Goal: Answer question/provide support: Share knowledge or assist other users

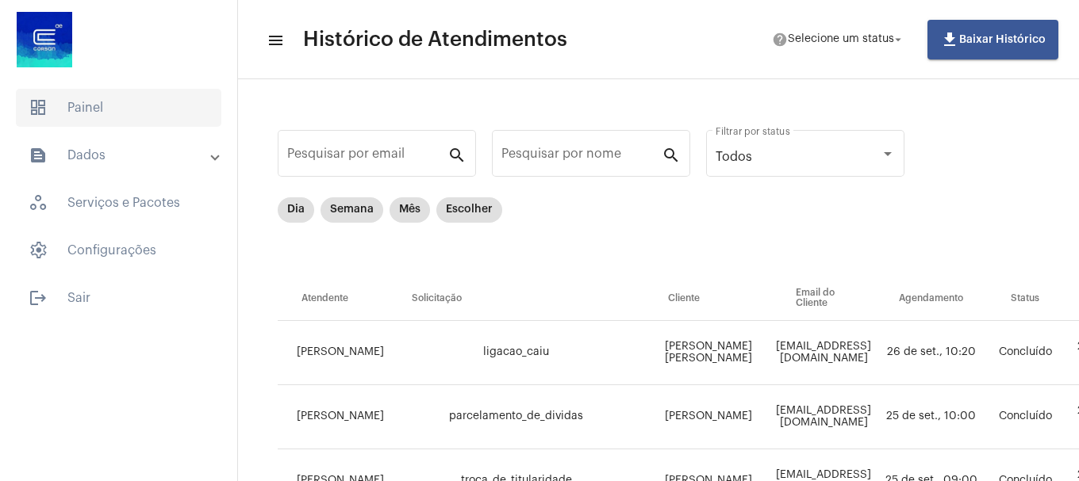
click at [73, 91] on span "dashboard Painel" at bounding box center [118, 108] width 205 height 38
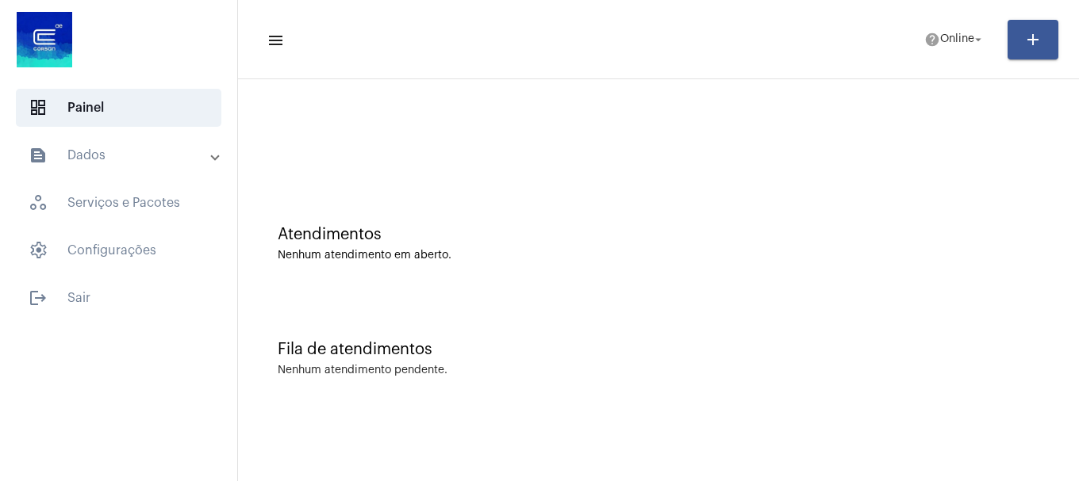
click at [934, 56] on mat-toolbar-row "menu help Online arrow_drop_down add" at bounding box center [658, 39] width 841 height 51
click at [941, 44] on span "Online" at bounding box center [957, 39] width 34 height 11
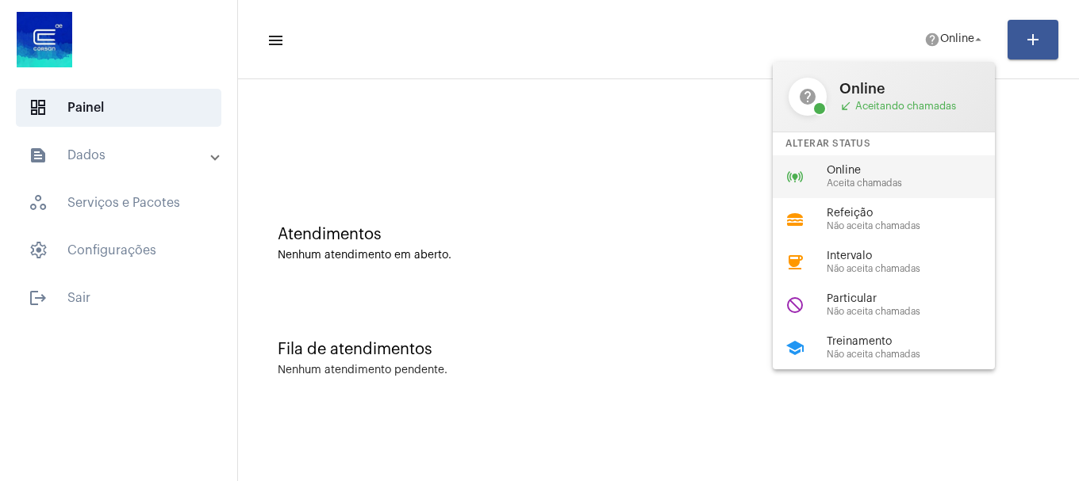
click at [906, 166] on span "Online" at bounding box center [916, 171] width 181 height 12
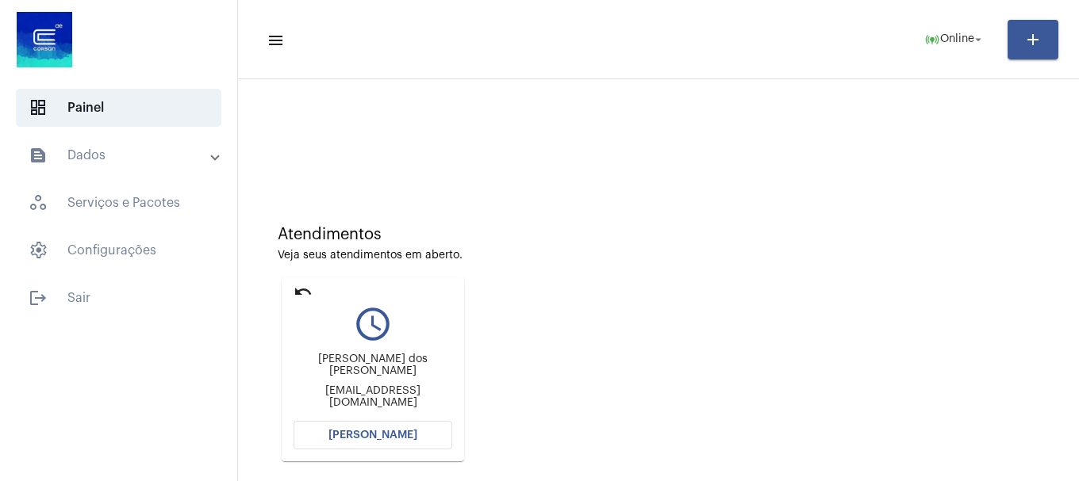
click at [359, 435] on span "Abrir Chamada" at bounding box center [372, 435] width 89 height 11
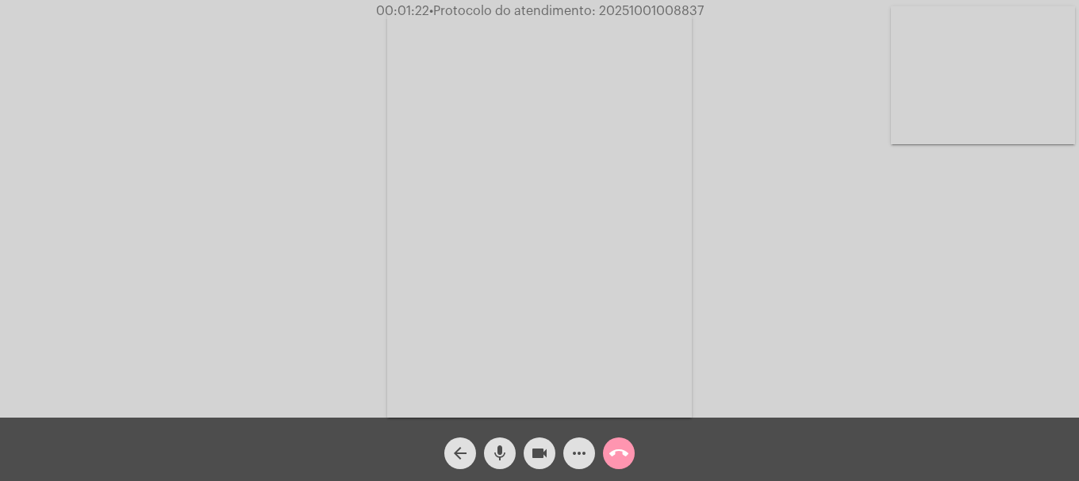
click at [1025, 108] on video at bounding box center [983, 75] width 184 height 138
click at [583, 468] on span "more_horiz" at bounding box center [578, 454] width 19 height 32
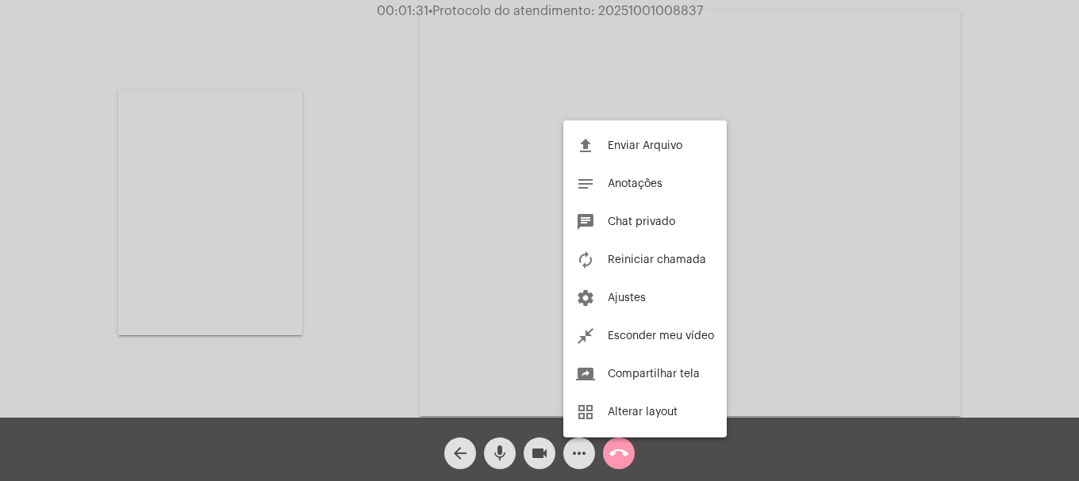
click at [347, 335] on div at bounding box center [539, 240] width 1079 height 481
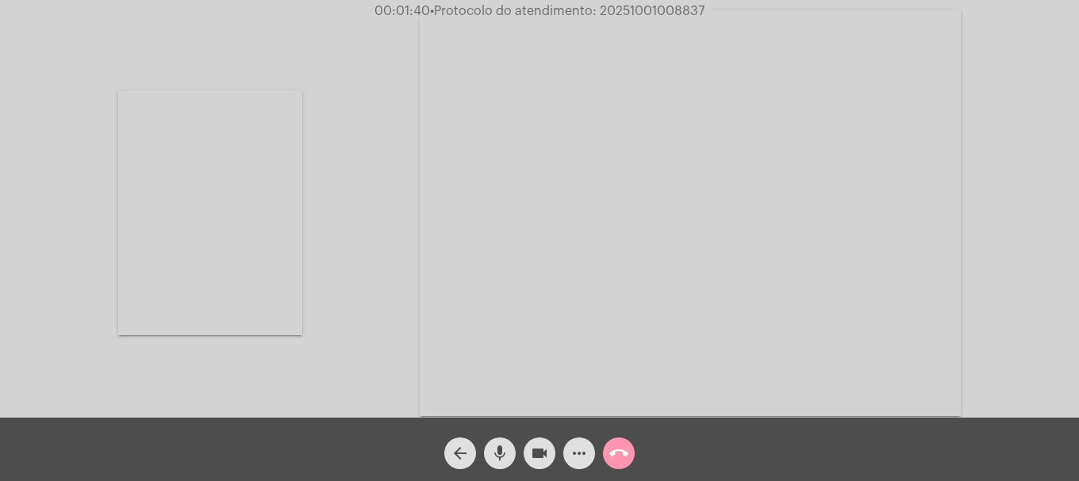
click at [501, 465] on span "mic" at bounding box center [499, 454] width 19 height 32
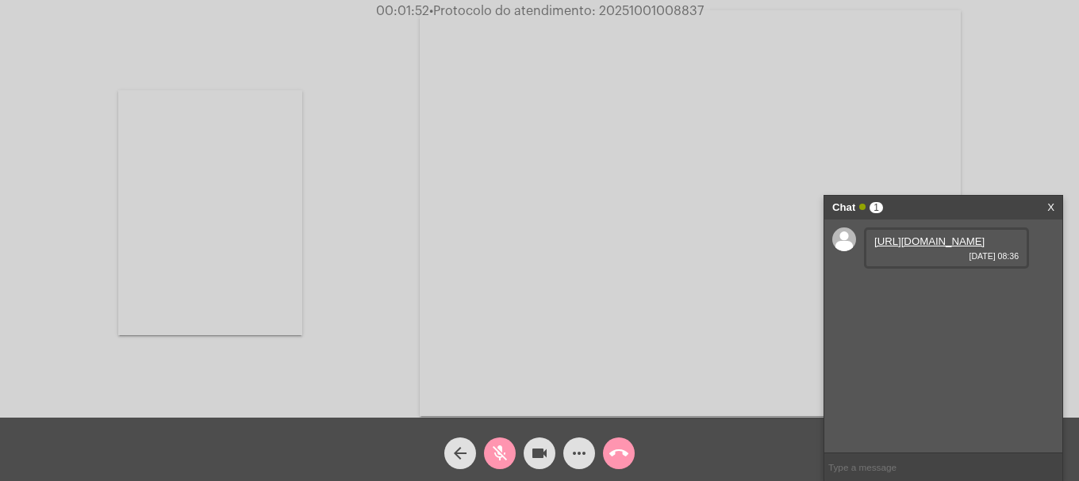
click at [500, 447] on mat-icon "mic_off" at bounding box center [499, 453] width 19 height 19
click at [932, 247] on link "https://neft-transfer-bucket.s3.amazonaws.com/temp-729d7d50-2c87-c259-4128-4c7c…" at bounding box center [929, 242] width 110 height 12
click at [175, 255] on video at bounding box center [210, 212] width 184 height 245
click at [640, 14] on span "• Protocolo do atendimento: 20251001008837" at bounding box center [568, 11] width 274 height 13
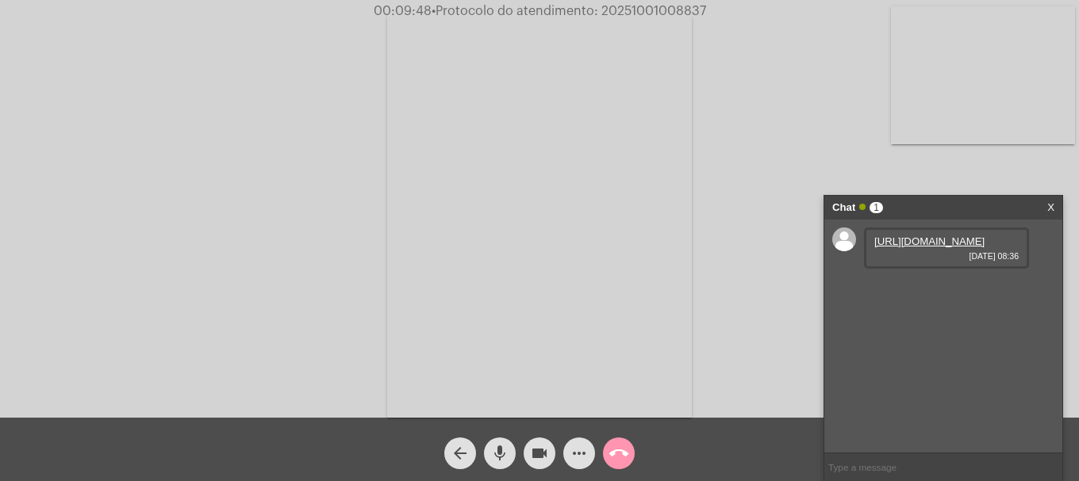
copy span "20251001008837"
click at [876, 462] on input "text" at bounding box center [943, 468] width 238 height 28
paste input "20251001008837"
type input "20251001008837"
click at [608, 447] on button "call_end" at bounding box center [619, 454] width 32 height 32
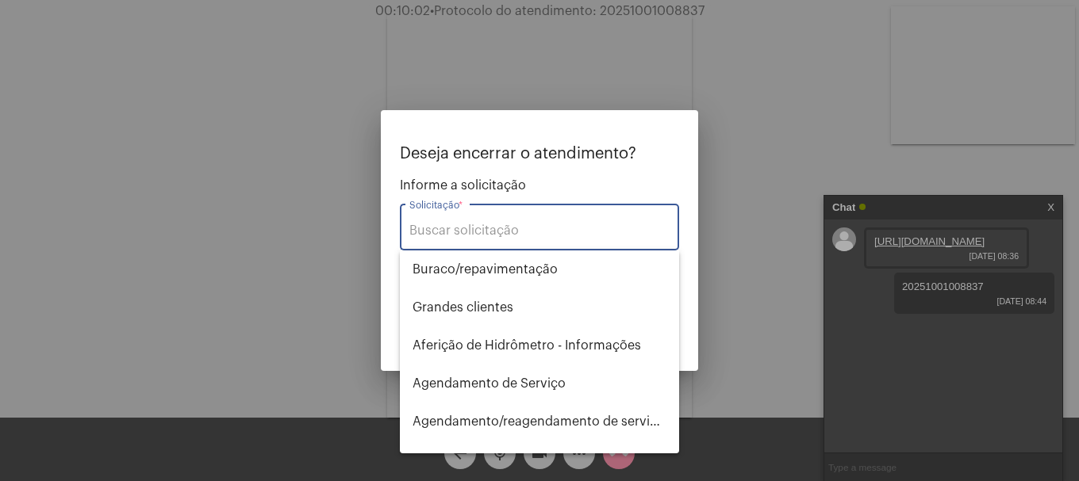
click at [516, 230] on input "Solicitação *" at bounding box center [539, 231] width 260 height 14
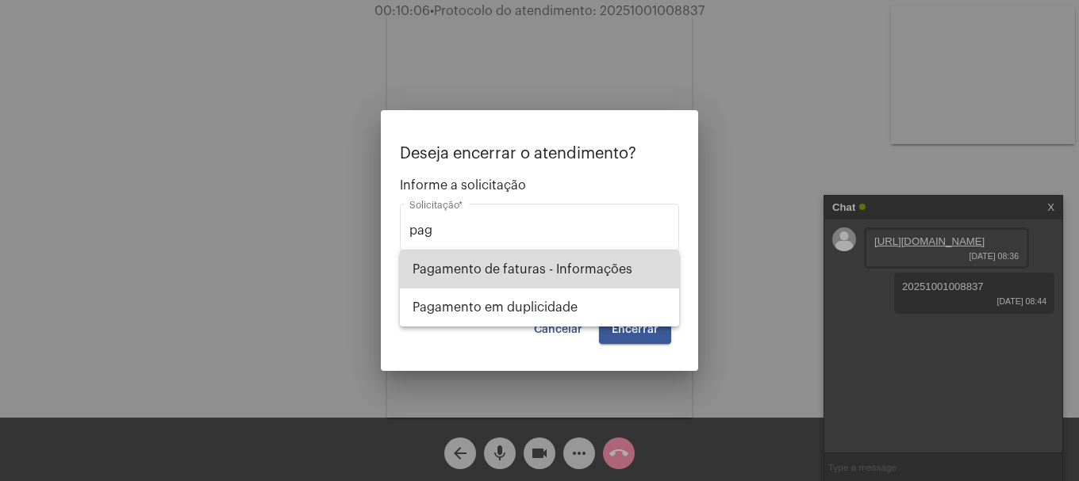
click at [504, 270] on span "Pagamento de faturas - Informações" at bounding box center [539, 270] width 254 height 38
type input "Pagamento de faturas - Informações"
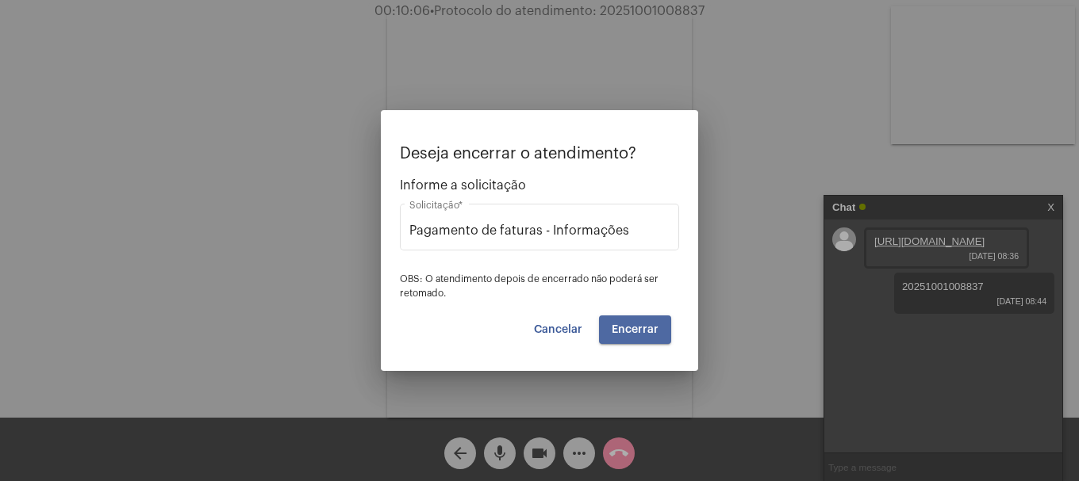
click at [649, 339] on button "Encerrar" at bounding box center [635, 330] width 72 height 29
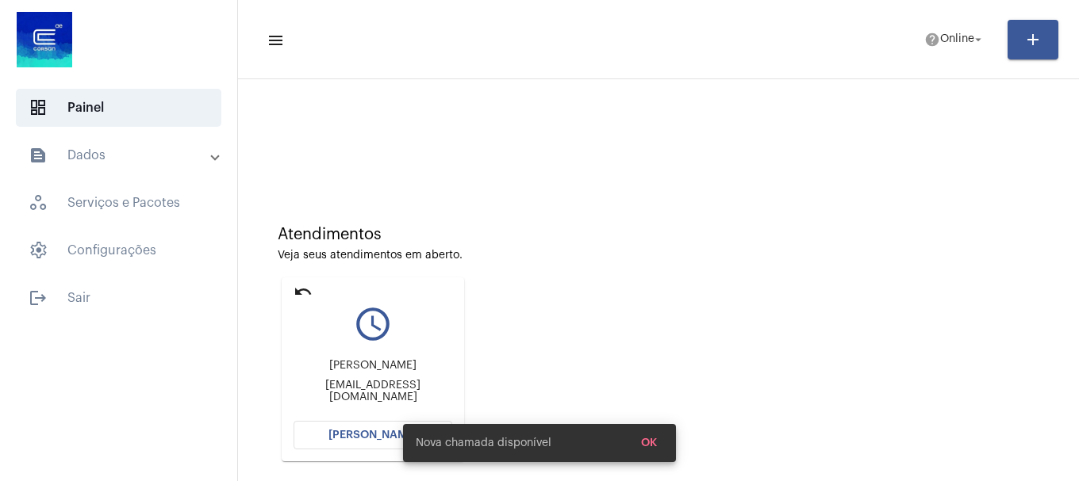
click at [368, 424] on button "Abrir Chamada" at bounding box center [372, 435] width 159 height 29
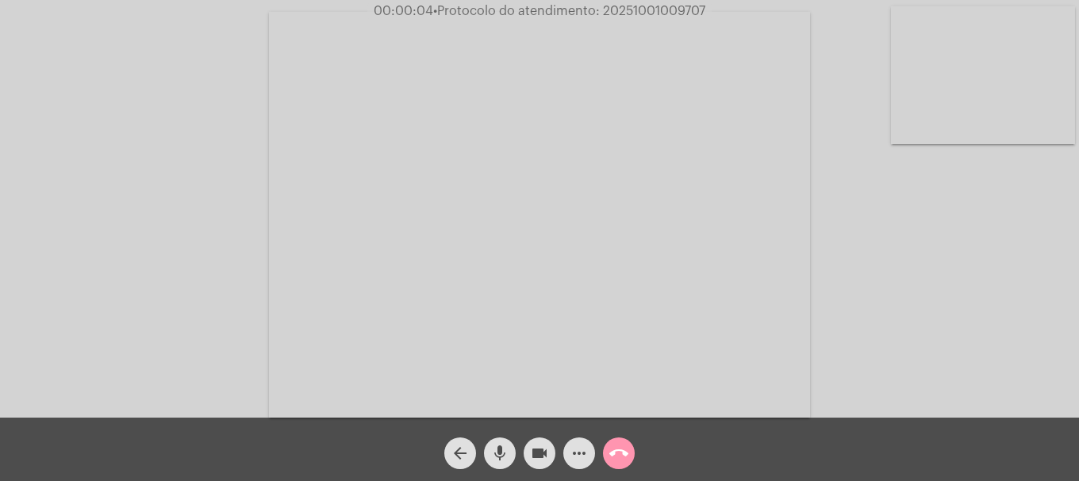
click at [1056, 108] on video at bounding box center [983, 75] width 184 height 138
click at [500, 462] on mat-icon "mic" at bounding box center [499, 453] width 19 height 19
click at [500, 462] on mat-icon "mic_off" at bounding box center [499, 453] width 19 height 19
click at [204, 157] on video at bounding box center [210, 213] width 184 height 138
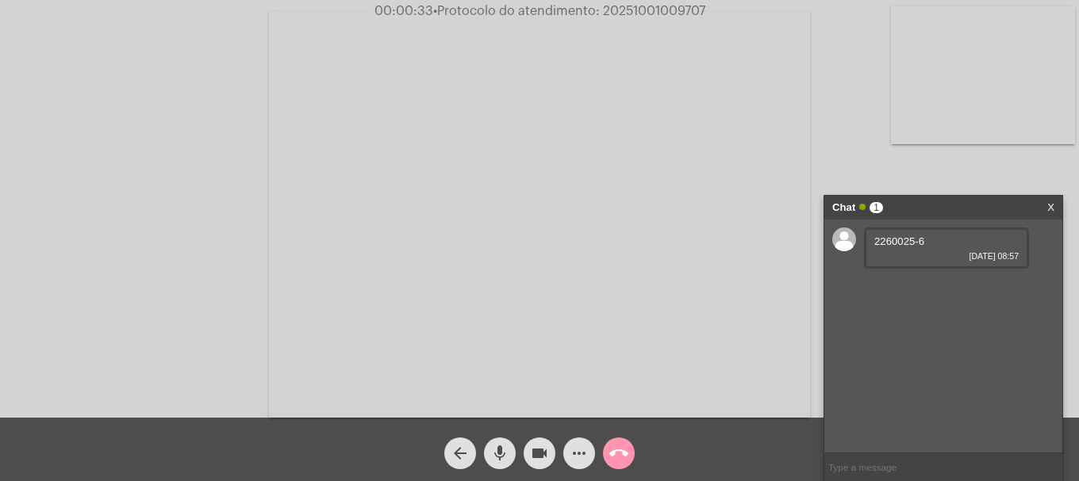
drag, startPoint x: 876, startPoint y: 239, endPoint x: 914, endPoint y: 243, distance: 38.3
click at [914, 243] on span "2260025-6" at bounding box center [899, 242] width 50 height 12
copy span "2260025"
click at [975, 293] on link "https://neft-transfer-bucket.s3.amazonaws.com/temp-9dde708d-fbcd-1516-a8c4-0079…" at bounding box center [929, 287] width 110 height 12
click at [583, 469] on span "more_horiz" at bounding box center [578, 454] width 19 height 32
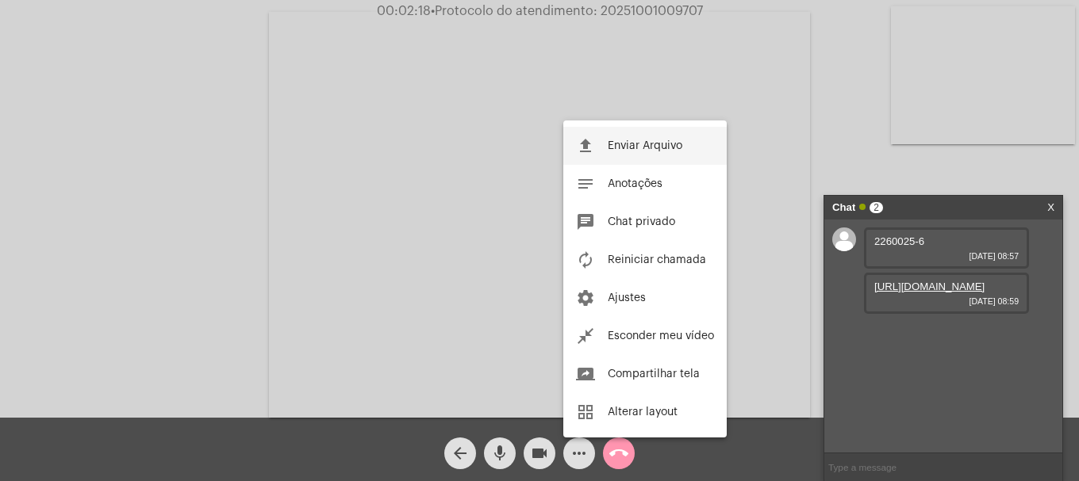
click at [587, 148] on mat-icon "file_upload" at bounding box center [585, 145] width 19 height 19
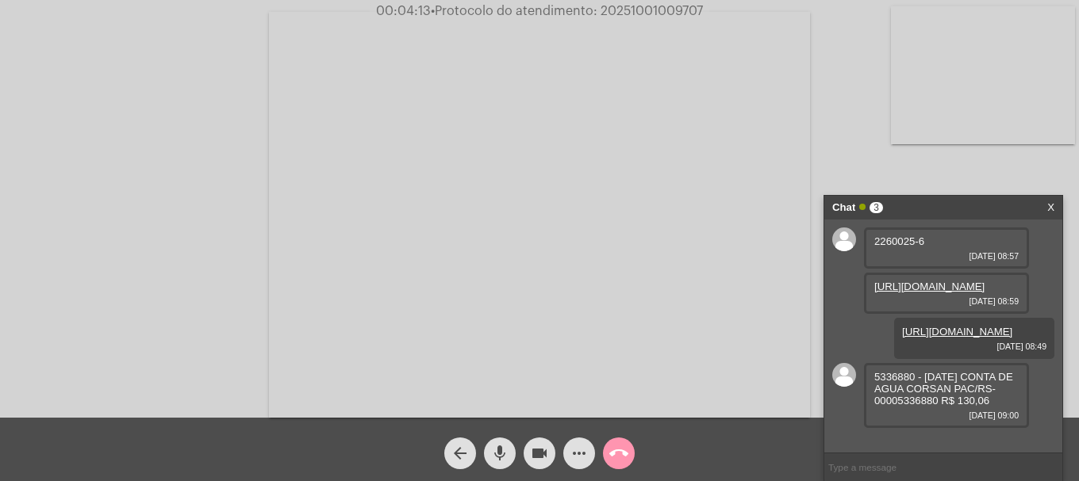
click at [610, 6] on span "• Protocolo do atendimento: 20251001009707" at bounding box center [567, 11] width 272 height 13
copy span "20251001009707"
drag, startPoint x: 869, startPoint y: 400, endPoint x: 914, endPoint y: 401, distance: 44.4
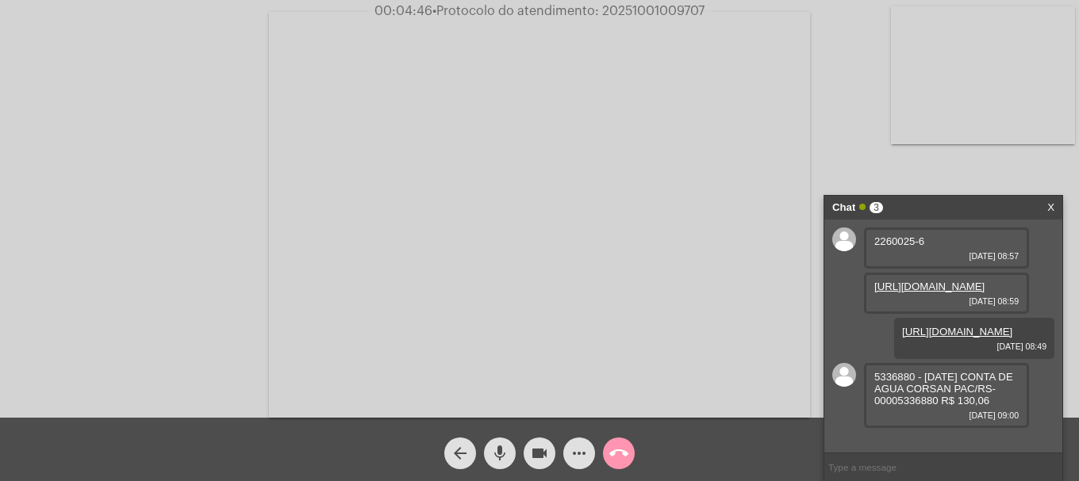
click at [914, 401] on div "5336880 - 08/09/2025 CONTA DE AGUA CORSAN PAC/RS-00005336880 R$ 130,06 01/10/20…" at bounding box center [946, 395] width 165 height 65
copy span "5336880"
click at [589, 454] on button "more_horiz" at bounding box center [579, 454] width 32 height 32
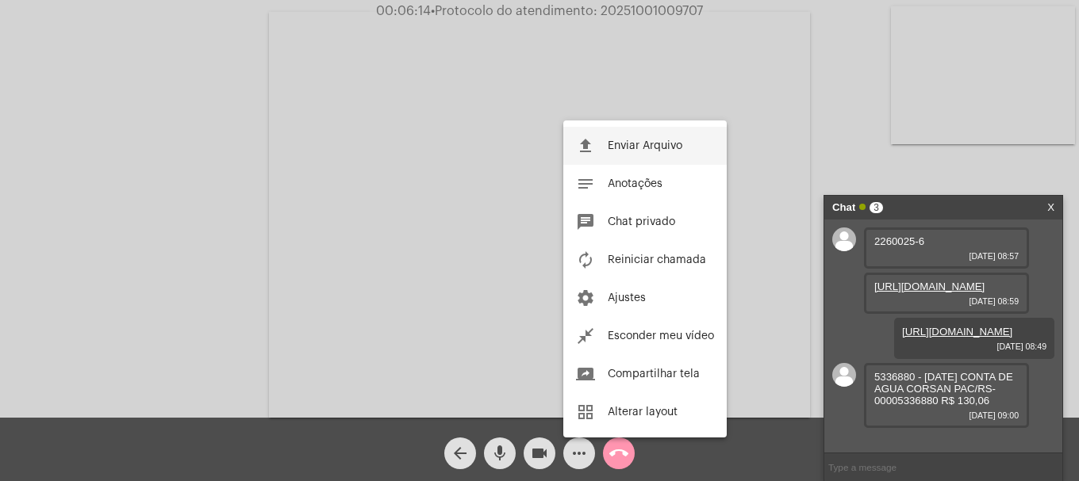
click at [623, 135] on button "file_upload Enviar Arquivo" at bounding box center [644, 146] width 163 height 38
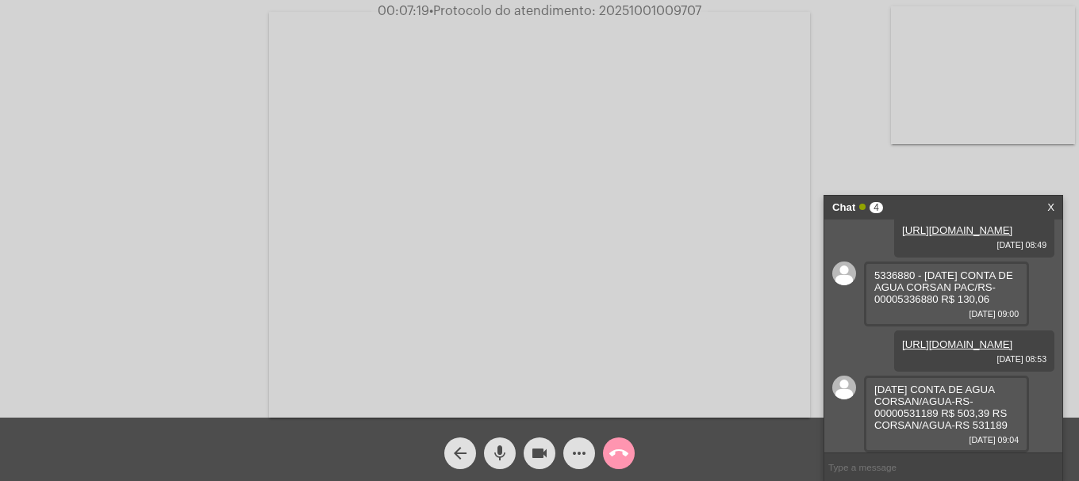
scroll to position [209, 0]
drag, startPoint x: 903, startPoint y: 412, endPoint x: 937, endPoint y: 419, distance: 34.8
click at [937, 419] on span "08/09/2025 CONTA DE AGUA CORSAN/AGUA-RS-00000531189 R$ 503,39 RS CORSAN/AGUA-RS…" at bounding box center [940, 408] width 133 height 48
copy span "531189"
click at [922, 417] on span "08/09/2025 CONTA DE AGUA CORSAN/AGUA-RS-00000531189 R$ 503,39 RS CORSAN/AGUA-RS…" at bounding box center [940, 408] width 133 height 48
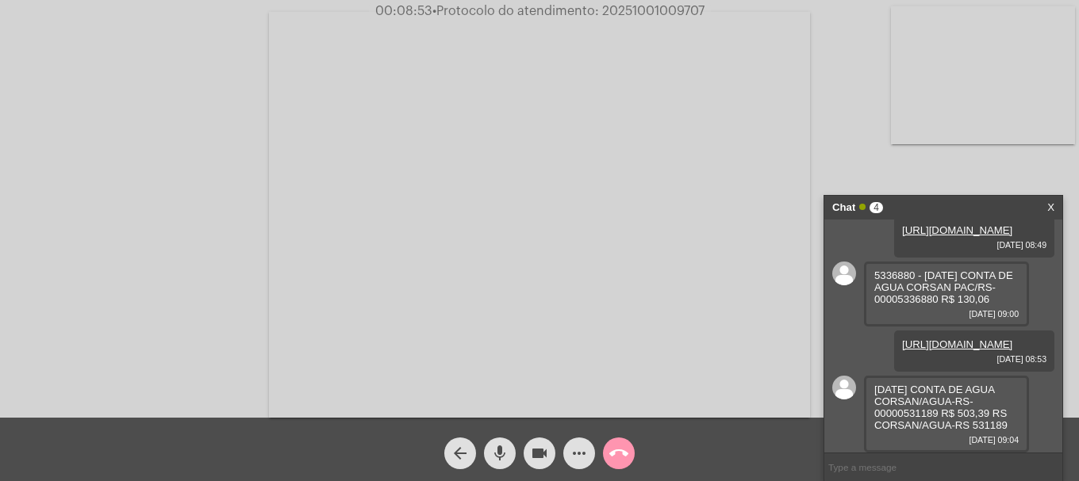
drag, startPoint x: 898, startPoint y: 414, endPoint x: 938, endPoint y: 416, distance: 40.5
click at [938, 416] on span "08/09/2025 CONTA DE AGUA CORSAN/AGUA-RS-00000531189 R$ 503,39 RS CORSAN/AGUA-RS…" at bounding box center [940, 408] width 133 height 48
click at [590, 448] on button "more_horiz" at bounding box center [579, 454] width 32 height 32
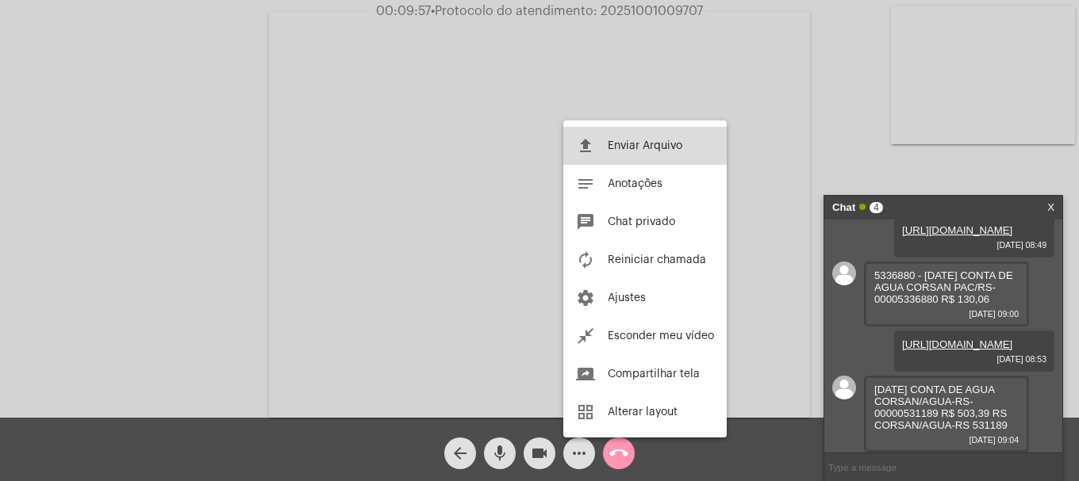
click at [614, 143] on span "Enviar Arquivo" at bounding box center [644, 145] width 75 height 11
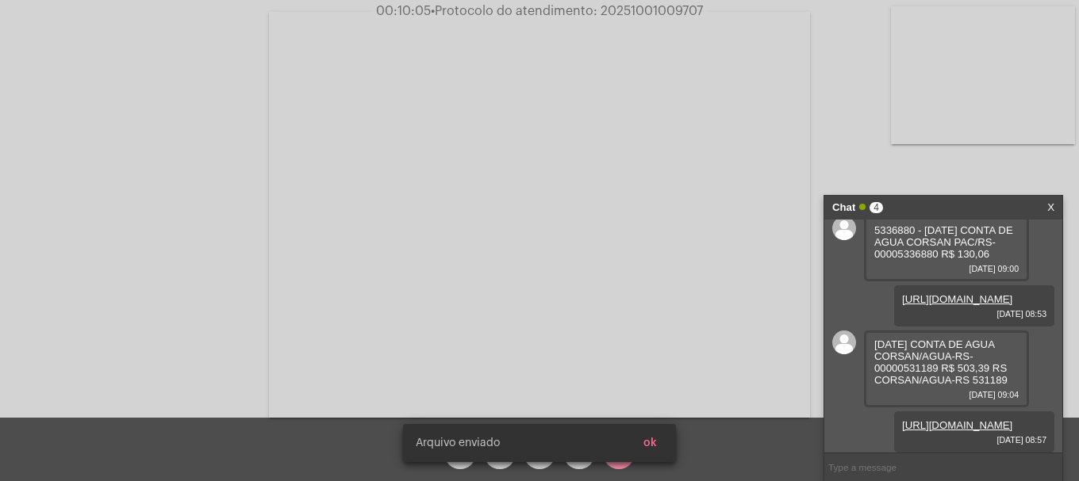
scroll to position [289, 0]
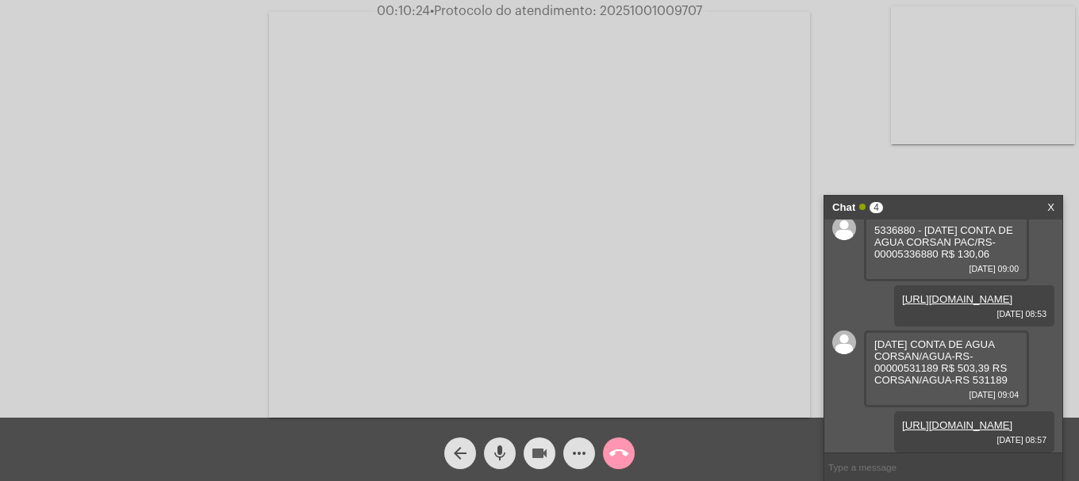
click at [538, 444] on mat-icon "videocam" at bounding box center [539, 453] width 19 height 19
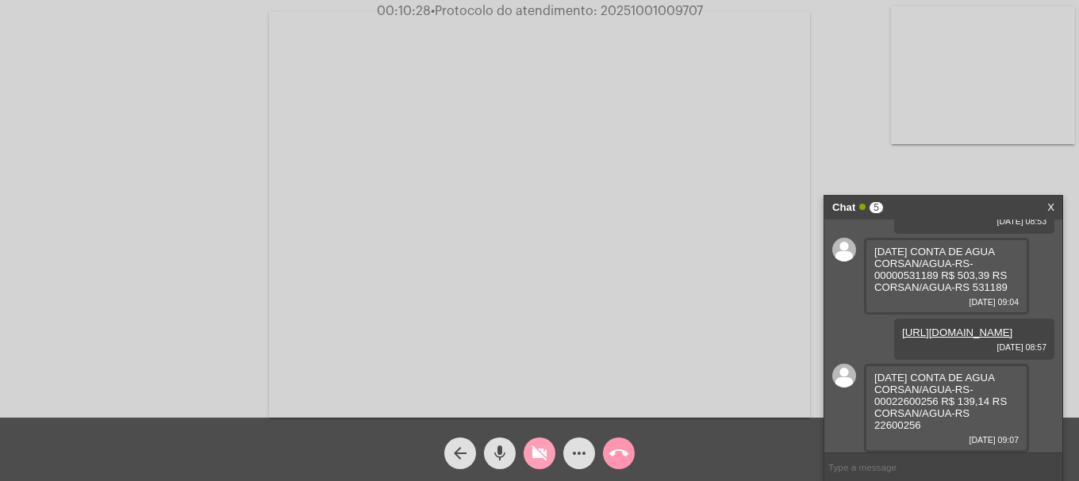
click at [538, 444] on mat-icon "videocam_off" at bounding box center [539, 453] width 19 height 19
drag, startPoint x: 893, startPoint y: 402, endPoint x: 938, endPoint y: 400, distance: 45.3
click at [938, 400] on span "10/09/2025 CONTA DE AGUA CORSAN/AGUA-RS-00022600256 R$ 139,14 RS CORSAN/AGUA-RS…" at bounding box center [940, 401] width 132 height 59
copy span "22600256"
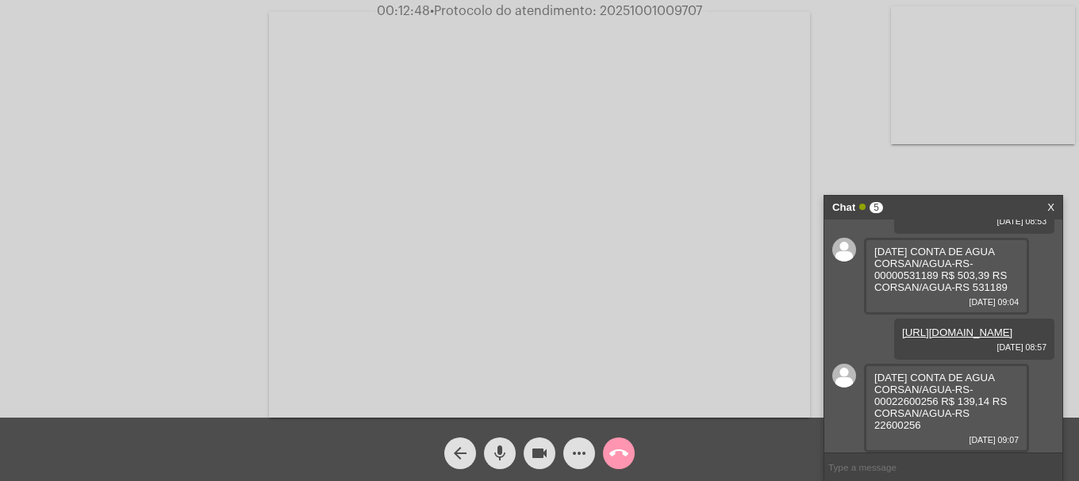
click at [587, 456] on button "more_horiz" at bounding box center [579, 454] width 32 height 32
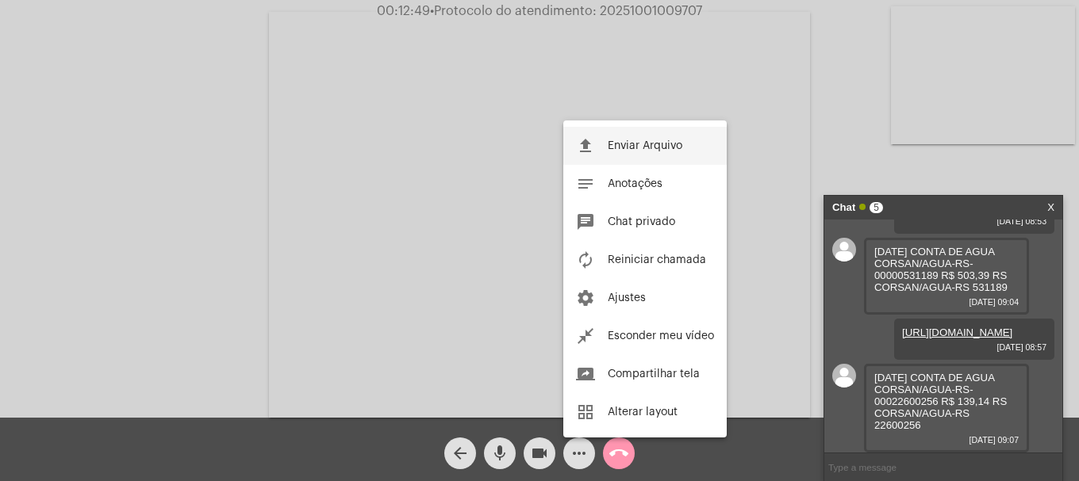
click at [602, 132] on button "file_upload Enviar Arquivo" at bounding box center [644, 146] width 163 height 38
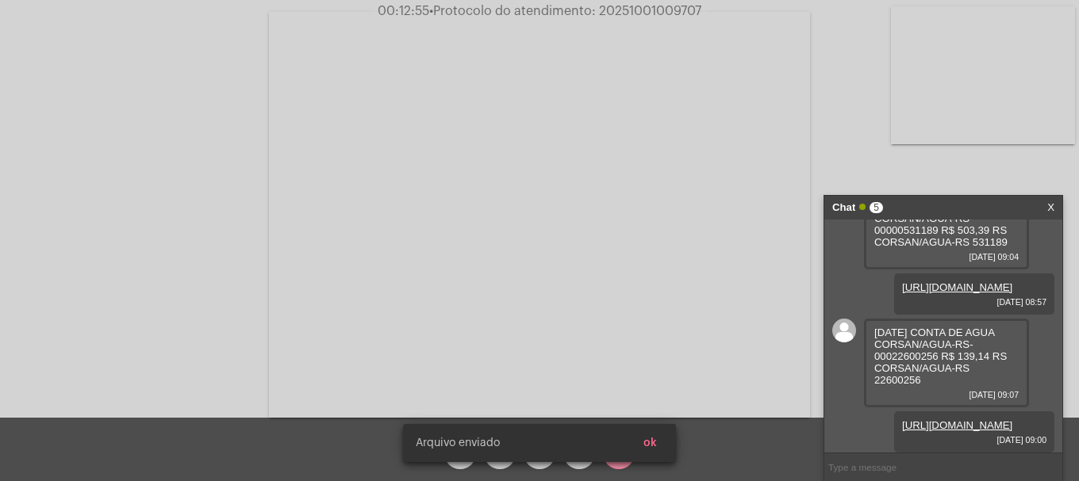
scroll to position [463, 0]
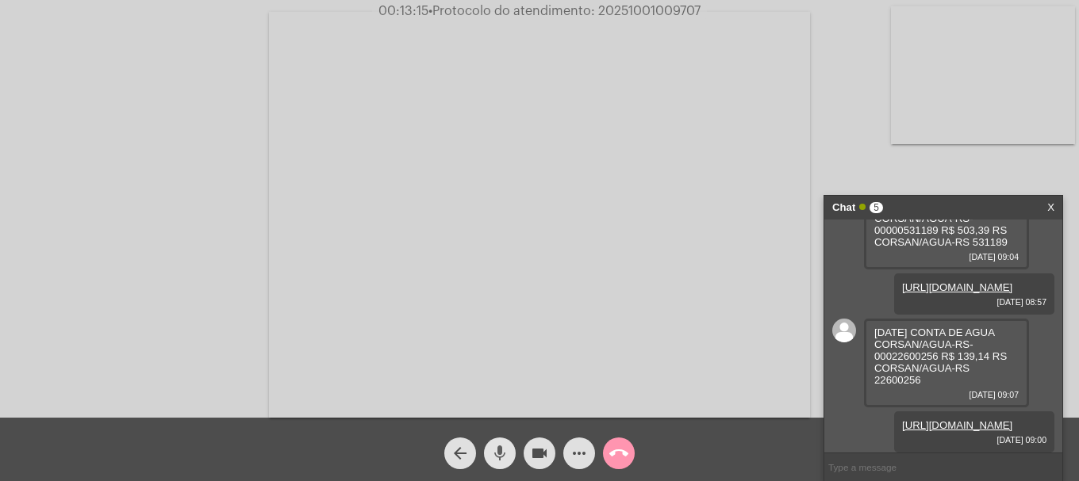
click at [500, 446] on mat-icon "mic" at bounding box center [499, 453] width 19 height 19
click at [500, 446] on mat-icon "mic_off" at bounding box center [499, 453] width 19 height 19
click at [500, 446] on mat-icon "mic" at bounding box center [499, 453] width 19 height 19
click at [969, 106] on video at bounding box center [983, 75] width 184 height 138
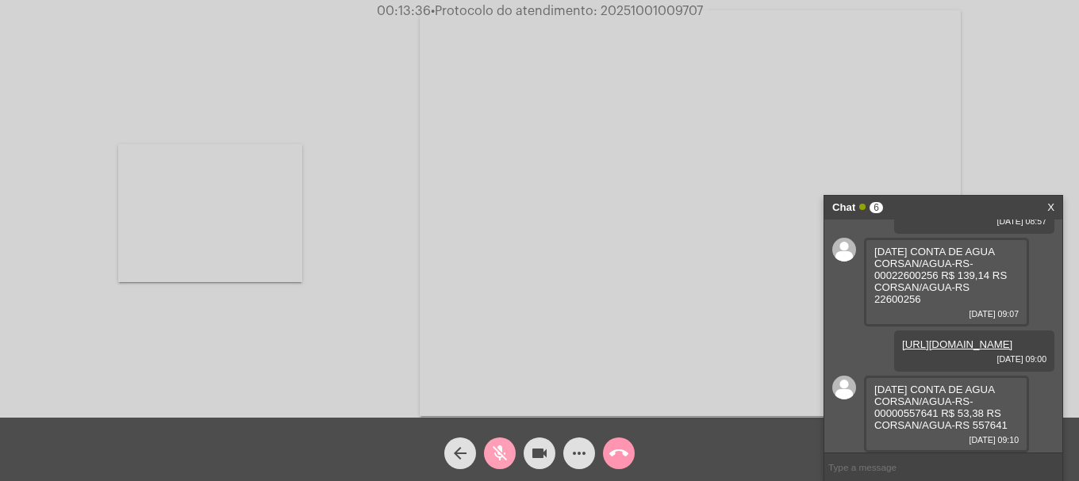
click at [494, 454] on mat-icon "mic_off" at bounding box center [499, 453] width 19 height 19
drag, startPoint x: 902, startPoint y: 412, endPoint x: 934, endPoint y: 413, distance: 31.8
click at [934, 413] on span "11/09/2025 CONTA DE AGUA CORSAN/AGUA-RS-00000557641 R$ 53,38 RS CORSAN/AGUA-RS …" at bounding box center [940, 408] width 133 height 48
click at [931, 416] on span "11/09/2025 CONTA DE AGUA CORSAN/AGUA-RS-00000557641 R$ 53,38 RS CORSAN/AGUA-RS …" at bounding box center [940, 408] width 133 height 48
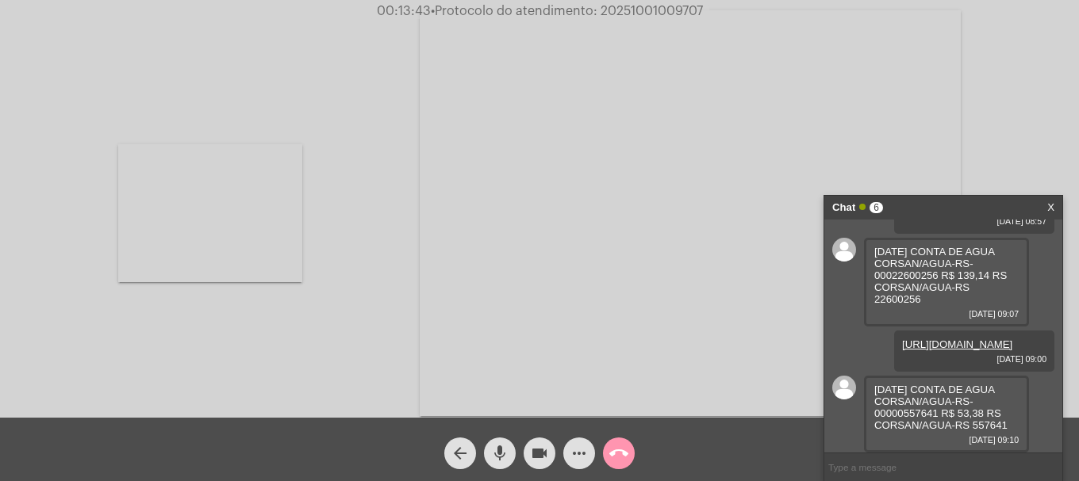
click at [906, 413] on span "11/09/2025 CONTA DE AGUA CORSAN/AGUA-RS-00000557641 R$ 53,38 RS CORSAN/AGUA-RS …" at bounding box center [940, 408] width 133 height 48
drag, startPoint x: 903, startPoint y: 412, endPoint x: 939, endPoint y: 414, distance: 35.7
click at [939, 414] on span "11/09/2025 CONTA DE AGUA CORSAN/AGUA-RS-00000557641 R$ 53,38 RS CORSAN/AGUA-RS …" at bounding box center [940, 408] width 133 height 48
copy span "557641"
click at [569, 447] on button "more_horiz" at bounding box center [579, 454] width 32 height 32
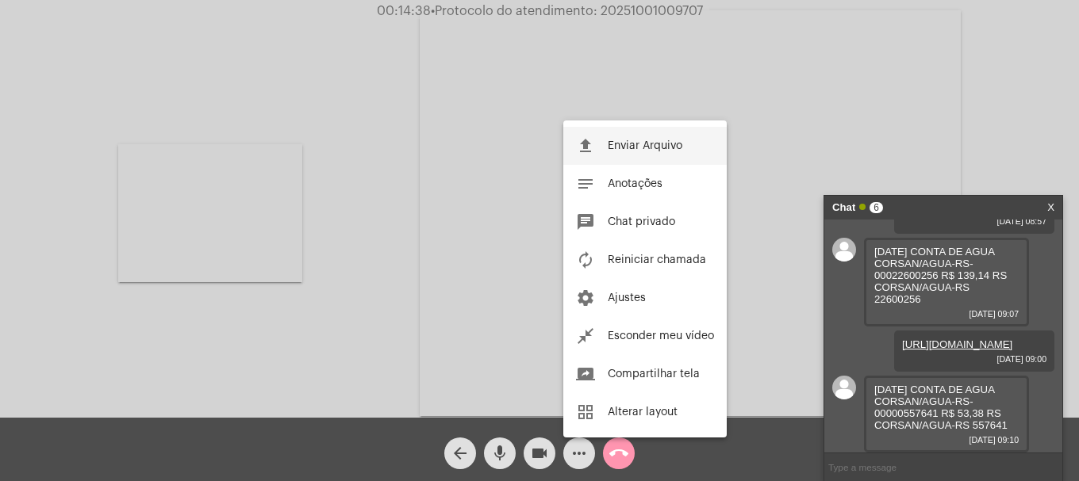
click at [598, 138] on button "file_upload Enviar Arquivo" at bounding box center [644, 146] width 163 height 38
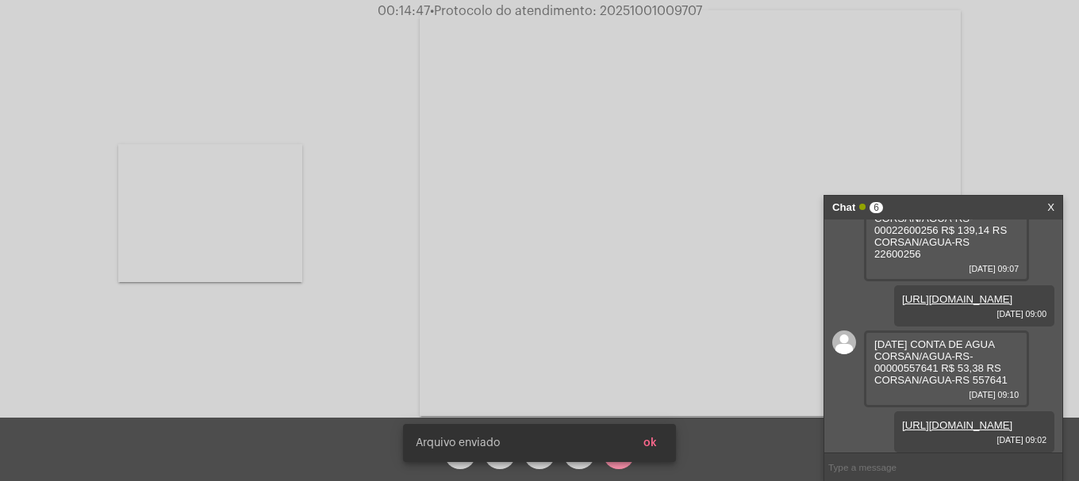
scroll to position [546, 0]
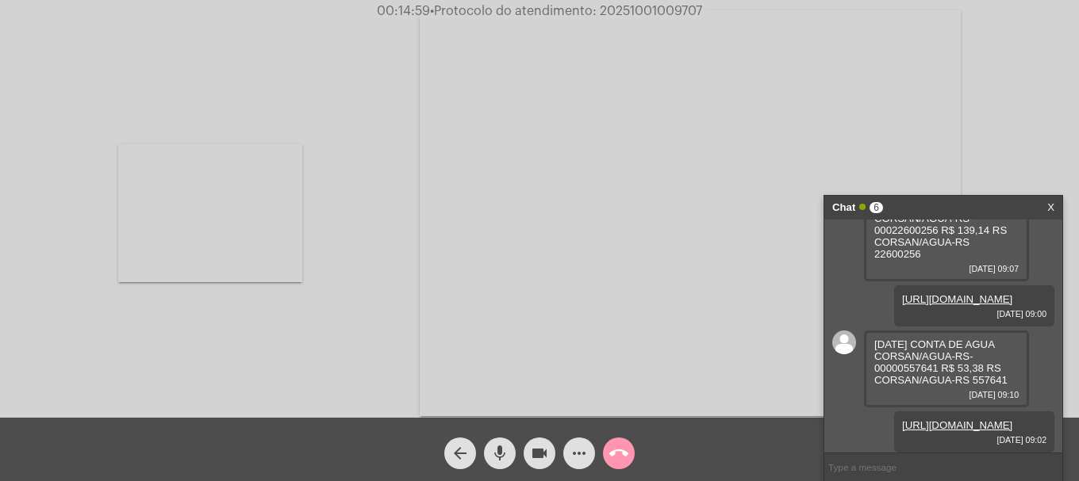
click at [497, 448] on mat-icon "mic" at bounding box center [499, 453] width 19 height 19
click at [497, 448] on mat-icon "mic_off" at bounding box center [499, 453] width 19 height 19
click at [637, 450] on div "call_end" at bounding box center [619, 450] width 40 height 40
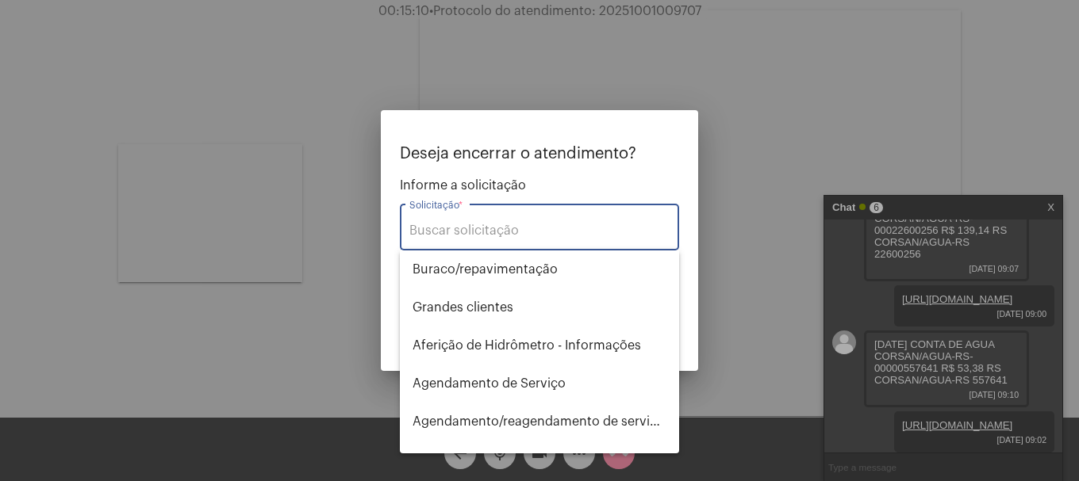
click at [557, 221] on div "Solicitação *" at bounding box center [539, 226] width 260 height 50
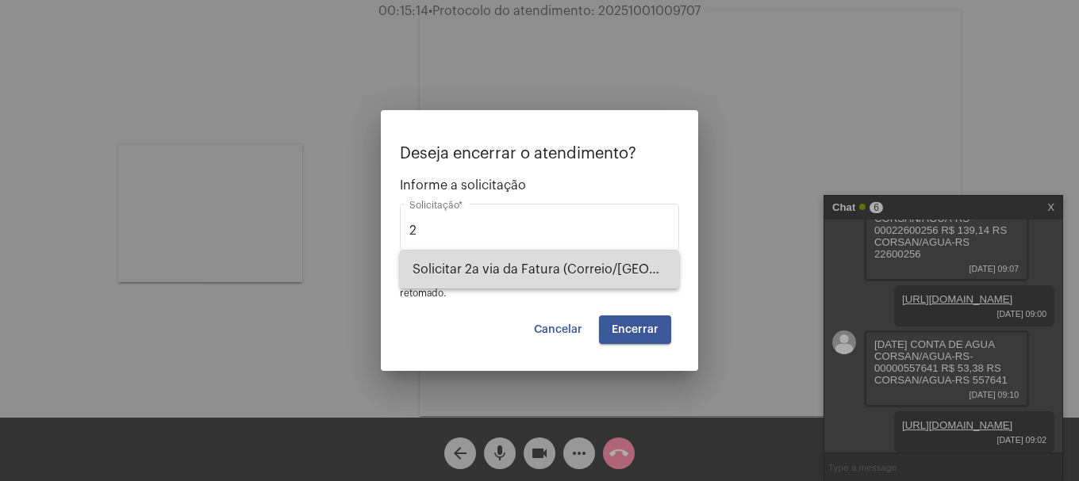
click at [566, 280] on span "Solicitar 2a via da Fatura (Correio/US/Email)" at bounding box center [539, 270] width 254 height 38
type input "Solicitar 2a via da Fatura (Correio/US/Email)"
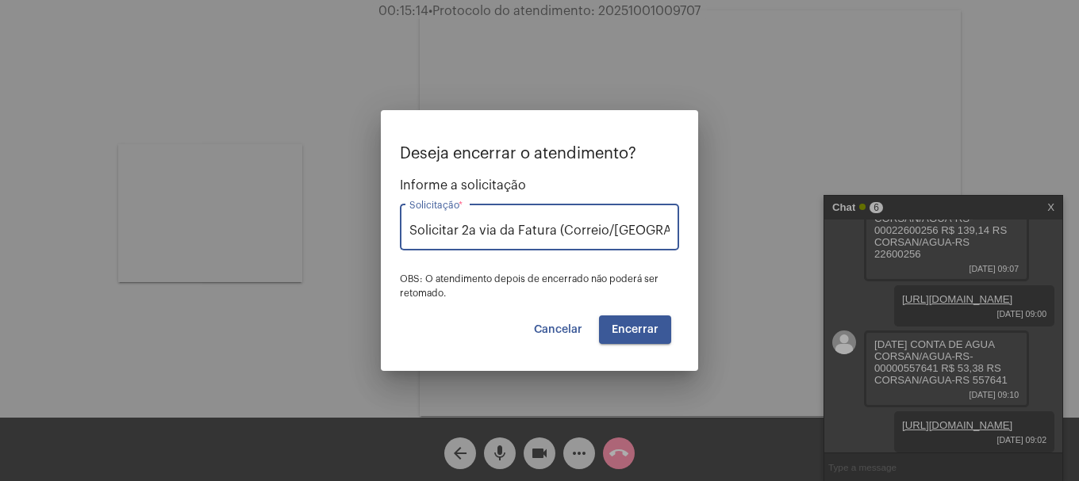
click at [650, 351] on mat-dialog-container "Deseja encerrar o atendimento? Informe a solicitação Solicitar 2a via da Fatura…" at bounding box center [539, 240] width 317 height 261
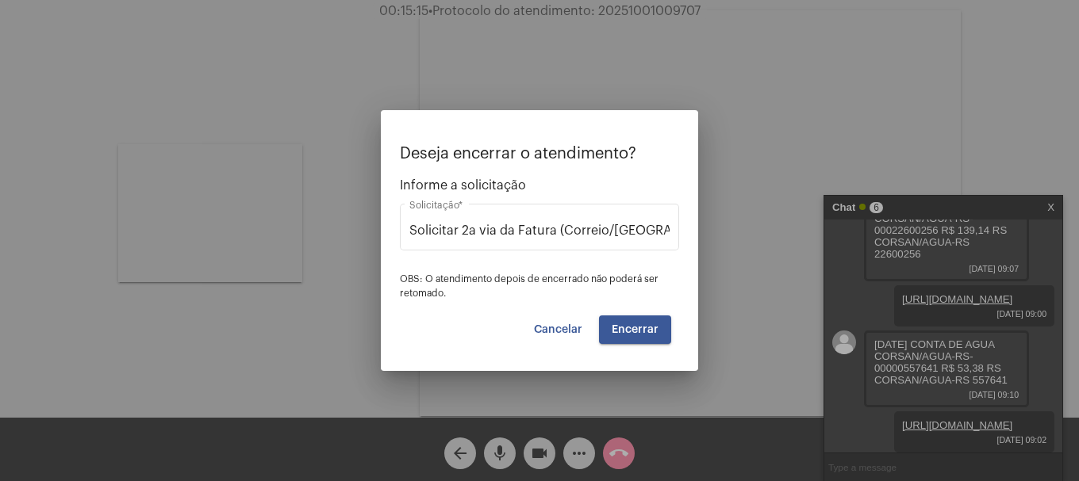
click at [650, 340] on button "Encerrar" at bounding box center [635, 330] width 72 height 29
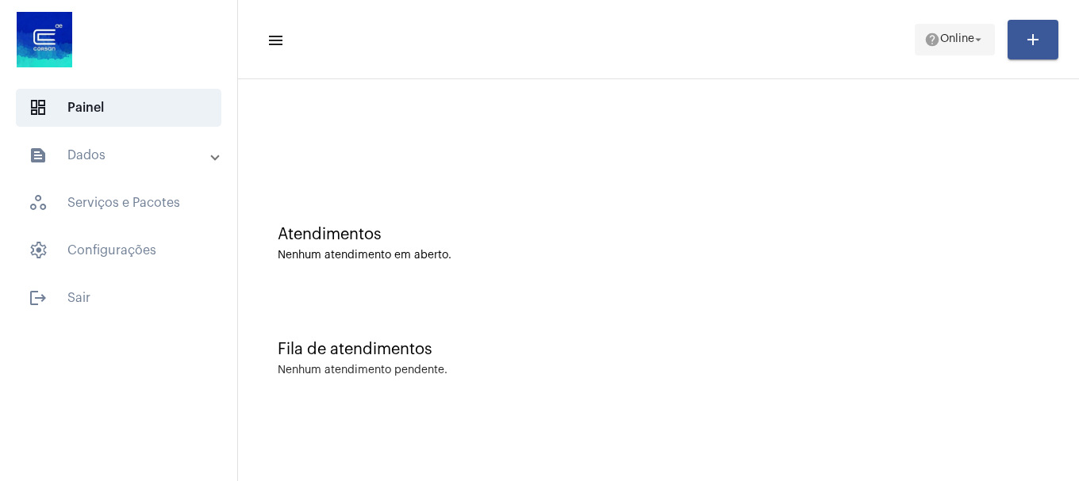
click at [942, 27] on span "help Online arrow_drop_down" at bounding box center [954, 39] width 61 height 29
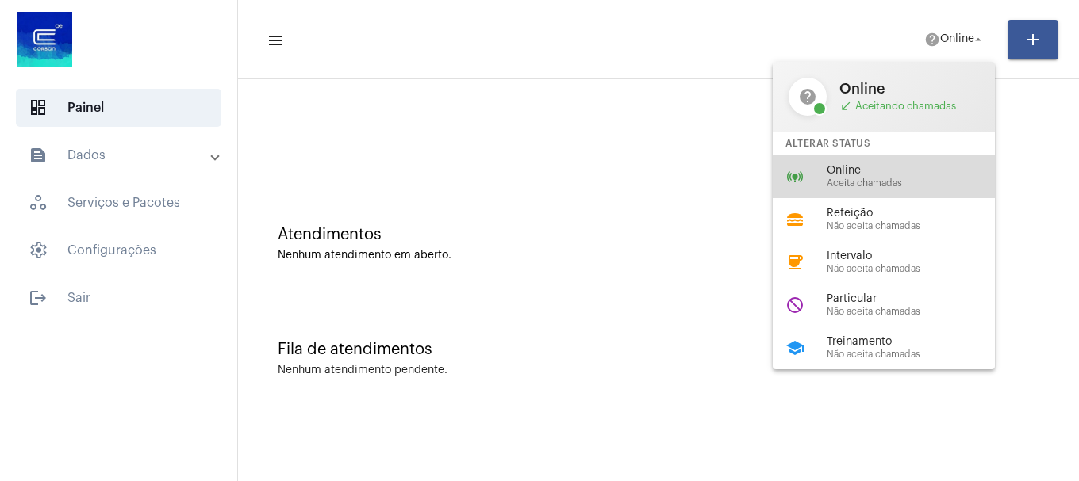
click at [902, 184] on span "Aceita chamadas" at bounding box center [916, 183] width 181 height 10
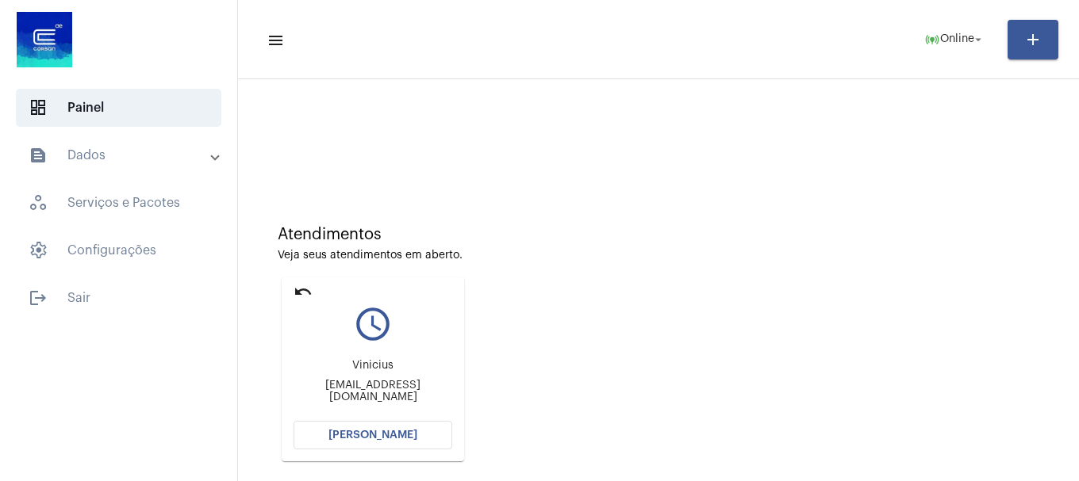
click at [329, 435] on button "Abrir Chamada" at bounding box center [372, 435] width 159 height 29
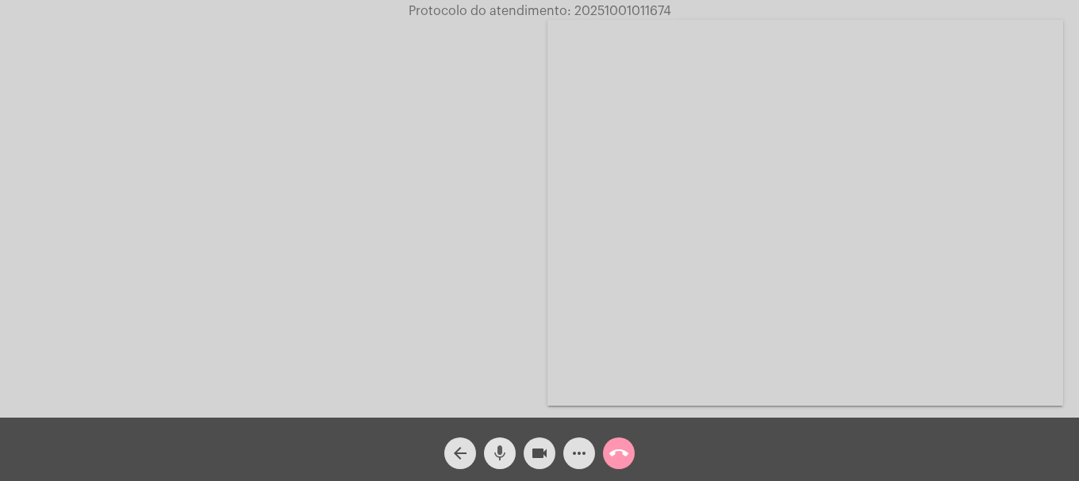
click at [504, 457] on mat-icon "mic" at bounding box center [499, 453] width 19 height 19
click at [504, 457] on mat-icon "mic_off" at bounding box center [499, 453] width 19 height 19
click at [504, 457] on mat-icon "mic" at bounding box center [499, 453] width 19 height 19
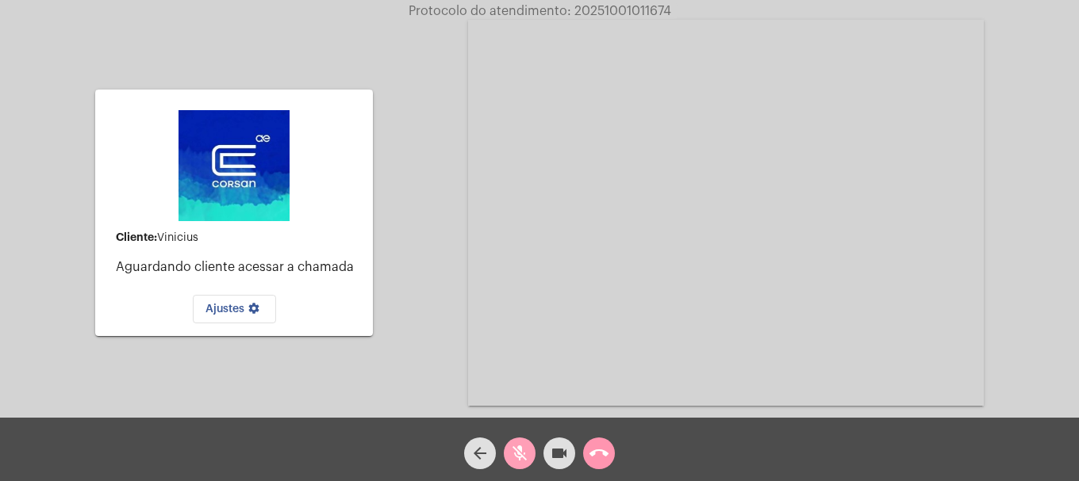
click at [515, 454] on mat-icon "mic_off" at bounding box center [519, 453] width 19 height 19
click at [515, 454] on mat-icon "mic" at bounding box center [519, 453] width 19 height 19
click at [515, 454] on mat-icon "mic_off" at bounding box center [519, 453] width 19 height 19
click at [515, 454] on mat-icon "mic" at bounding box center [519, 453] width 19 height 19
click at [509, 458] on button "mic_off" at bounding box center [520, 454] width 32 height 32
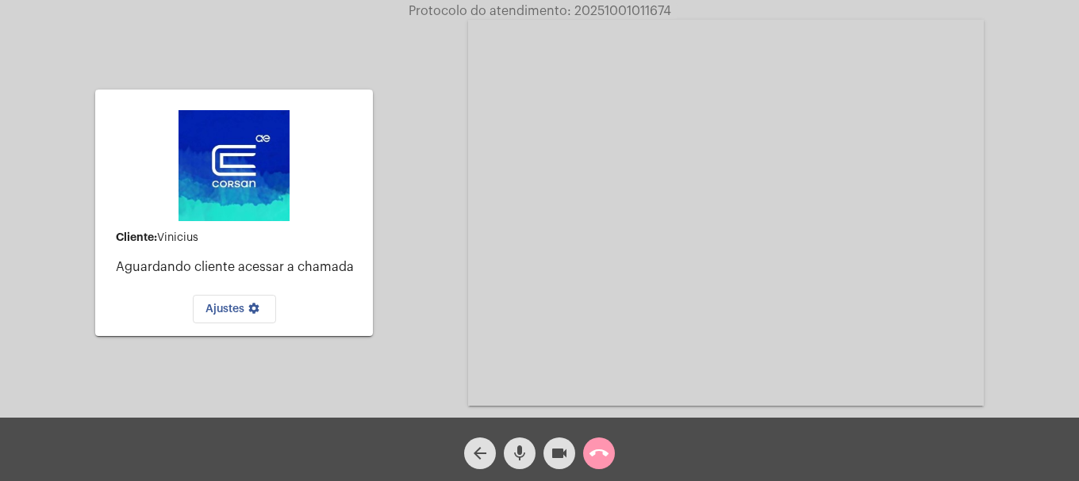
click at [606, 447] on mat-icon "call_end" at bounding box center [598, 453] width 19 height 19
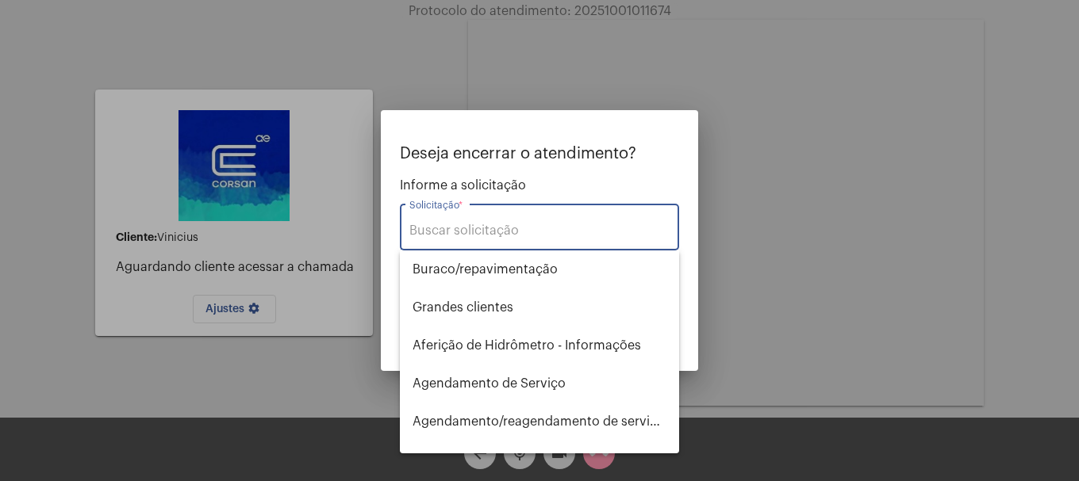
click at [492, 229] on input "Solicitação *" at bounding box center [539, 231] width 260 height 14
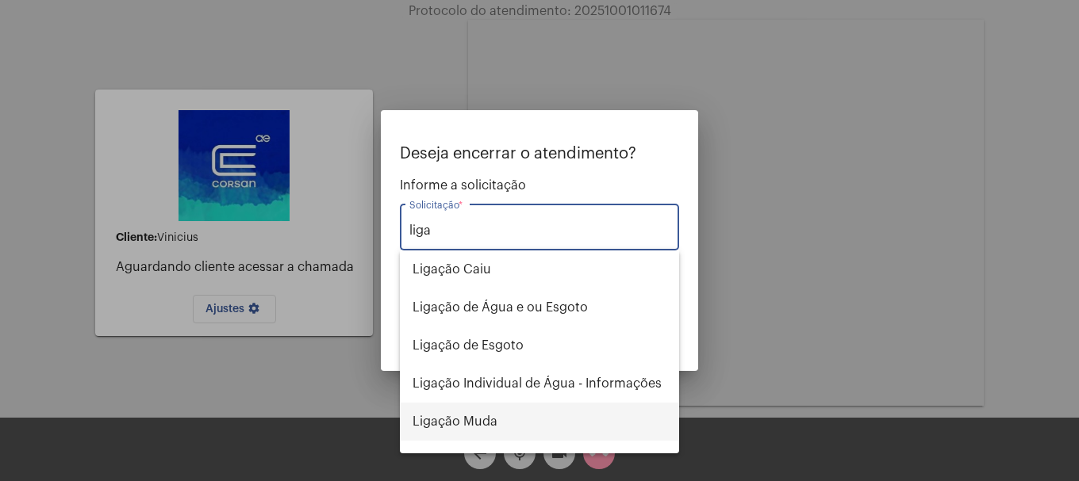
click at [484, 413] on span "Ligação Muda" at bounding box center [539, 422] width 254 height 38
type input "Ligação Muda"
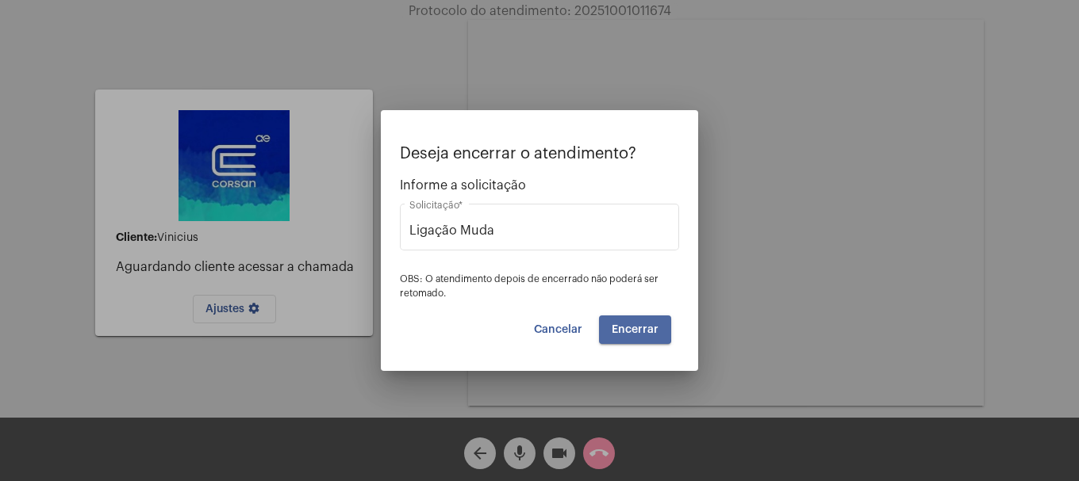
click at [614, 325] on span "Encerrar" at bounding box center [634, 329] width 47 height 11
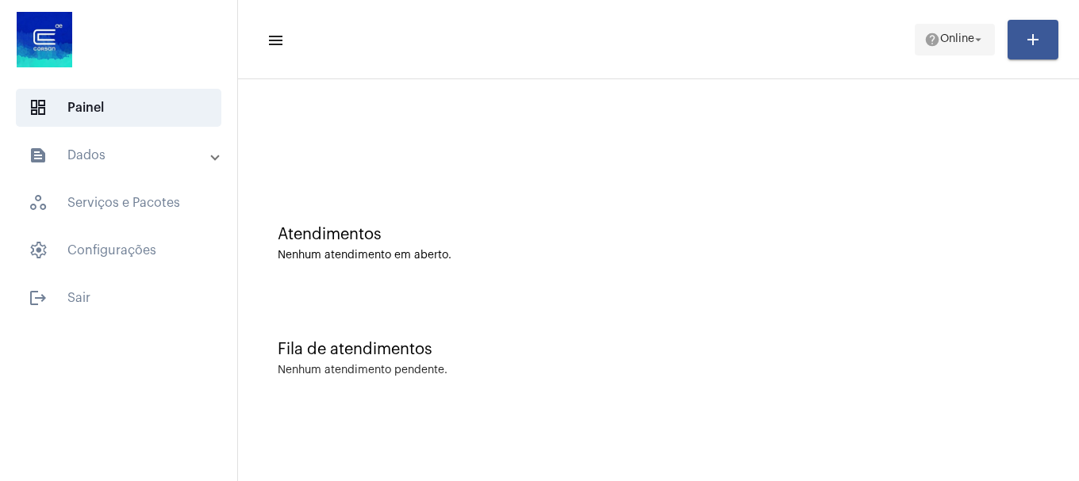
click at [966, 44] on span "Online" at bounding box center [957, 39] width 34 height 11
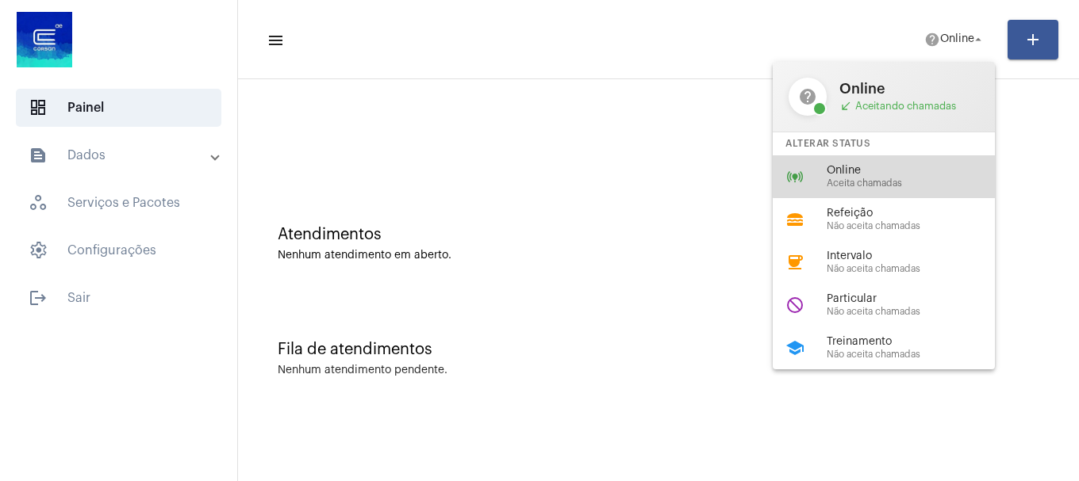
click at [907, 168] on span "Online" at bounding box center [916, 171] width 181 height 12
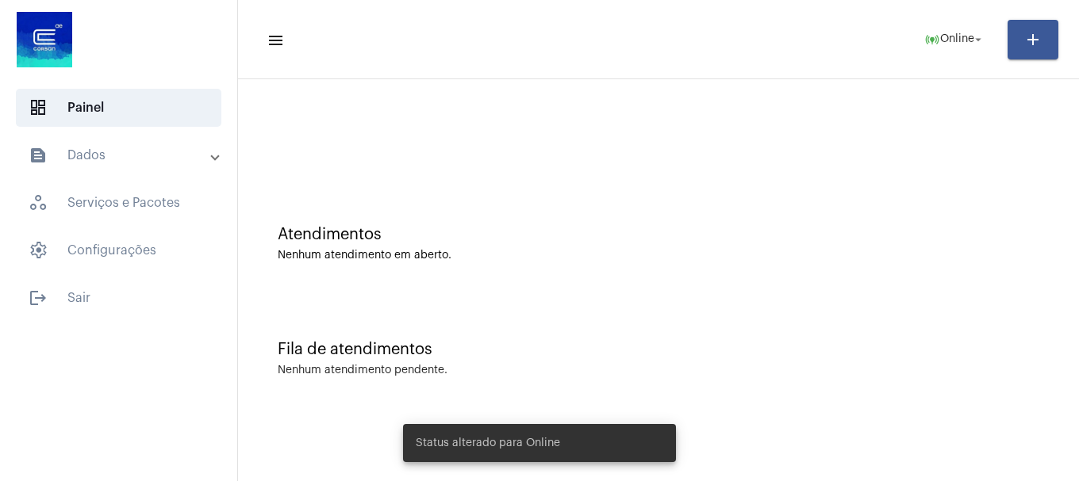
click at [174, 168] on mat-expansion-panel-header "text_snippet_outlined Dados" at bounding box center [124, 155] width 228 height 38
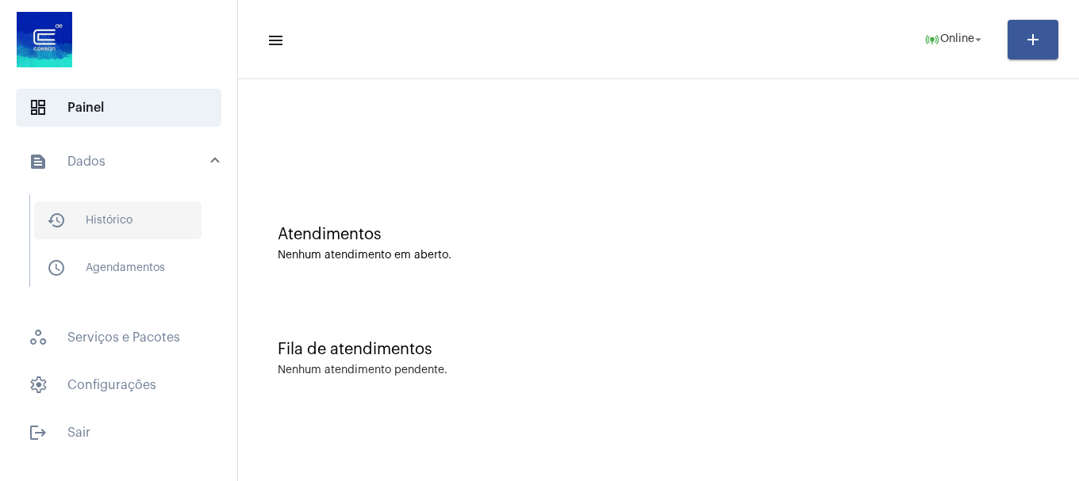
click at [142, 220] on span "history_outlined Histórico" at bounding box center [117, 220] width 167 height 38
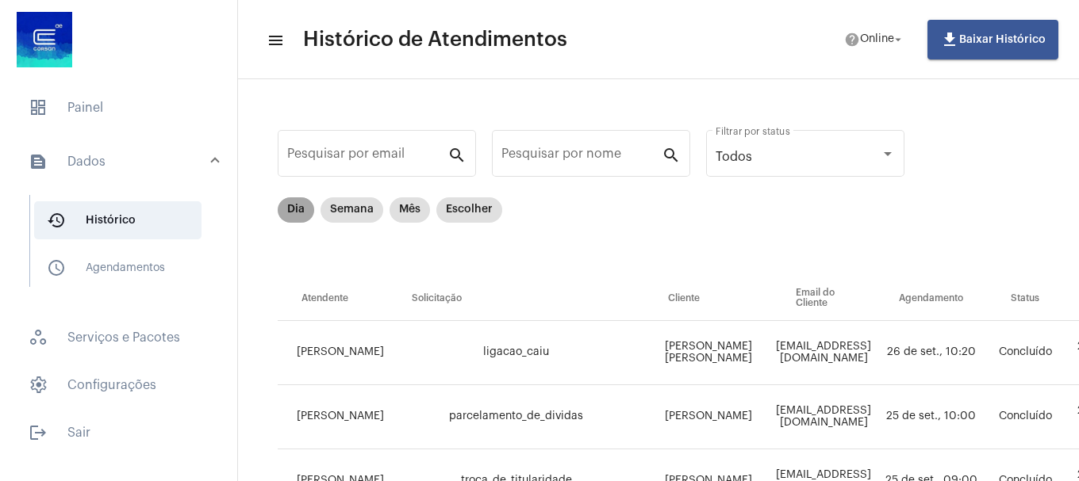
click at [283, 217] on mat-chip "Dia" at bounding box center [296, 209] width 36 height 25
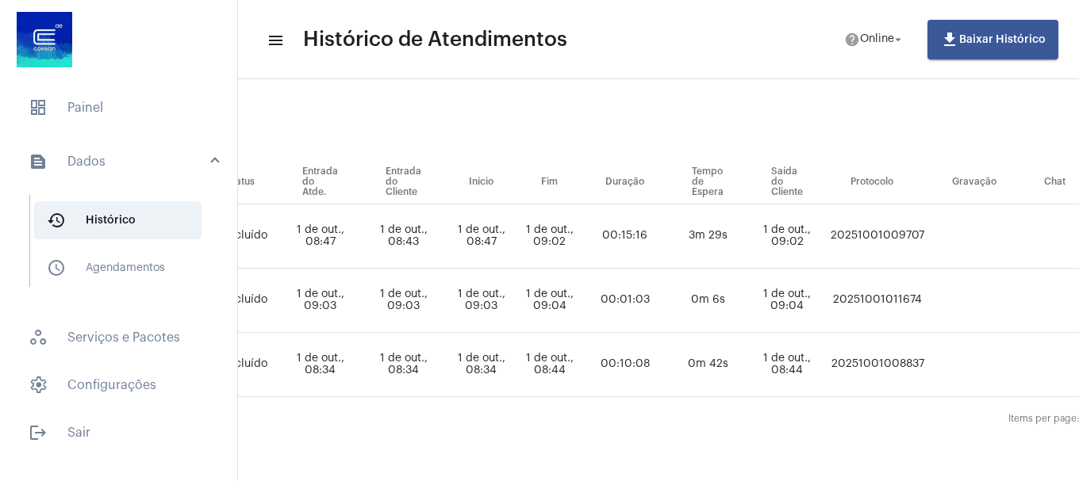
scroll to position [128, 0]
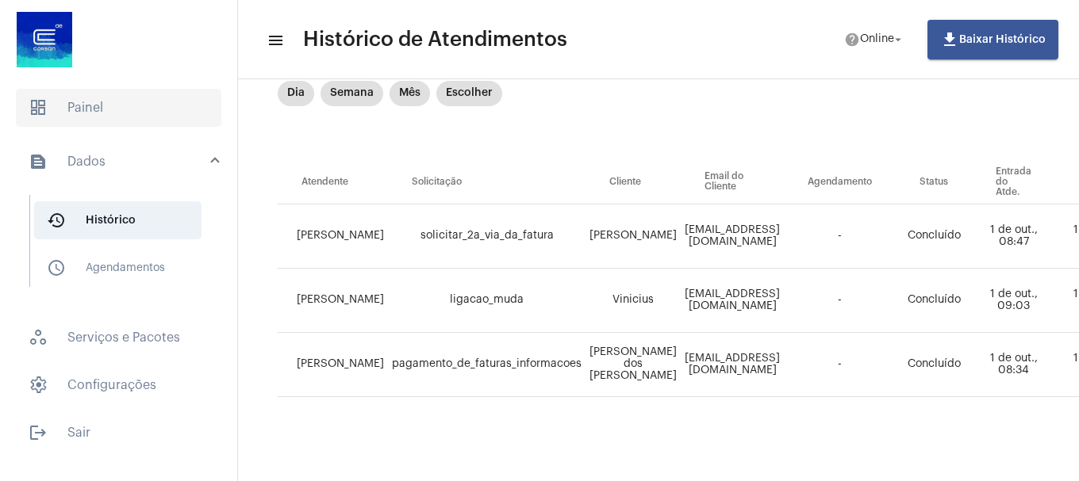
click at [94, 108] on span "dashboard Painel" at bounding box center [118, 108] width 205 height 38
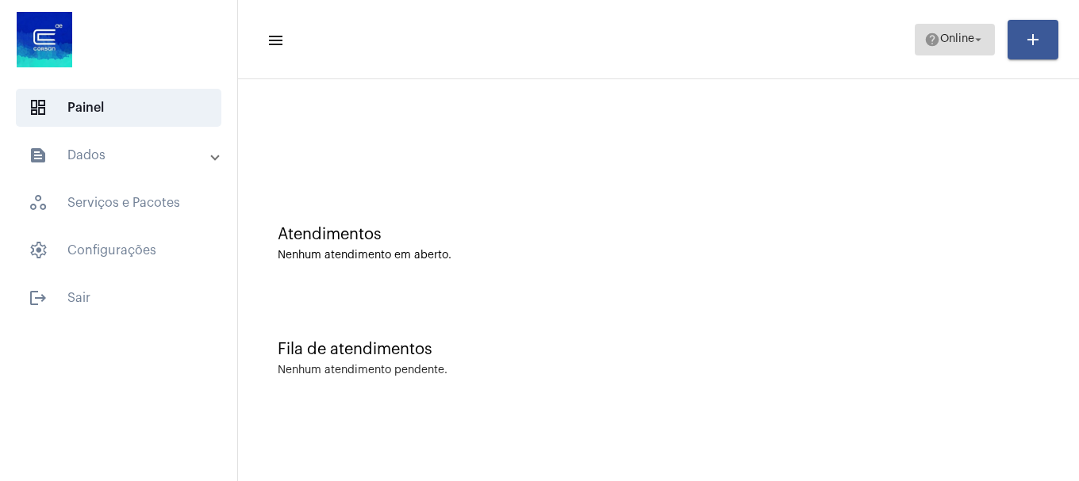
click at [927, 41] on mat-icon "help" at bounding box center [932, 40] width 16 height 16
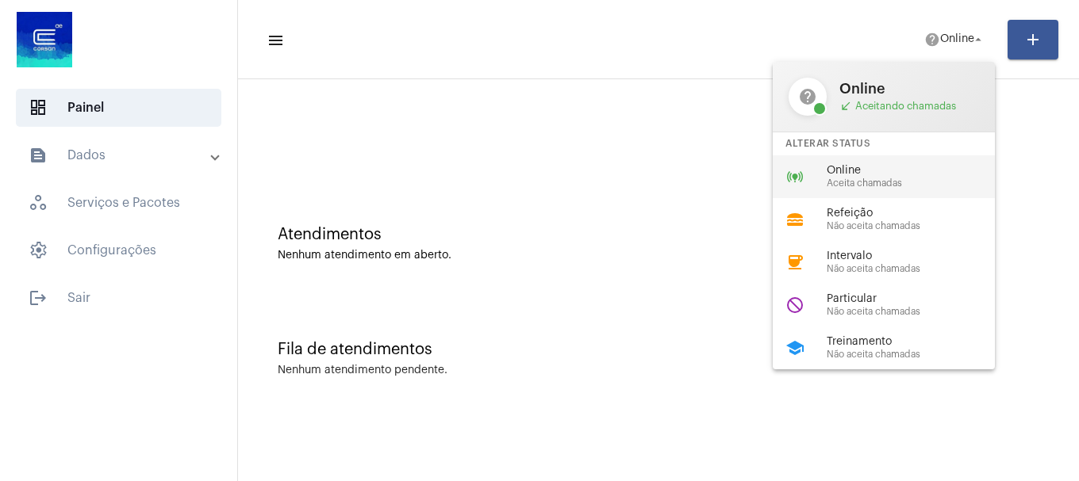
click at [925, 169] on span "Online" at bounding box center [916, 171] width 181 height 12
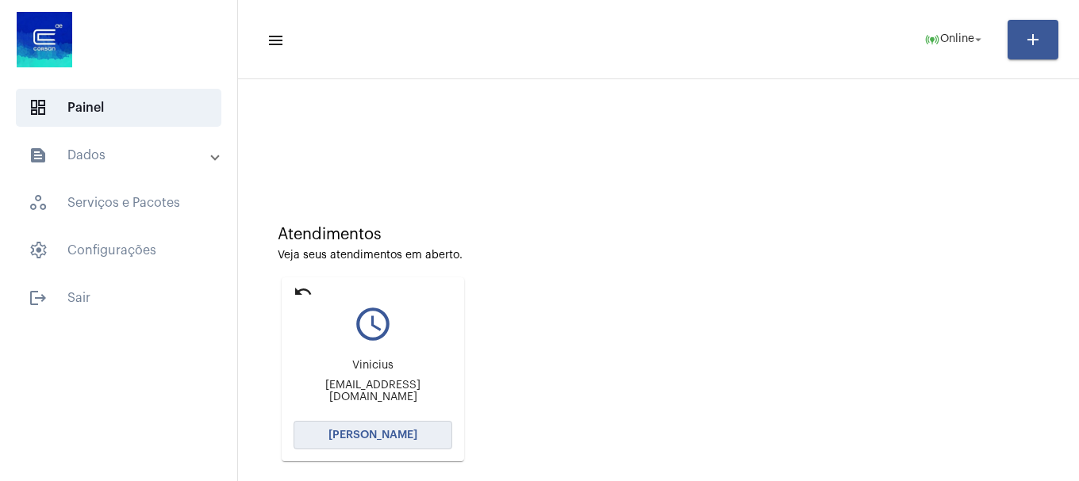
click at [360, 426] on button "Abrir Chamada" at bounding box center [372, 435] width 159 height 29
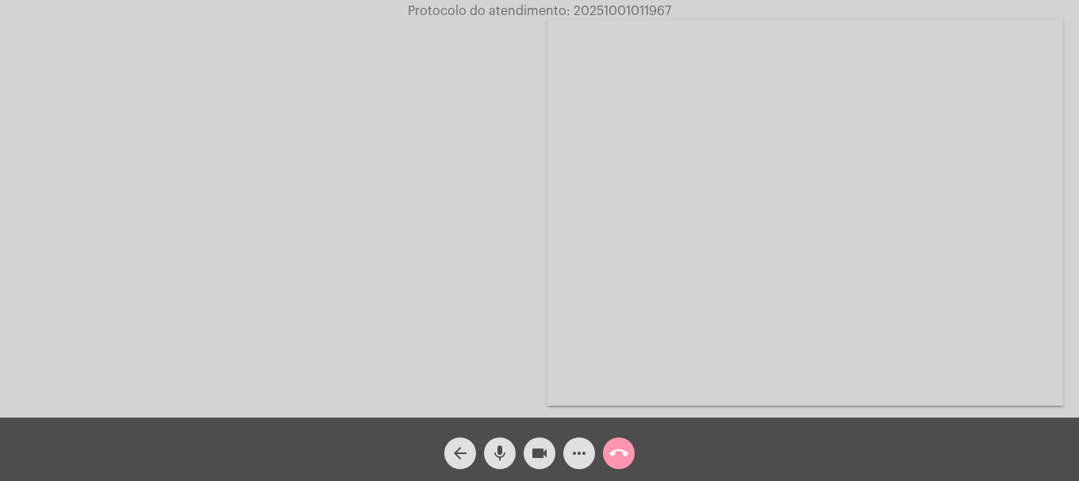
click at [498, 461] on mat-icon "mic" at bounding box center [499, 453] width 19 height 19
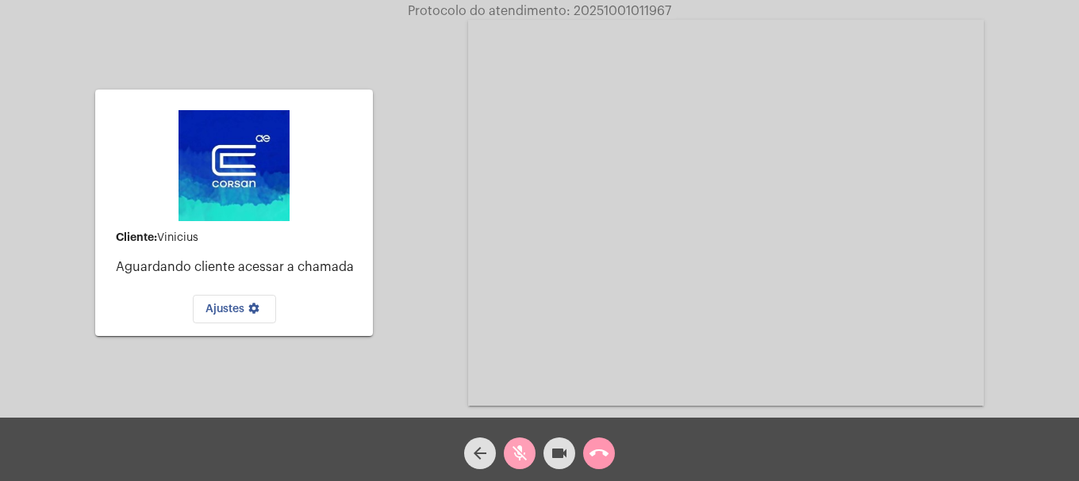
click at [521, 466] on span "mic_off" at bounding box center [519, 454] width 19 height 32
click at [521, 466] on span "mic" at bounding box center [519, 454] width 19 height 32
click at [416, 287] on div "Cliente: Vinicius Aguardando cliente acessar a chamada Ajustes settings Acessan…" at bounding box center [539, 211] width 1075 height 418
click at [523, 462] on mat-icon "mic_off" at bounding box center [519, 453] width 19 height 19
click at [523, 462] on mat-icon "mic" at bounding box center [519, 453] width 19 height 19
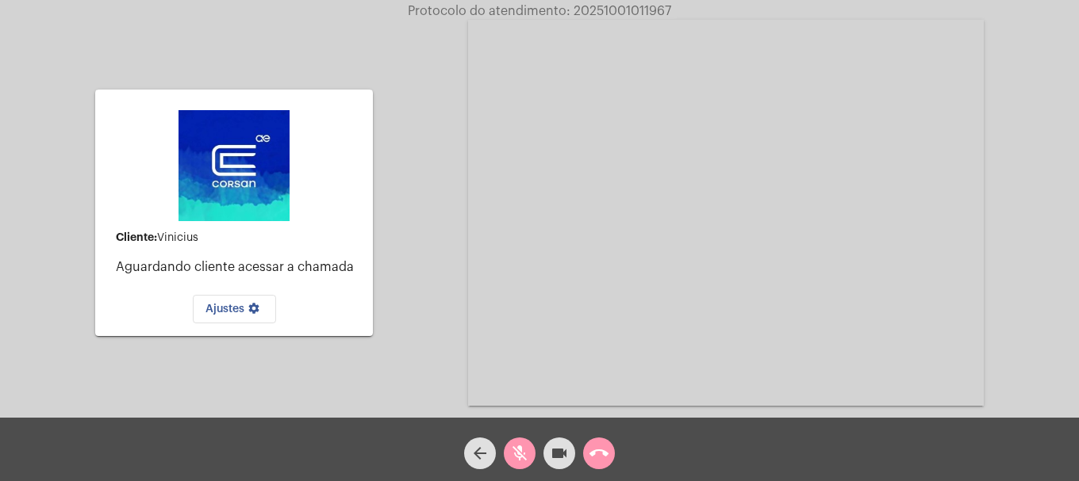
click at [523, 462] on mat-icon "mic_off" at bounding box center [519, 453] width 19 height 19
click at [600, 456] on mat-icon "call_end" at bounding box center [598, 453] width 19 height 19
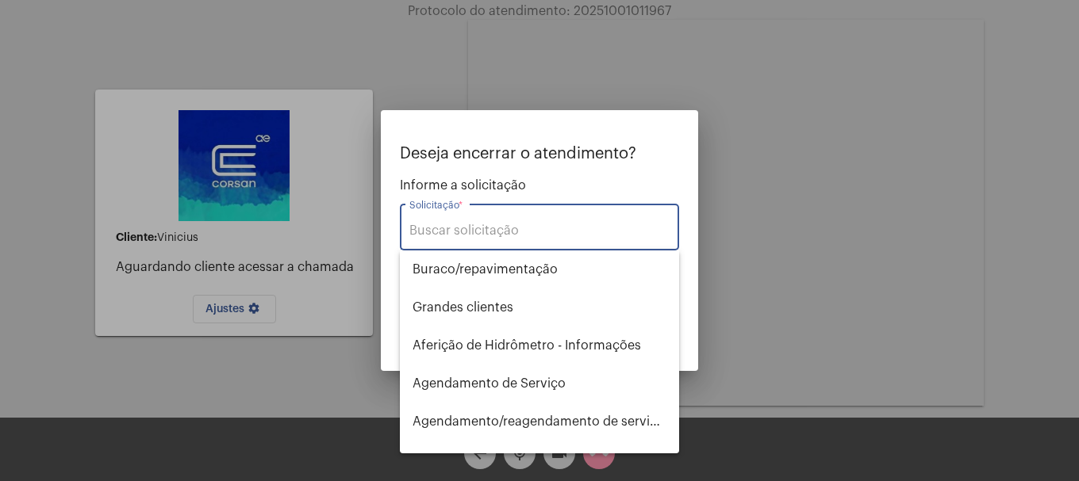
click at [474, 224] on input "Solicitação *" at bounding box center [539, 231] width 260 height 14
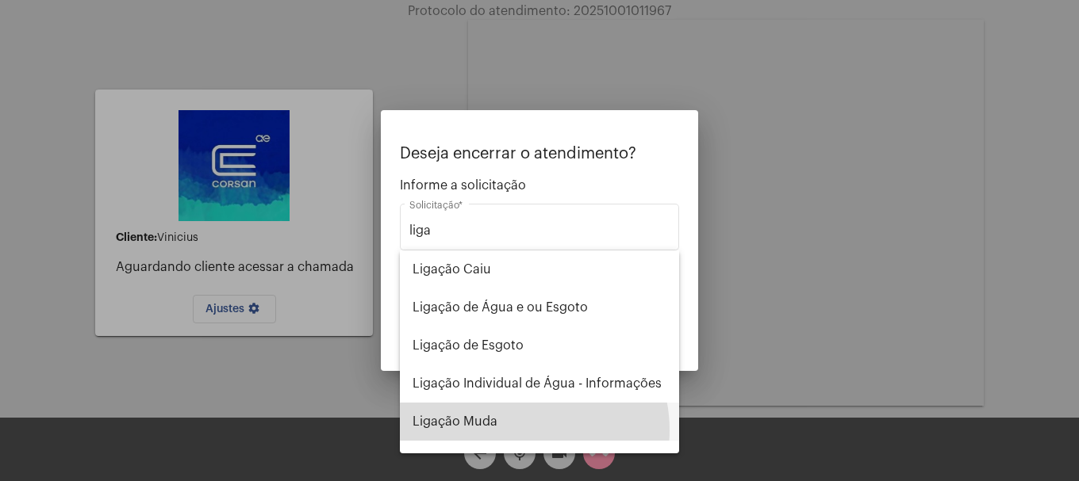
click at [516, 431] on span "Ligação Muda" at bounding box center [539, 422] width 254 height 38
type input "Ligação Muda"
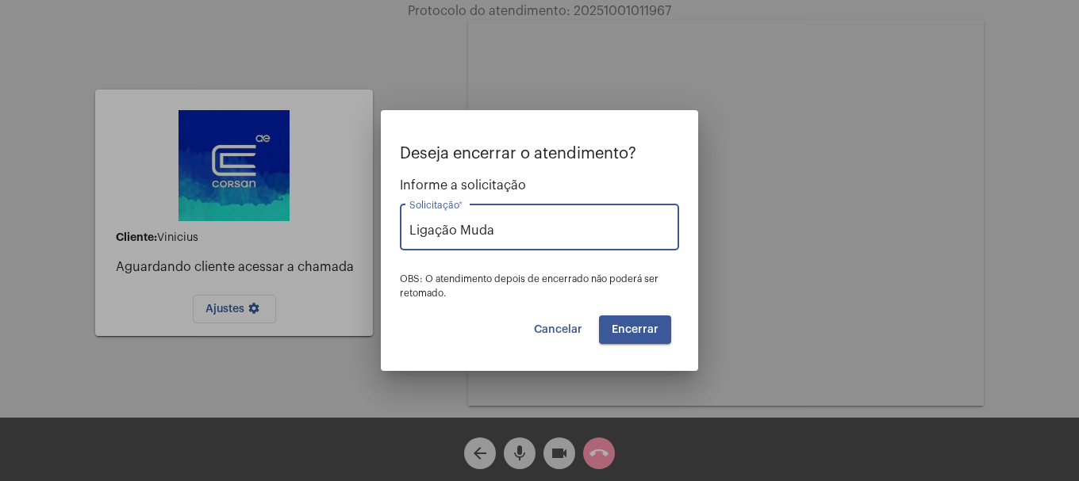
click at [613, 333] on span "Encerrar" at bounding box center [634, 329] width 47 height 11
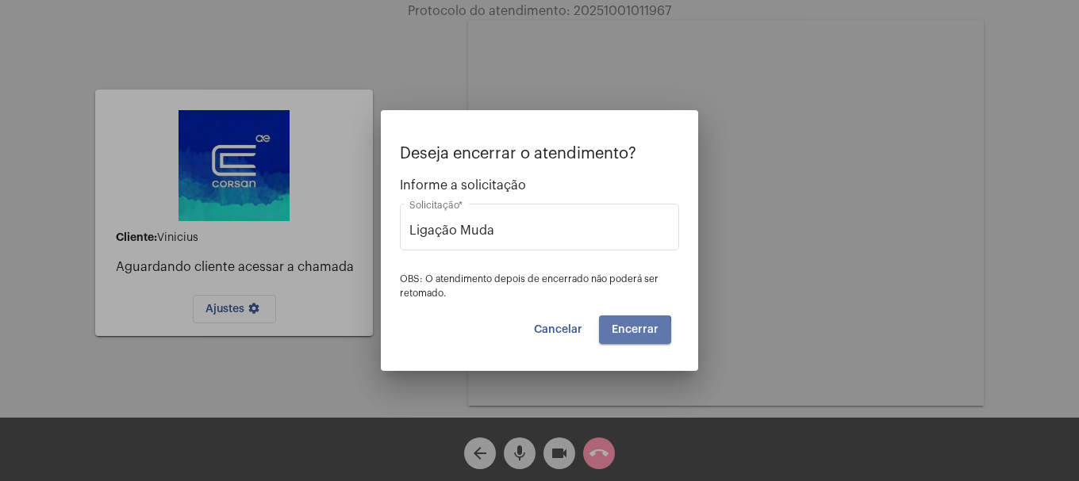
click at [613, 333] on span "Encerrar" at bounding box center [634, 329] width 47 height 11
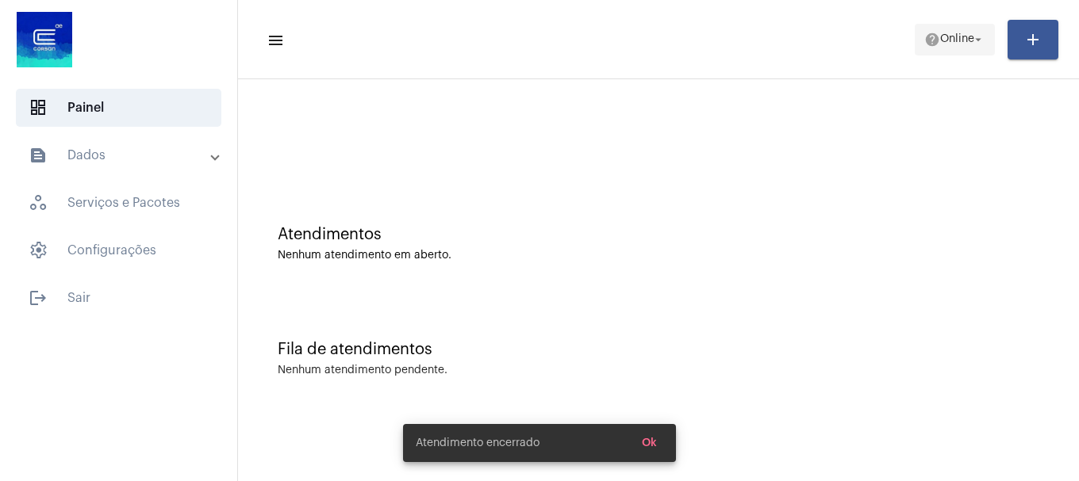
click at [972, 46] on mat-icon "arrow_drop_down" at bounding box center [978, 40] width 14 height 14
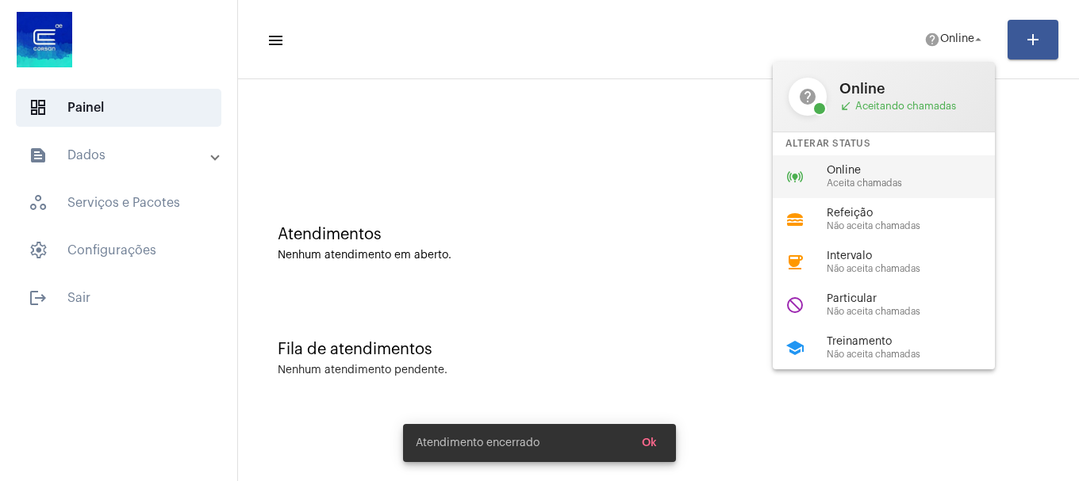
click at [918, 171] on span "Online" at bounding box center [916, 171] width 181 height 12
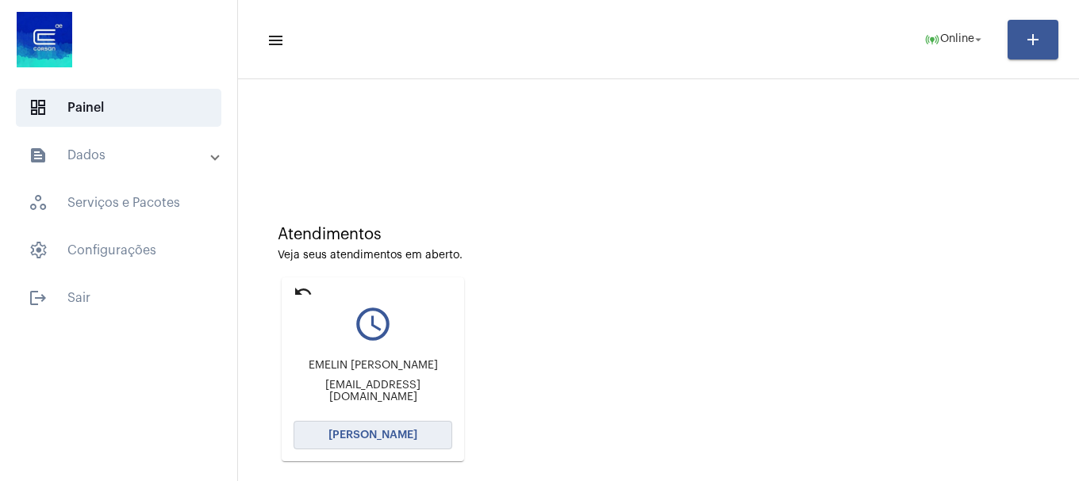
click at [377, 436] on span "Abrir Chamada" at bounding box center [372, 435] width 89 height 11
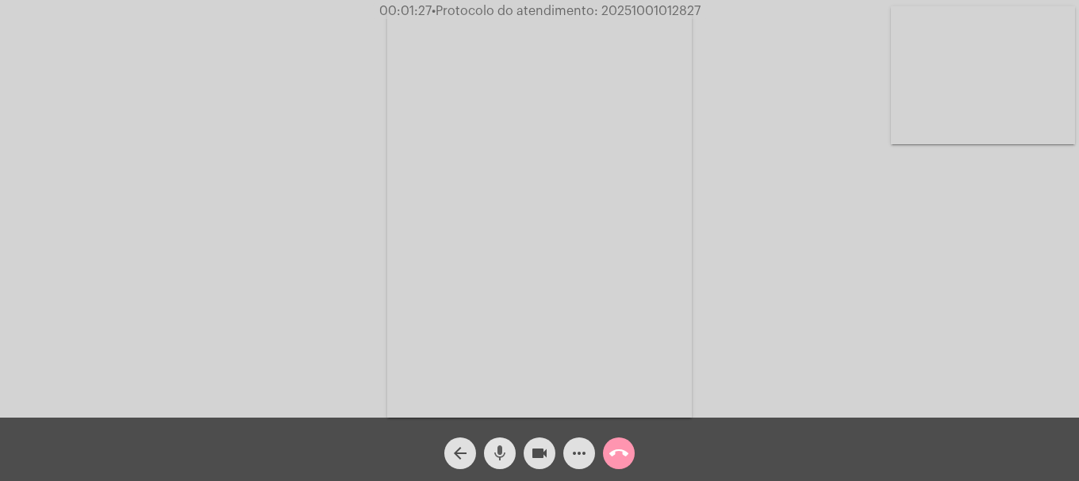
click at [500, 458] on mat-icon "mic" at bounding box center [499, 453] width 19 height 19
click at [500, 458] on mat-icon "mic_off" at bounding box center [499, 453] width 19 height 19
click at [490, 451] on mat-icon "mic" at bounding box center [499, 453] width 19 height 19
click at [976, 102] on video at bounding box center [983, 75] width 184 height 138
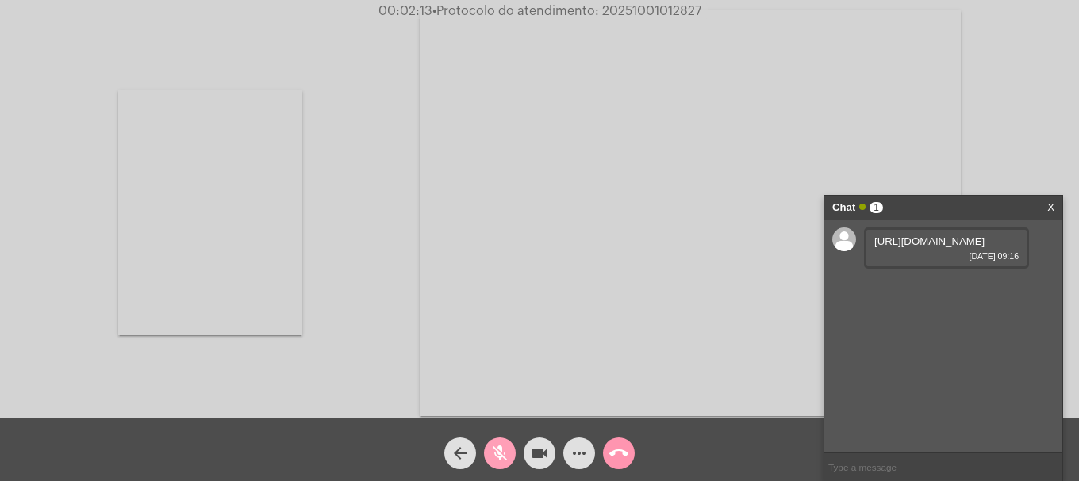
click at [489, 450] on button "mic_off" at bounding box center [500, 454] width 32 height 32
click at [943, 247] on link "https://neft-transfer-bucket.s3.amazonaws.com/temp-e8be83f2-536b-7310-5e4b-e502…" at bounding box center [929, 242] width 110 height 12
click at [933, 293] on link "https://neft-transfer-bucket.s3.amazonaws.com/temp-eda952ec-7913-a6ca-6678-0973…" at bounding box center [929, 287] width 110 height 12
click at [587, 455] on mat-icon "more_horiz" at bounding box center [578, 453] width 19 height 19
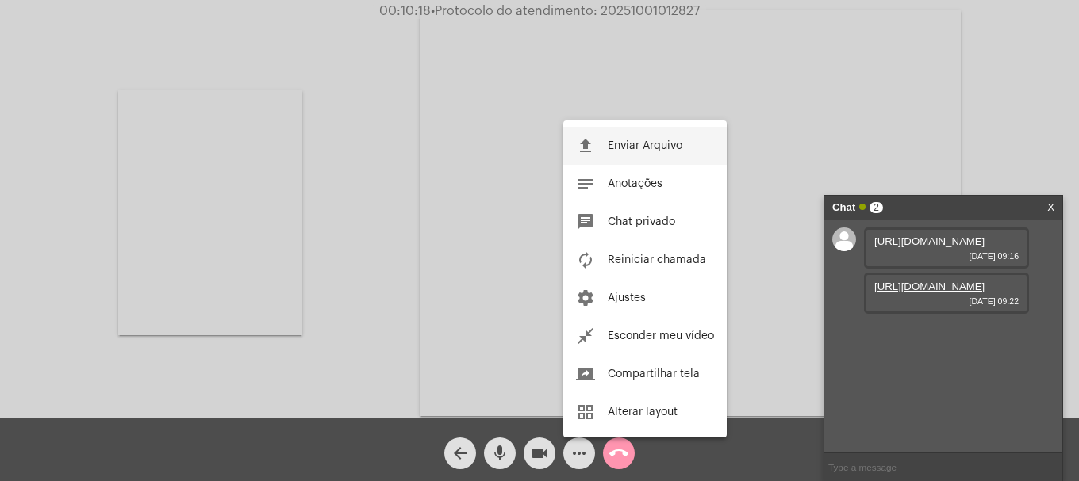
click at [656, 151] on button "file_upload Enviar Arquivo" at bounding box center [644, 146] width 163 height 38
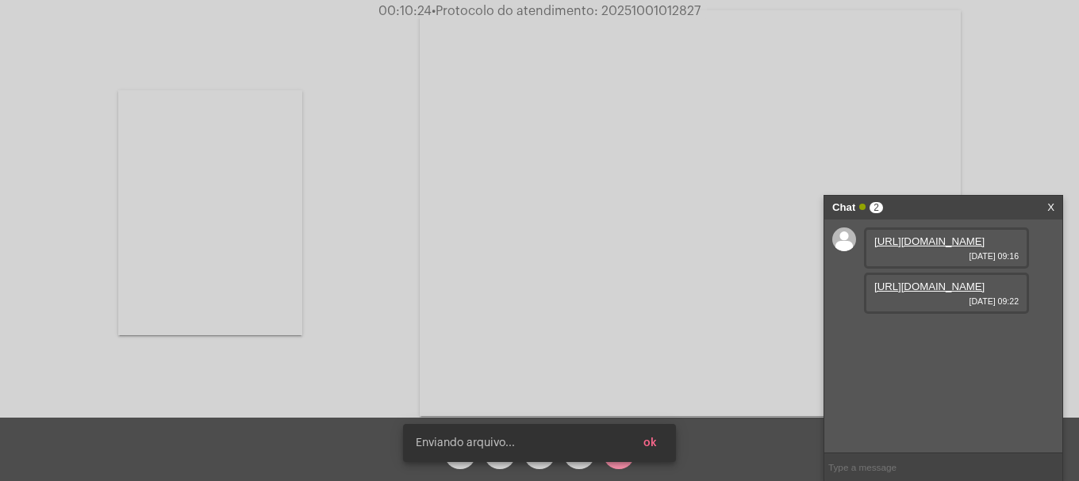
scroll to position [13, 0]
click at [648, 440] on span "ok" at bounding box center [649, 443] width 13 height 11
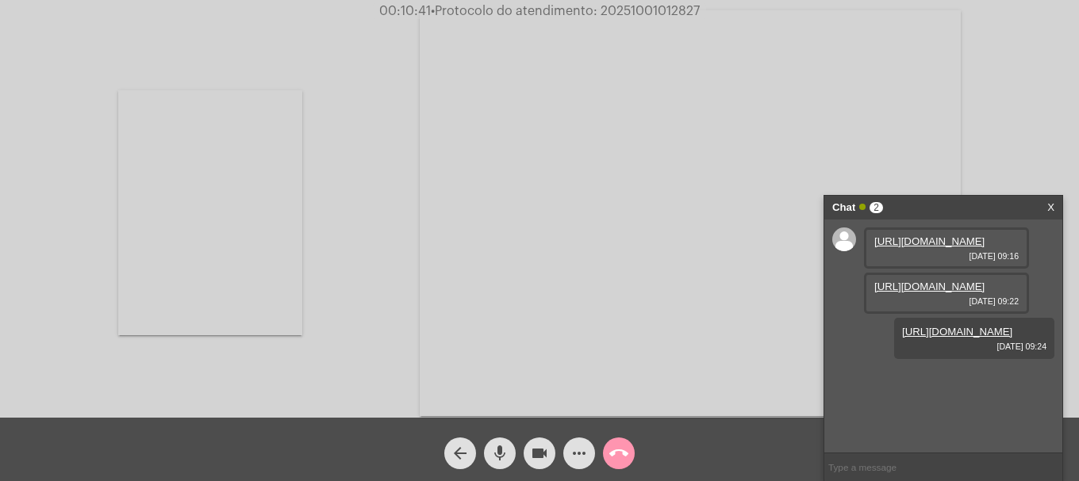
click at [612, 11] on span "• Protocolo do atendimento: 20251001012827" at bounding box center [565, 11] width 269 height 13
copy span "20251001012827"
click at [860, 472] on input "text" at bounding box center [943, 468] width 238 height 28
paste input "20251001012827"
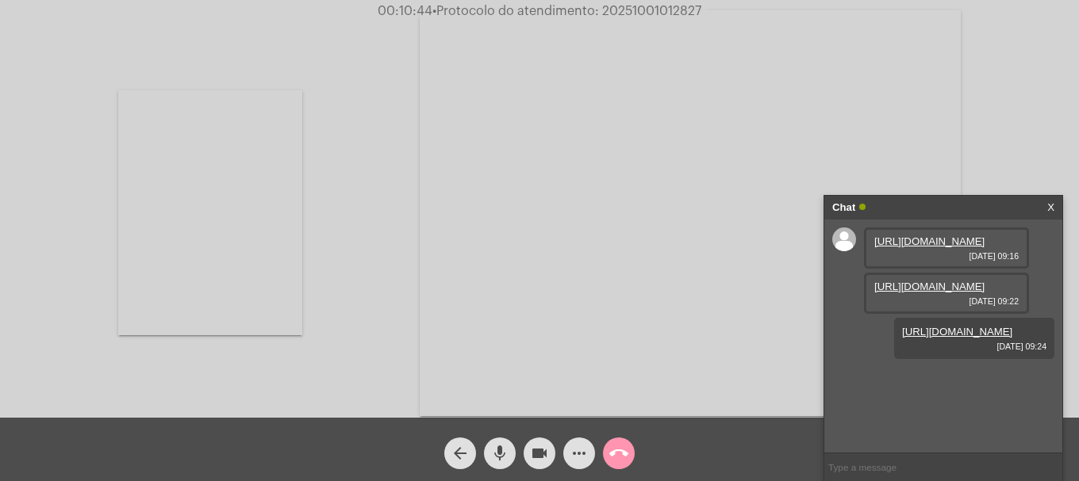
type input "20251001012827"
click at [621, 452] on mat-icon "call_end" at bounding box center [618, 453] width 19 height 19
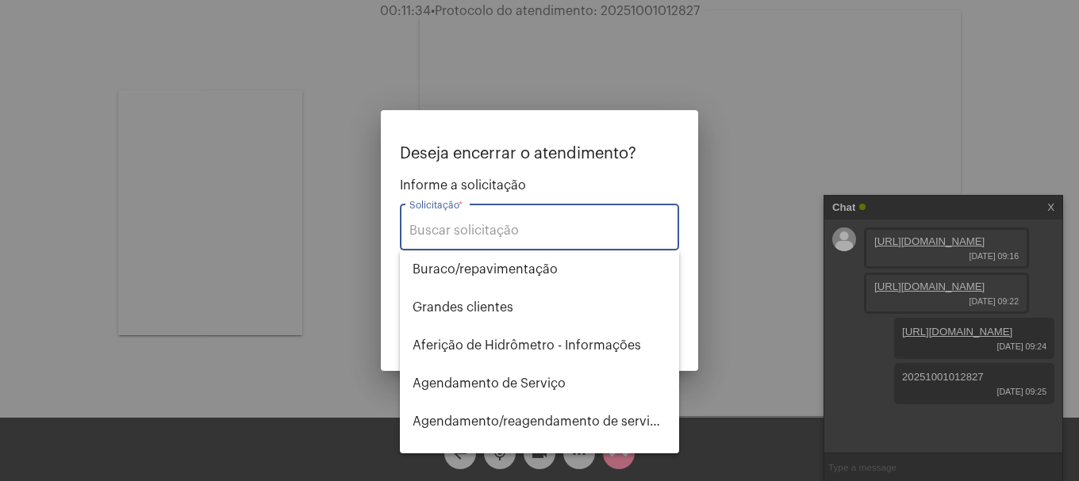
click at [539, 232] on input "Solicitação *" at bounding box center [539, 231] width 260 height 14
type input "i"
type input "o"
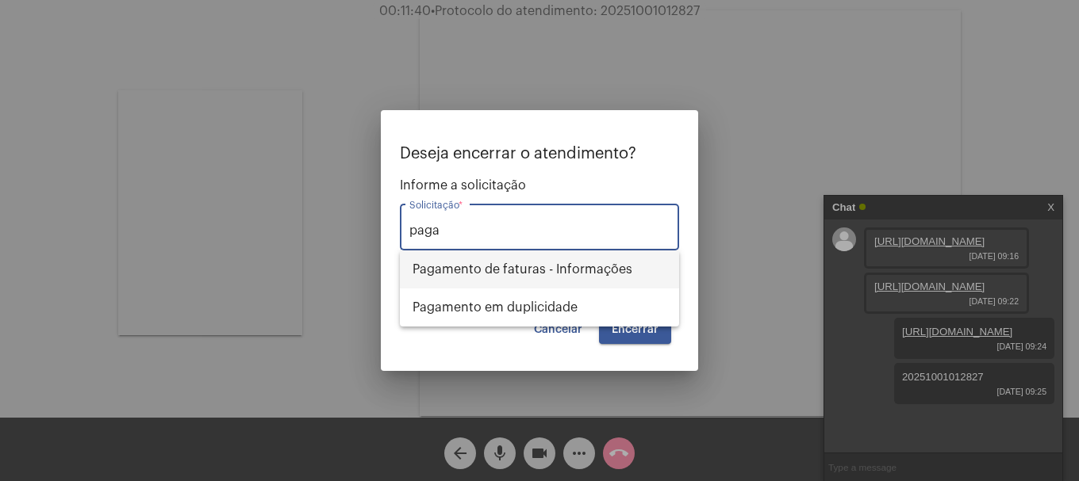
click at [557, 283] on span "Pagamento de faturas - Informações" at bounding box center [539, 270] width 254 height 38
type input "Pagamento de faturas - Informações"
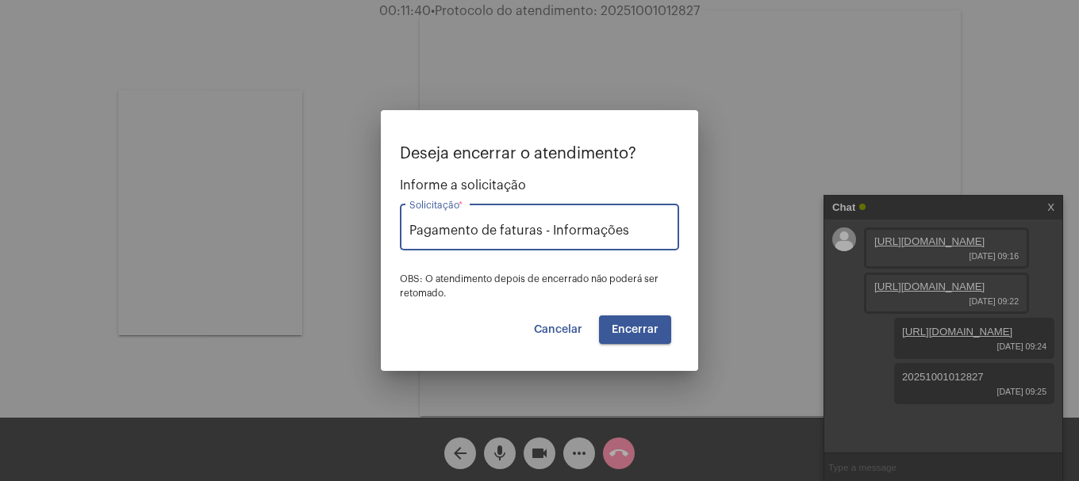
click at [607, 319] on button "Encerrar" at bounding box center [635, 330] width 72 height 29
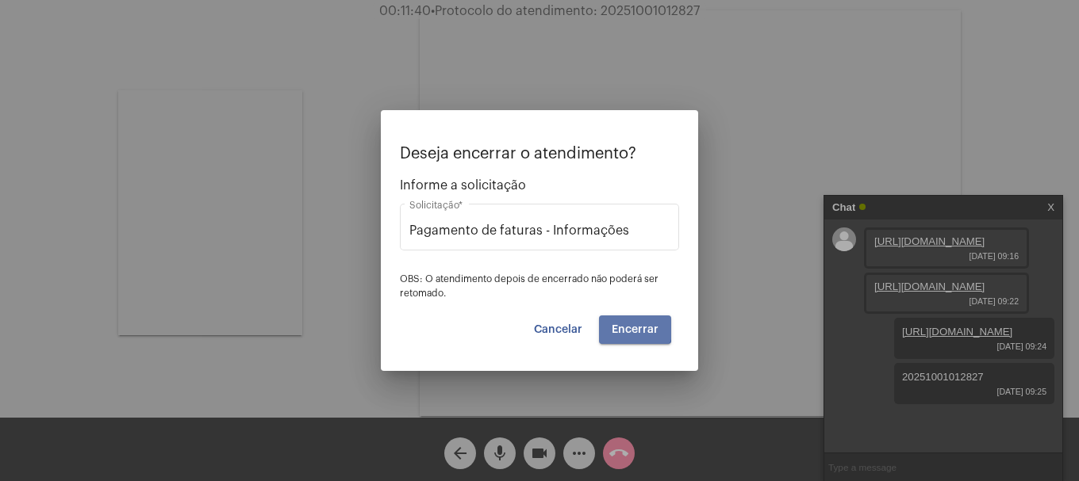
click at [607, 319] on button "Encerrar" at bounding box center [635, 330] width 72 height 29
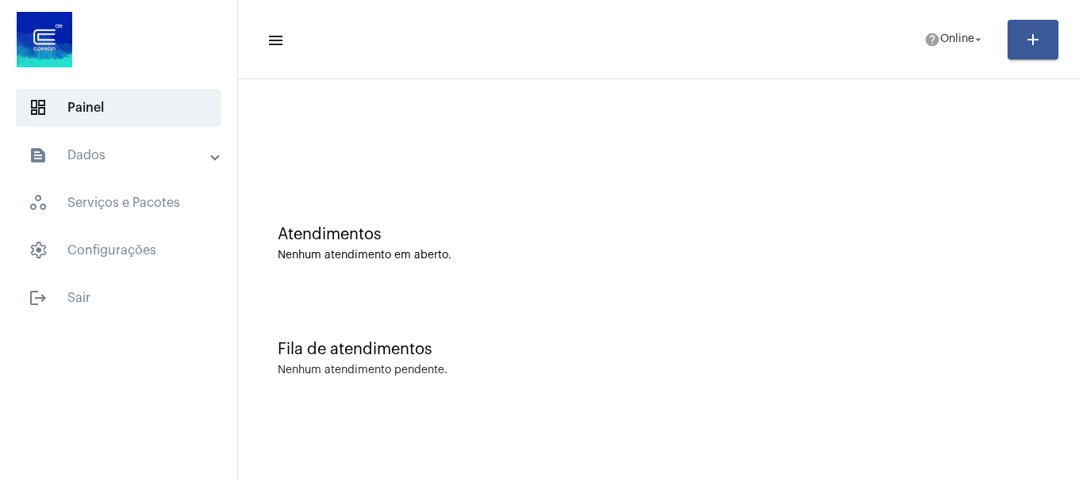
click at [82, 146] on mat-panel-title "text_snippet_outlined Dados" at bounding box center [120, 155] width 183 height 19
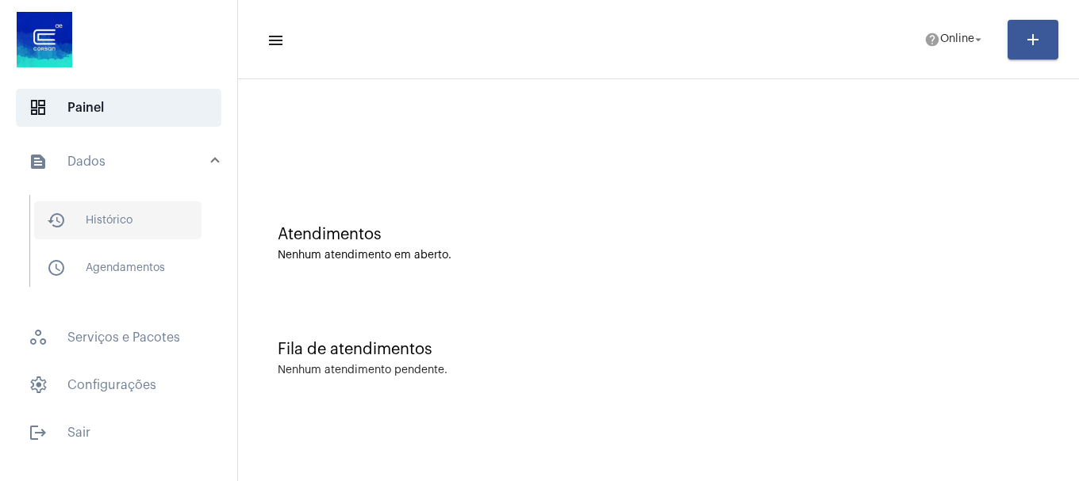
click at [105, 220] on span "history_outlined Histórico" at bounding box center [117, 220] width 167 height 38
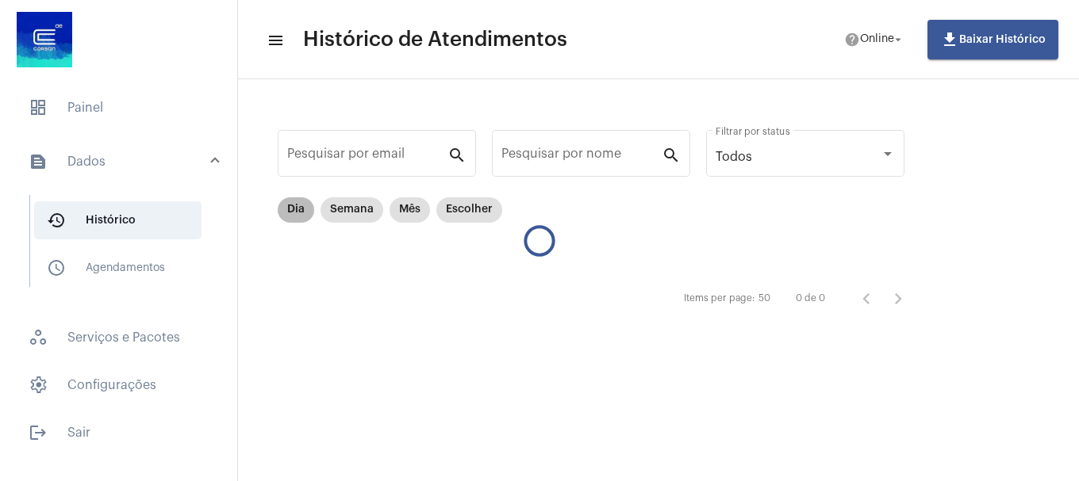
click at [294, 214] on mat-chip "Dia" at bounding box center [296, 209] width 36 height 25
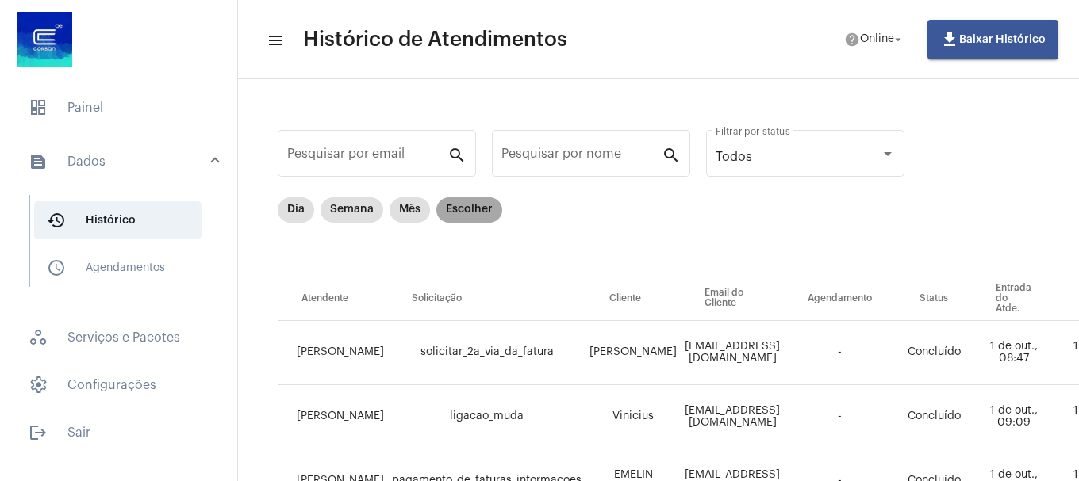
click at [469, 220] on mat-chip "Escolher" at bounding box center [469, 209] width 66 height 25
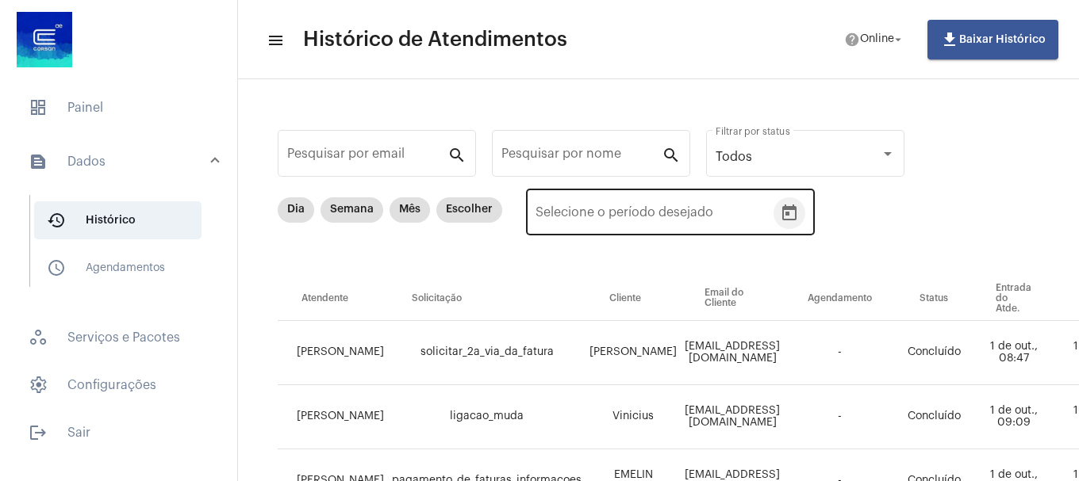
click at [790, 215] on icon "Open calendar" at bounding box center [789, 213] width 19 height 19
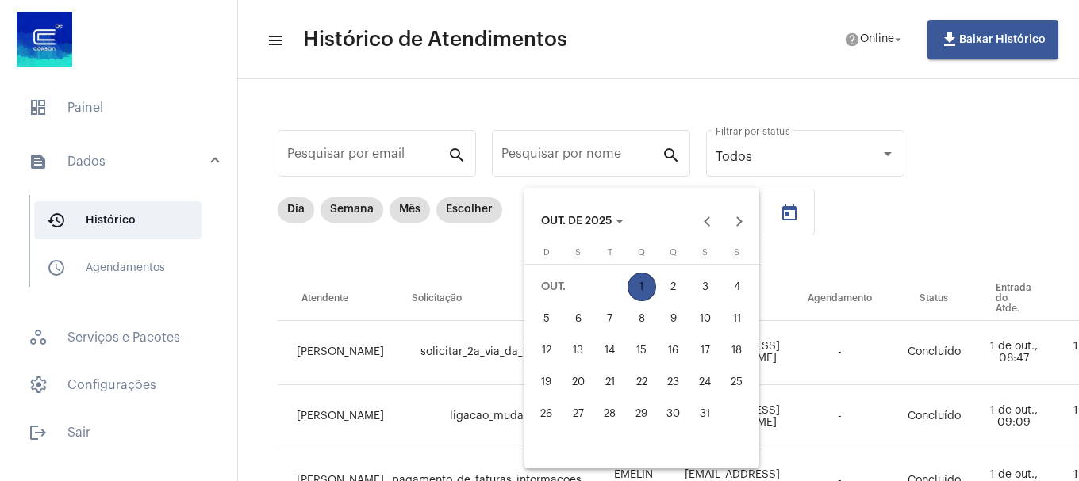
click at [668, 295] on div "2" at bounding box center [673, 287] width 29 height 29
click at [649, 293] on div "1" at bounding box center [641, 287] width 29 height 29
click at [696, 220] on button "Previous month" at bounding box center [707, 221] width 32 height 32
click at [607, 452] on div "30" at bounding box center [610, 445] width 29 height 29
type input "30/09/2025"
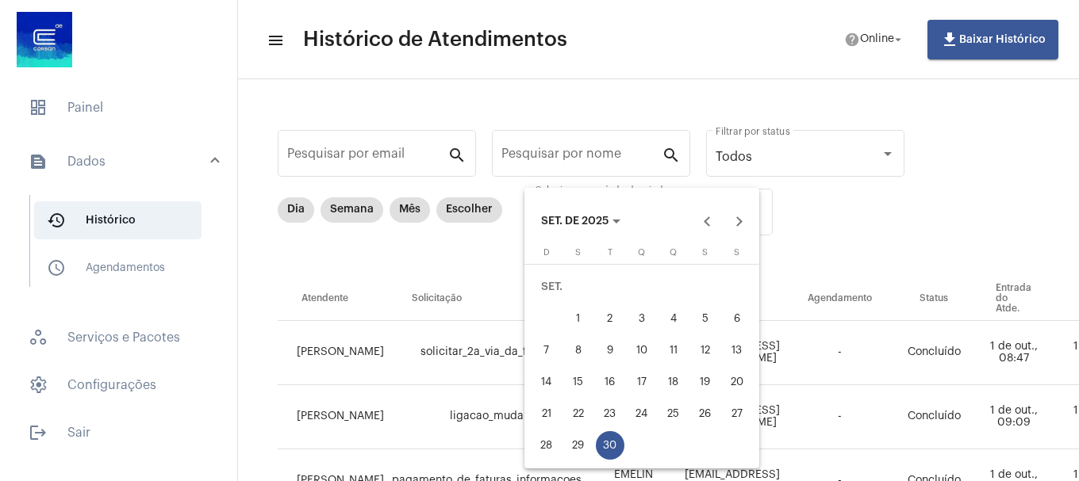
click at [607, 452] on div "30" at bounding box center [610, 445] width 29 height 29
type input "30/09/2025"
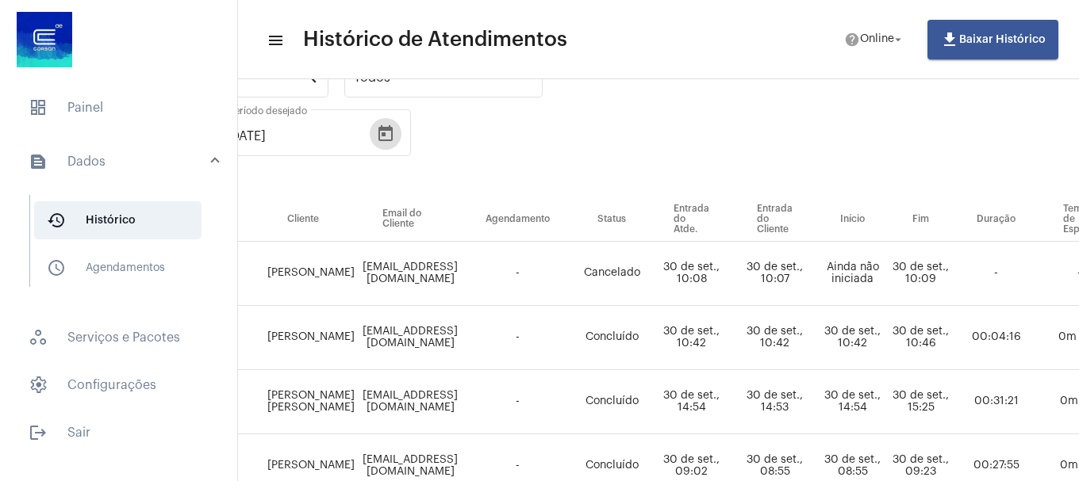
scroll to position [79, 354]
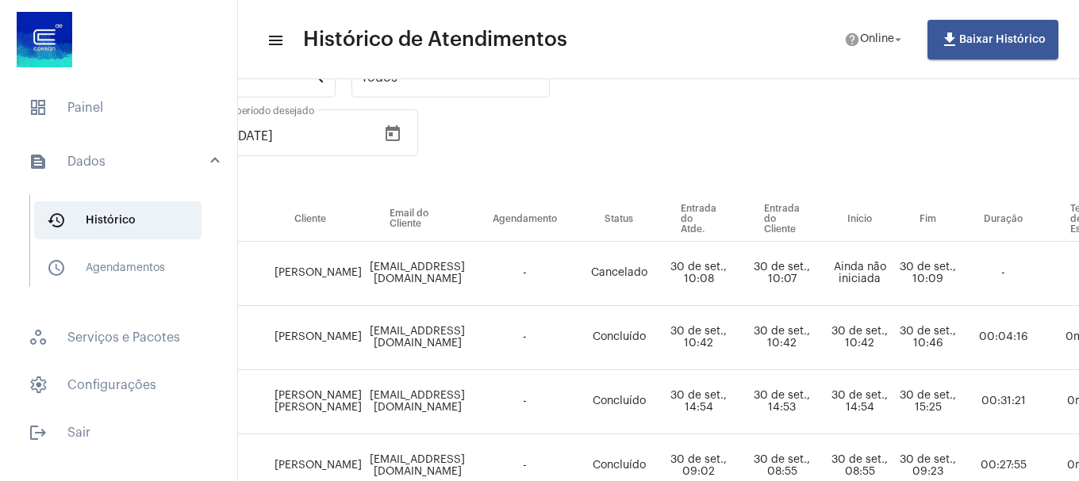
click at [909, 134] on div "Dia Semana Mês Escolher 30/09/2025 30/09/2025 – 30/09/2025 Selecione o período …" at bounding box center [474, 157] width 1102 height 79
click at [893, 155] on div "Dia Semana Mês Escolher 30/09/2025 30/09/2025 – 30/09/2025 Selecione o período …" at bounding box center [474, 157] width 1102 height 79
click at [268, 36] on mat-icon "menu" at bounding box center [274, 40] width 16 height 19
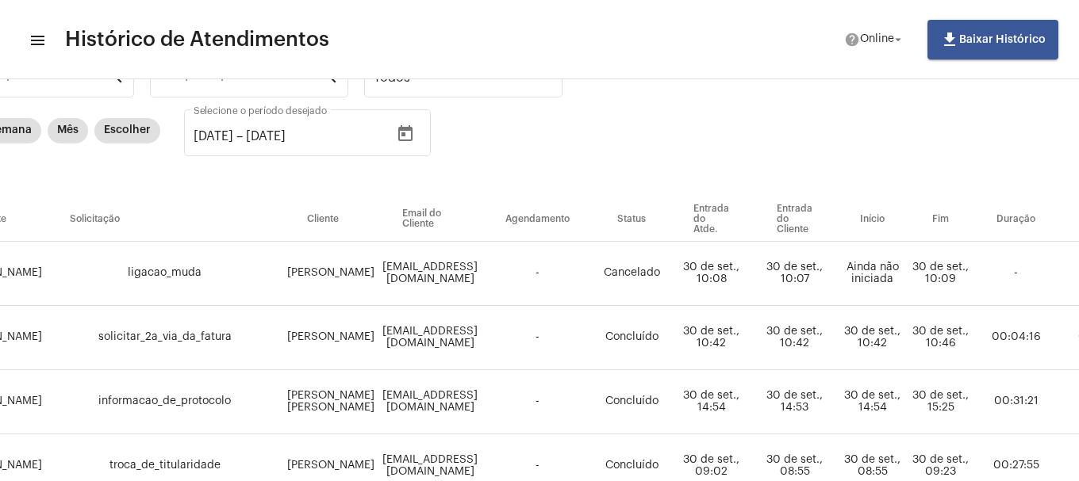
scroll to position [79, 108]
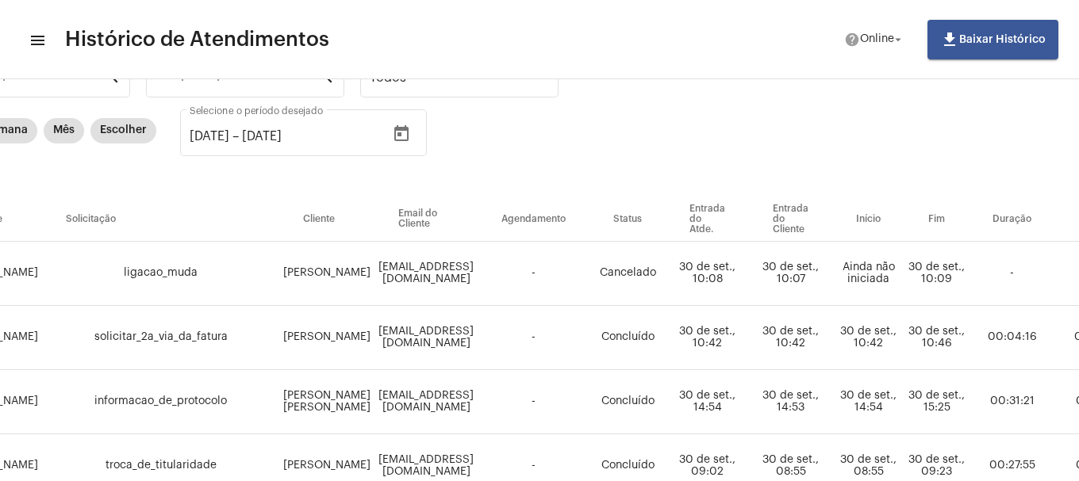
click at [21, 42] on mat-toolbar-row "menu Histórico de Atendimentos help Online arrow_drop_down file_download Baixar…" at bounding box center [539, 39] width 1079 height 51
click at [42, 48] on mat-icon "menu" at bounding box center [37, 40] width 16 height 19
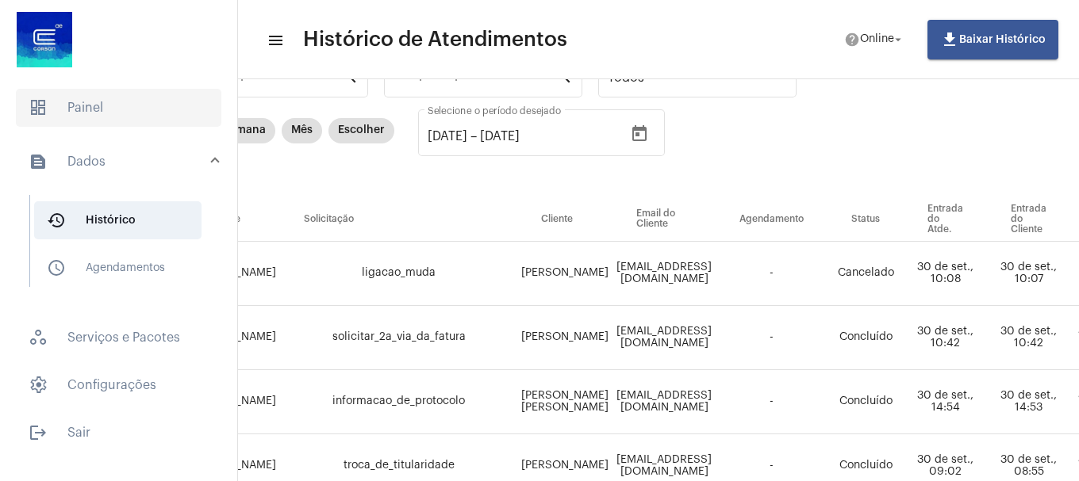
click at [60, 114] on span "dashboard Painel" at bounding box center [118, 108] width 205 height 38
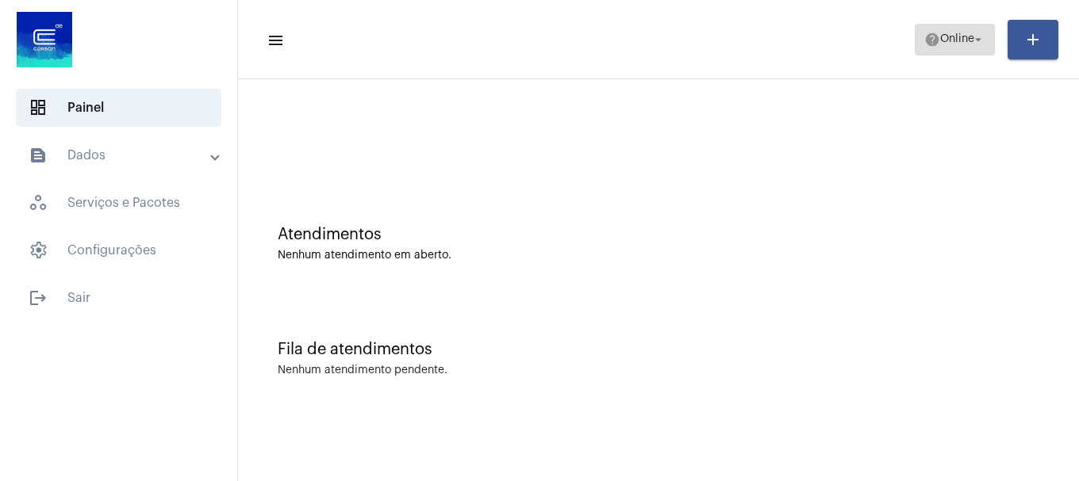
click at [945, 46] on span "help Online arrow_drop_down" at bounding box center [954, 39] width 61 height 29
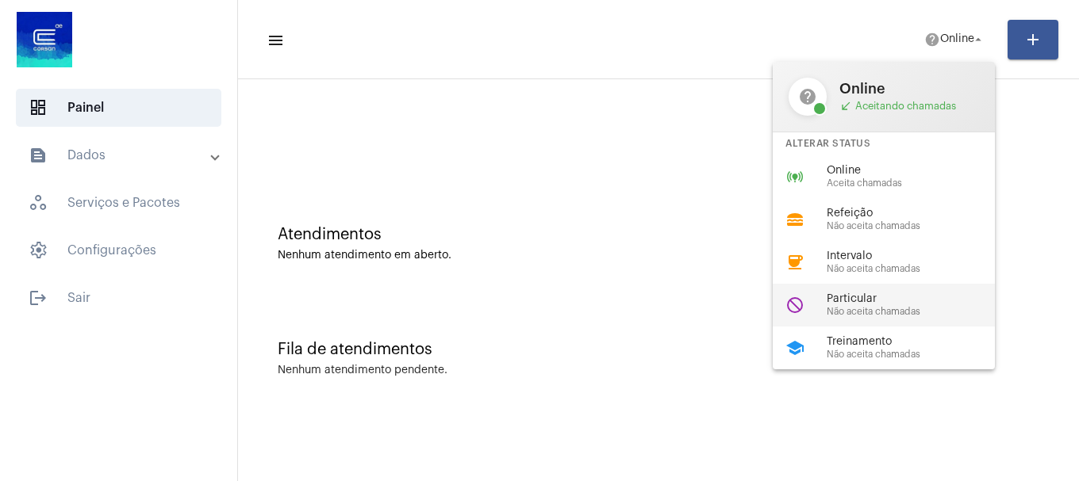
click at [903, 316] on span "Não aceita chamadas" at bounding box center [916, 312] width 181 height 10
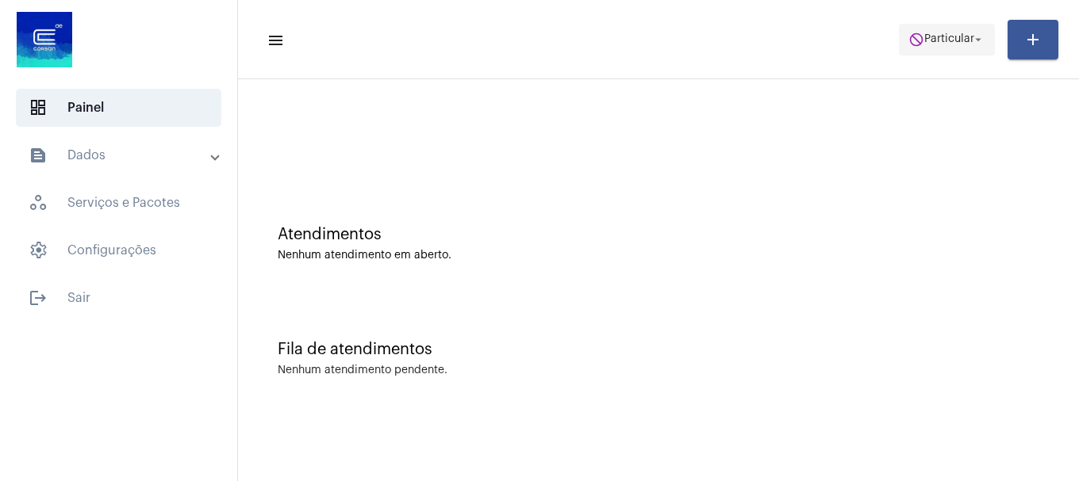
click at [959, 36] on span "Particular" at bounding box center [949, 39] width 50 height 11
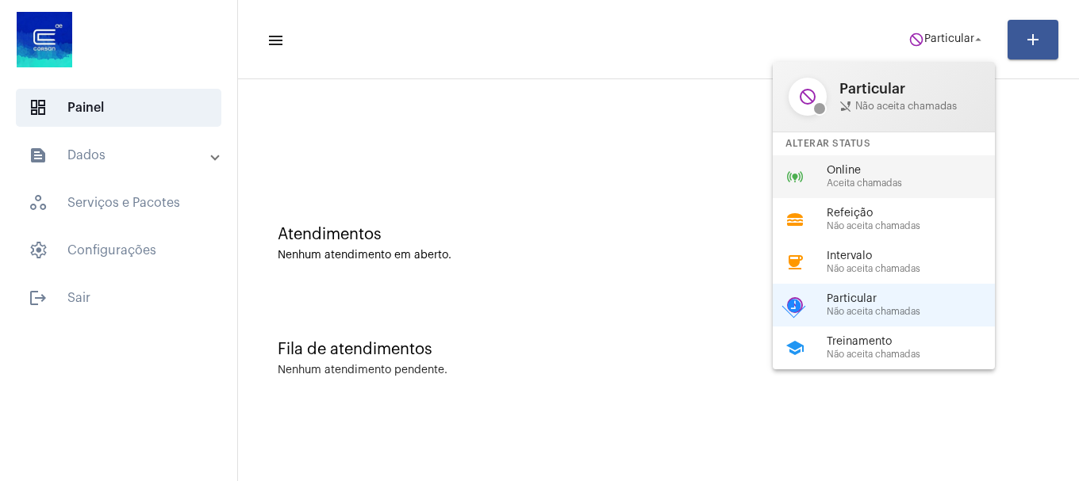
click at [891, 169] on span "Online" at bounding box center [916, 171] width 181 height 12
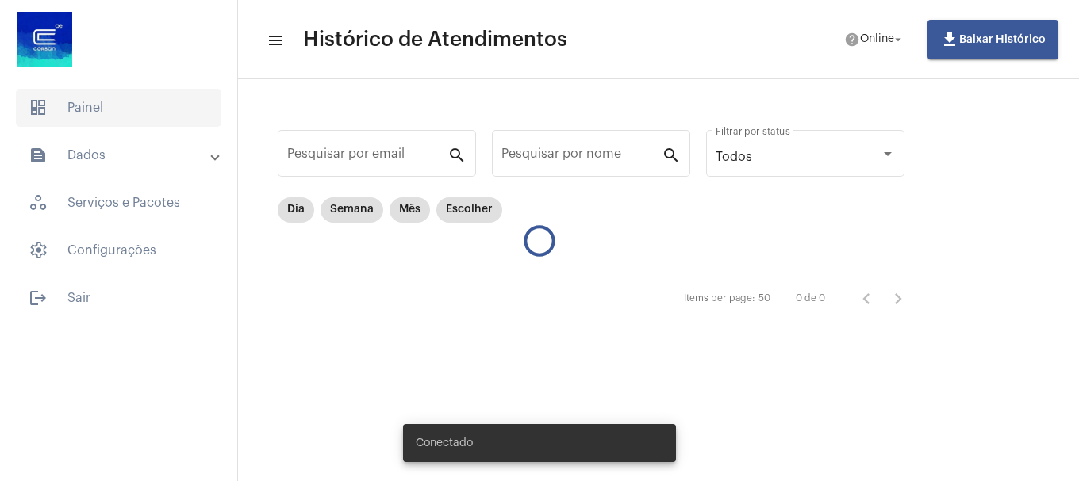
click at [144, 121] on span "dashboard Painel" at bounding box center [118, 108] width 205 height 38
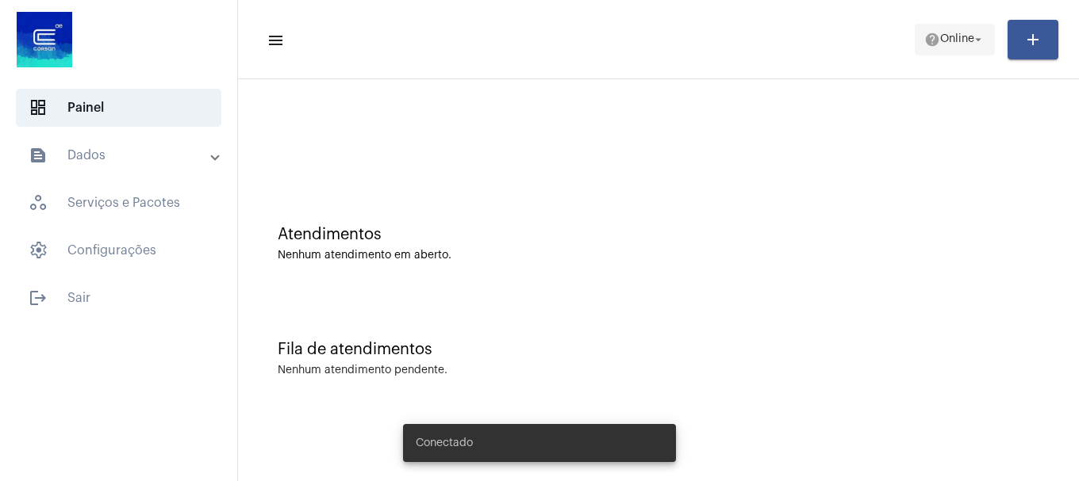
click at [933, 47] on mat-icon "help" at bounding box center [932, 40] width 16 height 16
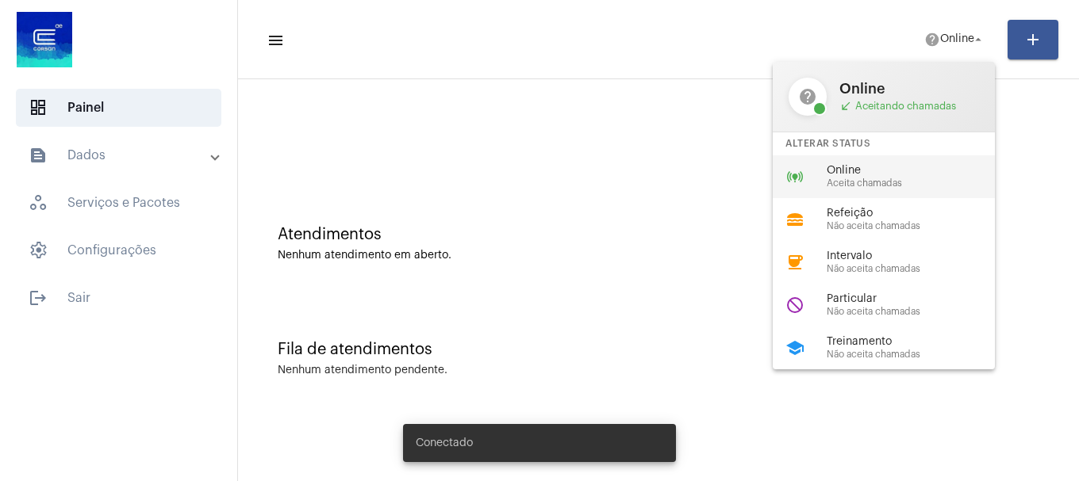
click at [902, 166] on span "Online" at bounding box center [916, 171] width 181 height 12
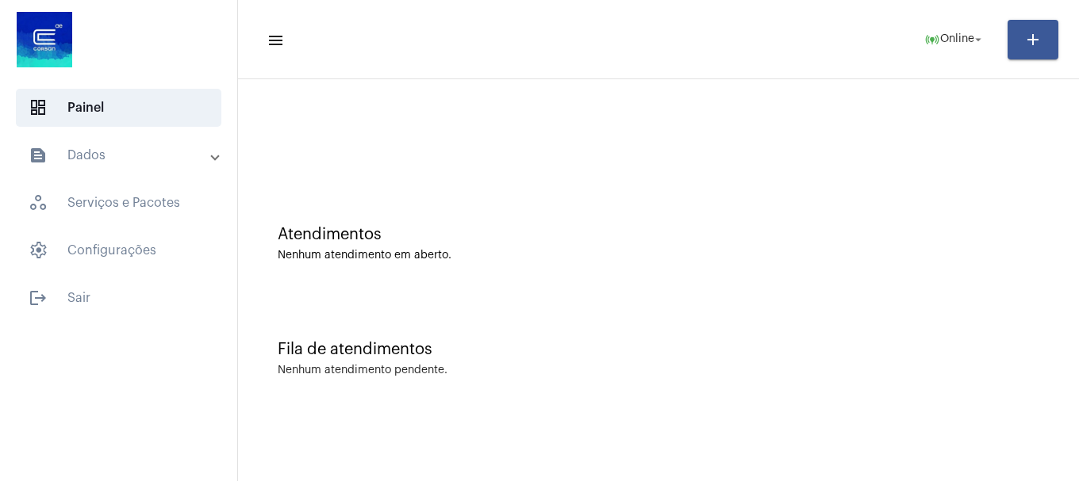
click at [147, 174] on mat-expansion-panel-header "text_snippet_outlined Dados" at bounding box center [124, 155] width 228 height 38
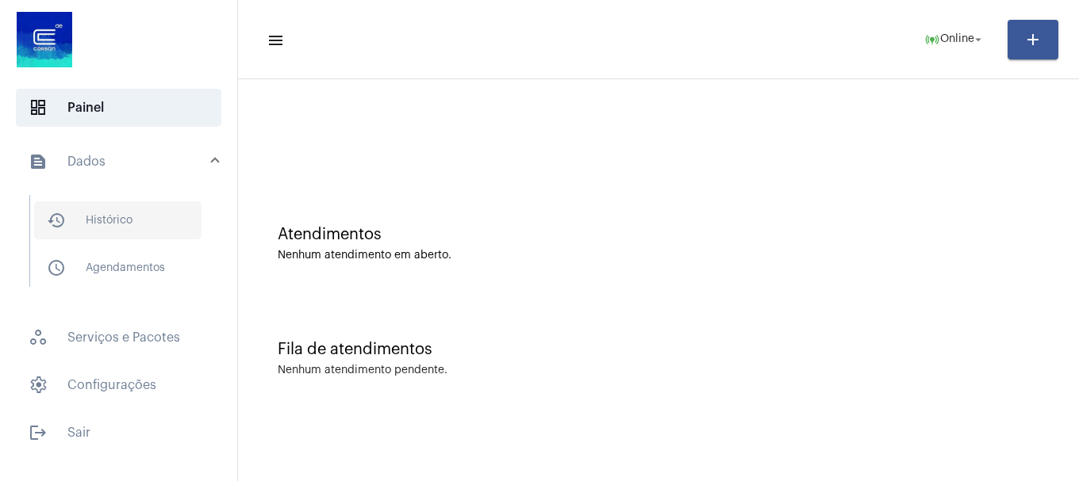
click at [145, 214] on span "history_outlined Histórico" at bounding box center [117, 220] width 167 height 38
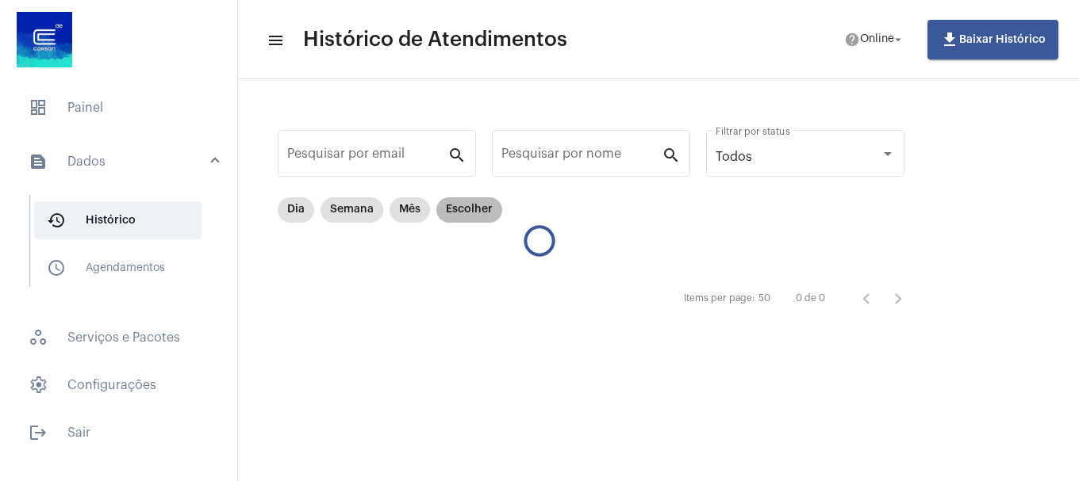
click at [450, 213] on mat-chip "Escolher" at bounding box center [469, 209] width 66 height 25
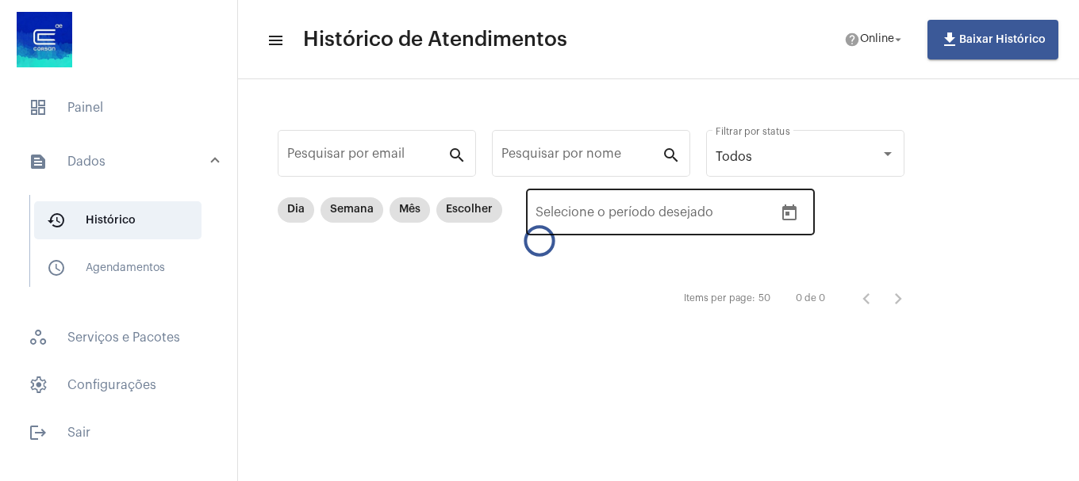
click at [795, 209] on icon "Open calendar" at bounding box center [789, 213] width 14 height 16
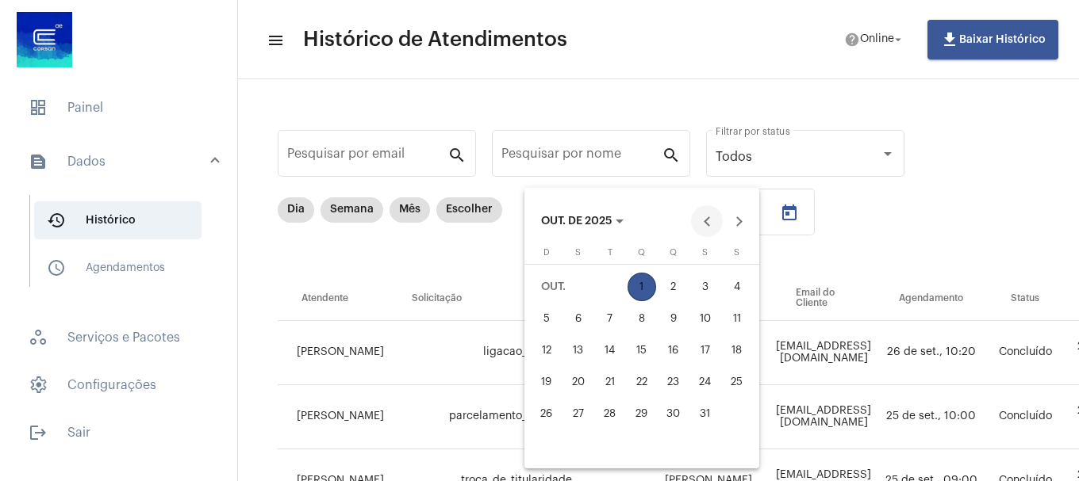
click at [709, 221] on button "Previous month" at bounding box center [707, 221] width 32 height 32
click at [606, 444] on div "30" at bounding box center [610, 445] width 29 height 29
type input "30/09/2025"
click at [606, 444] on div "30" at bounding box center [610, 445] width 29 height 29
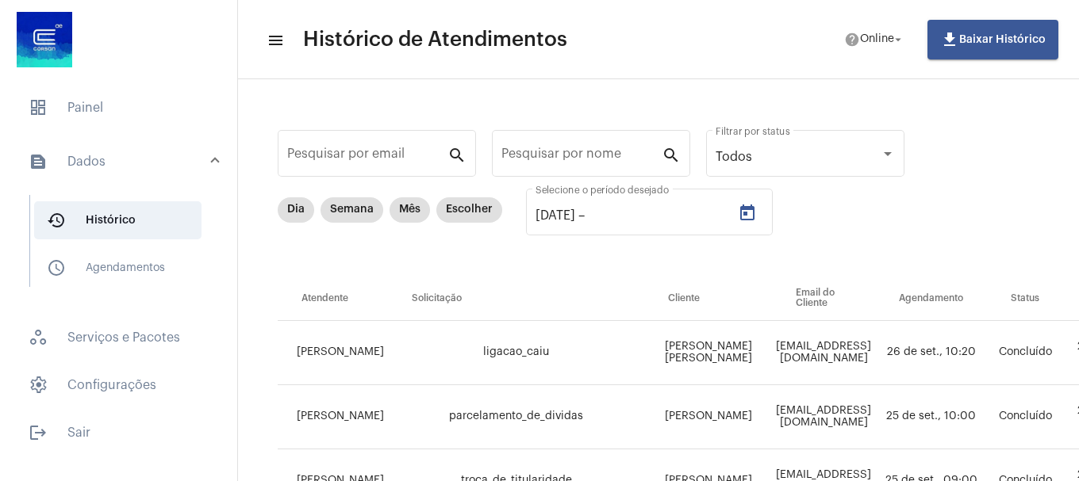
type input "30/09/2025"
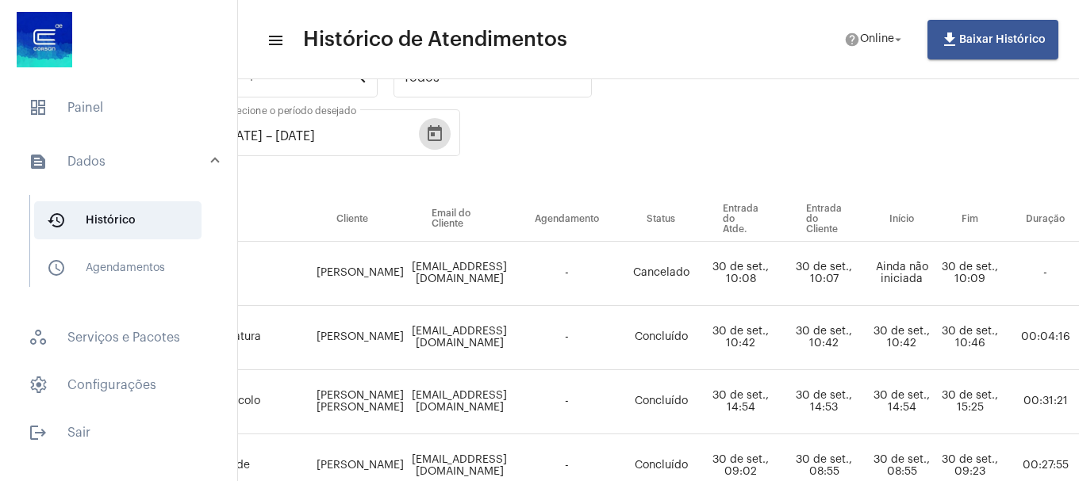
scroll to position [79, 318]
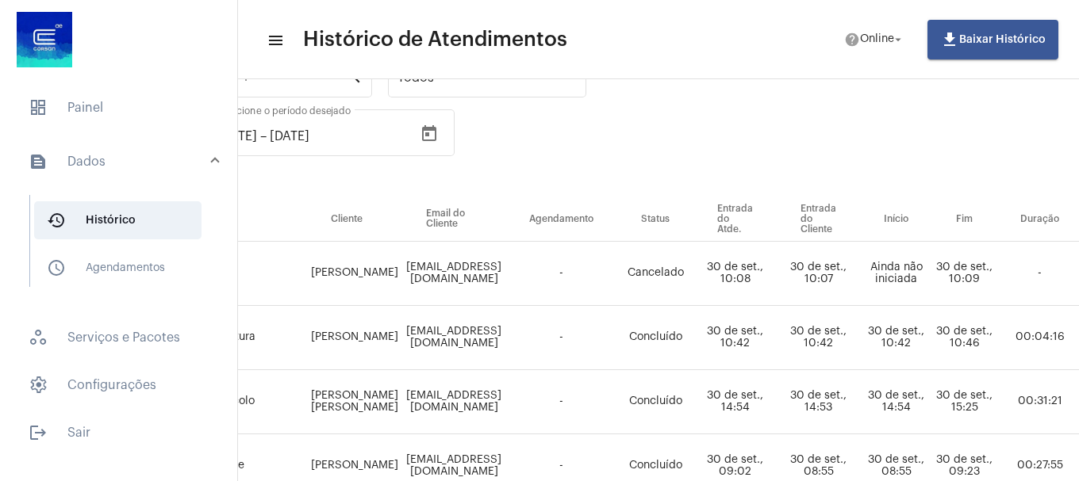
click at [592, 177] on div "Dia Semana Mês Escolher 30/09/2025 30/09/2025 – 30/09/2025 Selecione o período …" at bounding box center [511, 157] width 1102 height 79
click at [40, 106] on span "dashboard" at bounding box center [38, 107] width 19 height 19
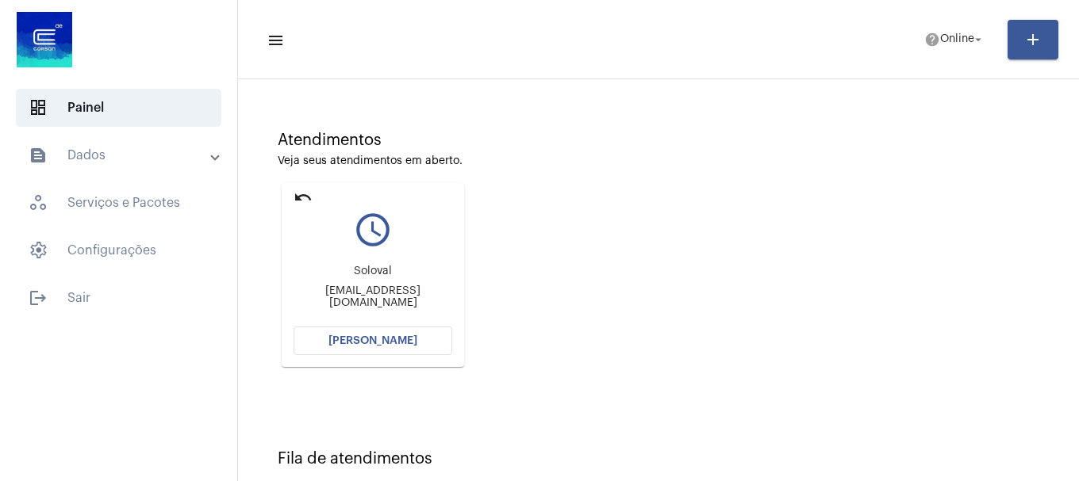
scroll to position [238, 0]
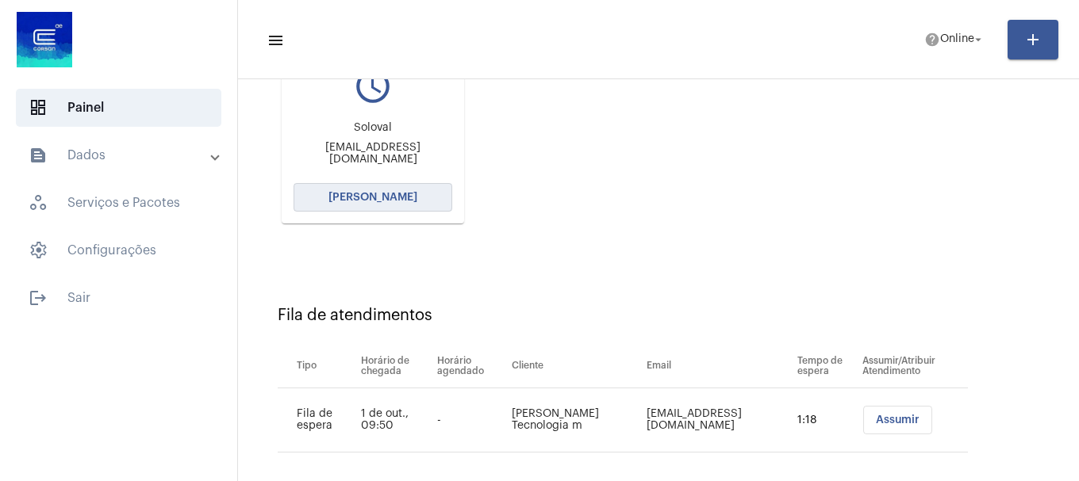
click at [391, 194] on span "Abrir Chamada" at bounding box center [372, 197] width 89 height 11
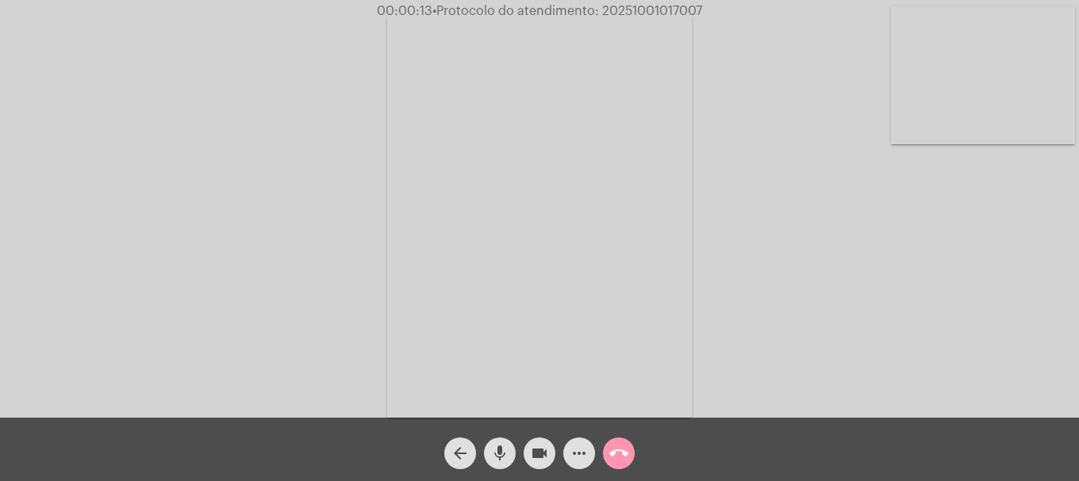
click at [1054, 136] on video at bounding box center [983, 75] width 184 height 138
click at [571, 465] on span "more_horiz" at bounding box center [578, 454] width 19 height 32
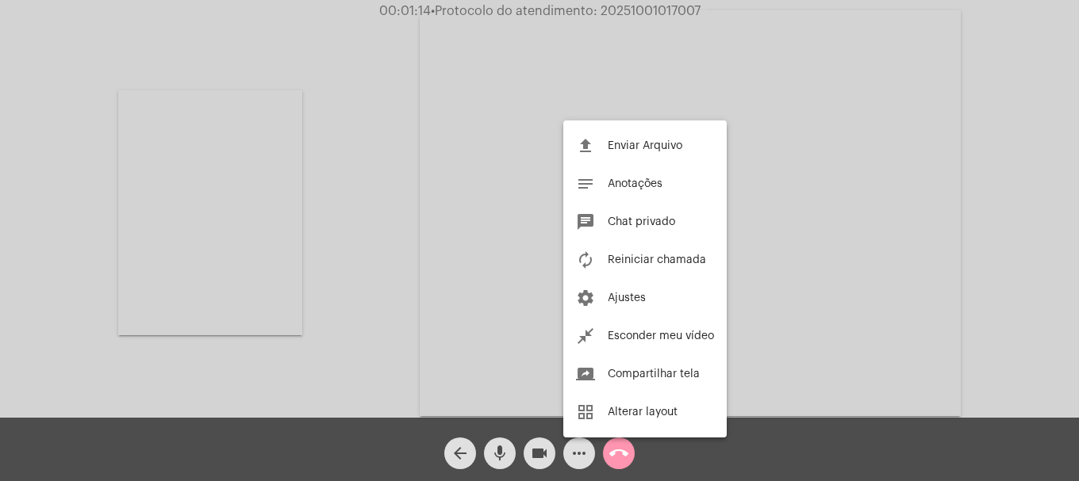
click at [358, 281] on div at bounding box center [539, 240] width 1079 height 481
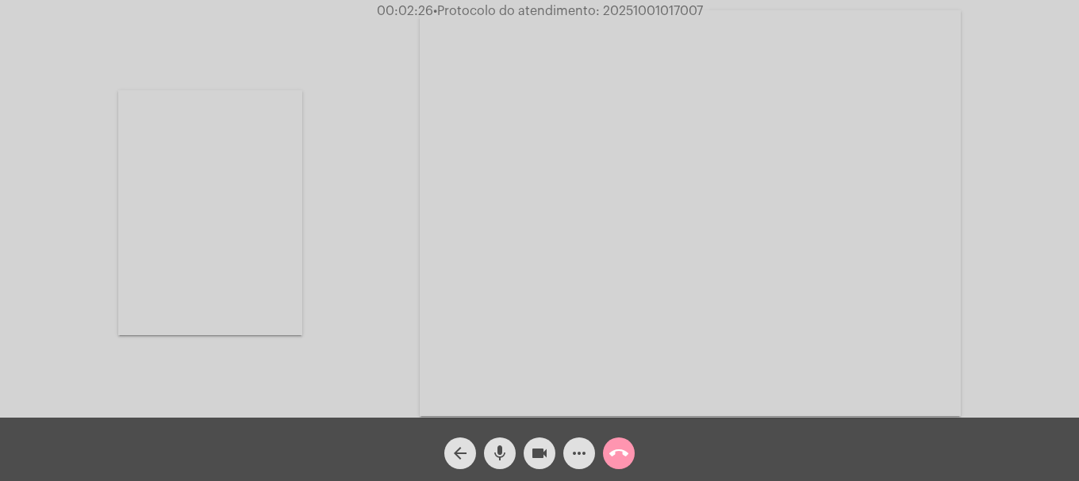
click at [571, 452] on mat-icon "more_horiz" at bounding box center [578, 453] width 19 height 19
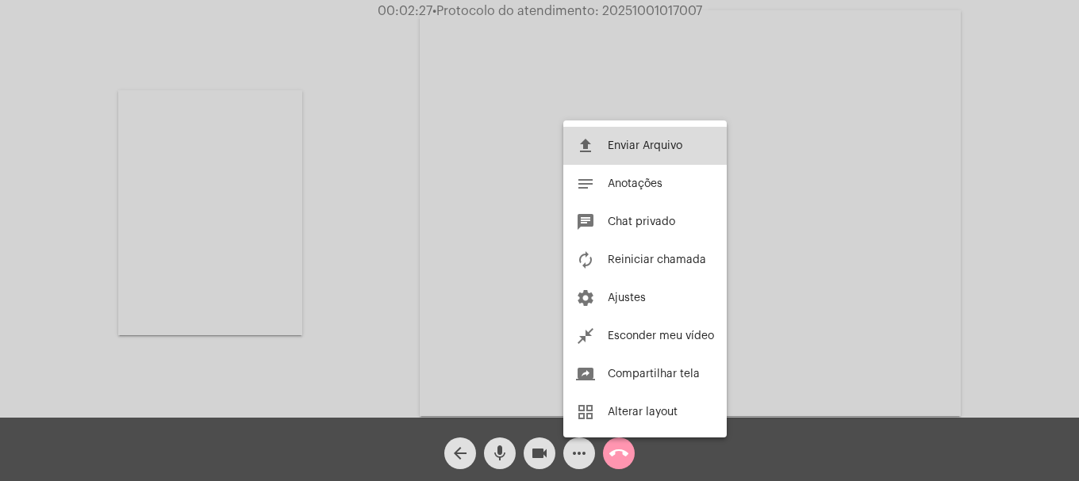
click at [630, 158] on button "file_upload Enviar Arquivo" at bounding box center [644, 146] width 163 height 38
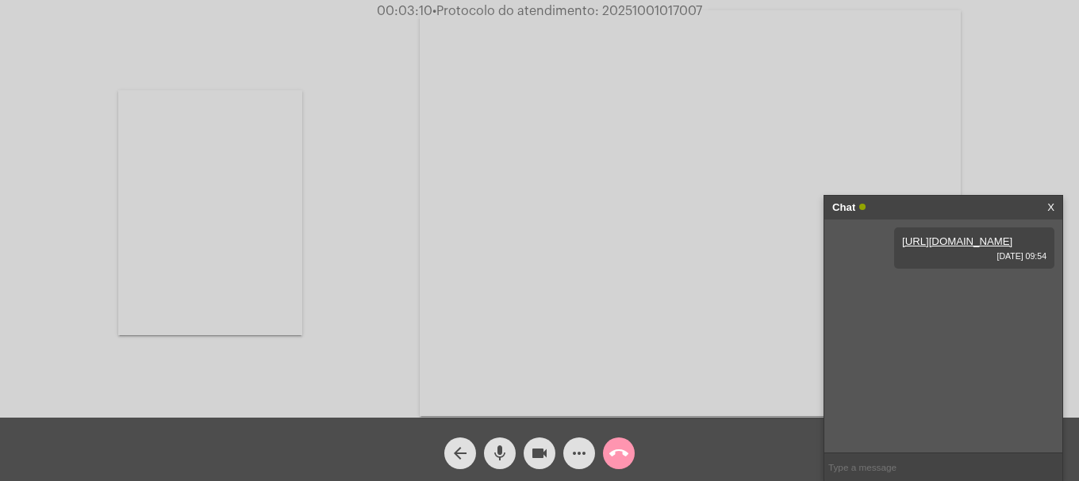
click at [510, 450] on button "mic" at bounding box center [500, 454] width 32 height 32
click at [510, 450] on button "mic_off" at bounding box center [500, 454] width 32 height 32
drag, startPoint x: 573, startPoint y: 462, endPoint x: 561, endPoint y: 478, distance: 19.8
click at [567, 474] on div "arrow_back mic videocam more_horiz call_end" at bounding box center [539, 449] width 1079 height 63
click at [585, 465] on span "more_horiz" at bounding box center [578, 454] width 19 height 32
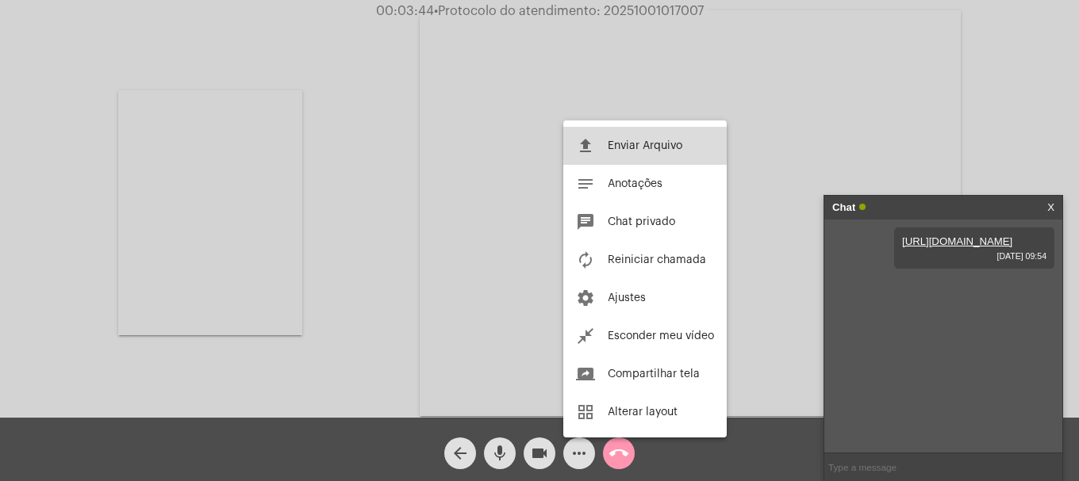
click at [600, 151] on button "file_upload Enviar Arquivo" at bounding box center [644, 146] width 163 height 38
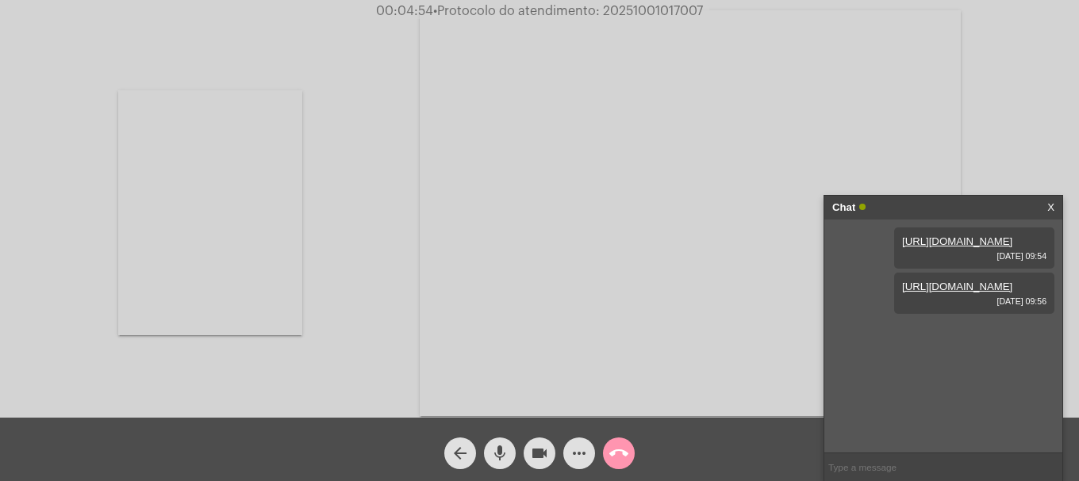
click at [608, 453] on button "call_end" at bounding box center [619, 454] width 32 height 32
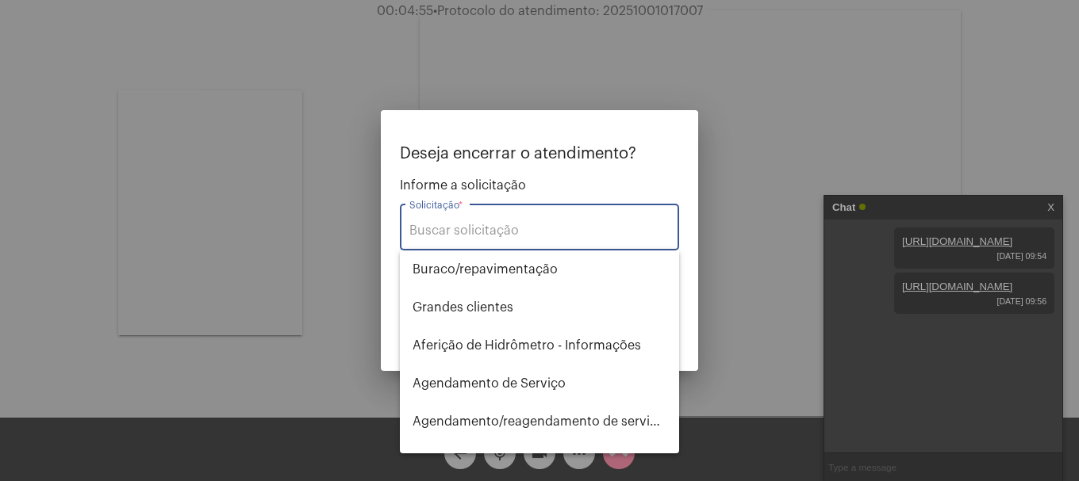
click at [558, 234] on input "Solicitação *" at bounding box center [539, 231] width 260 height 14
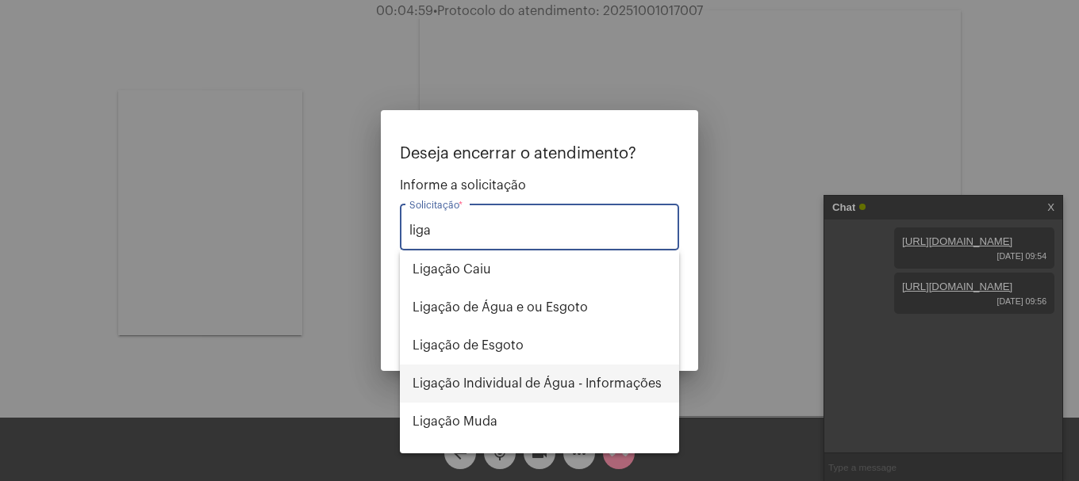
click at [636, 380] on span "Ligação Individual de Água - Informações" at bounding box center [539, 384] width 254 height 38
type input "Ligação Individual de Água - Informações"
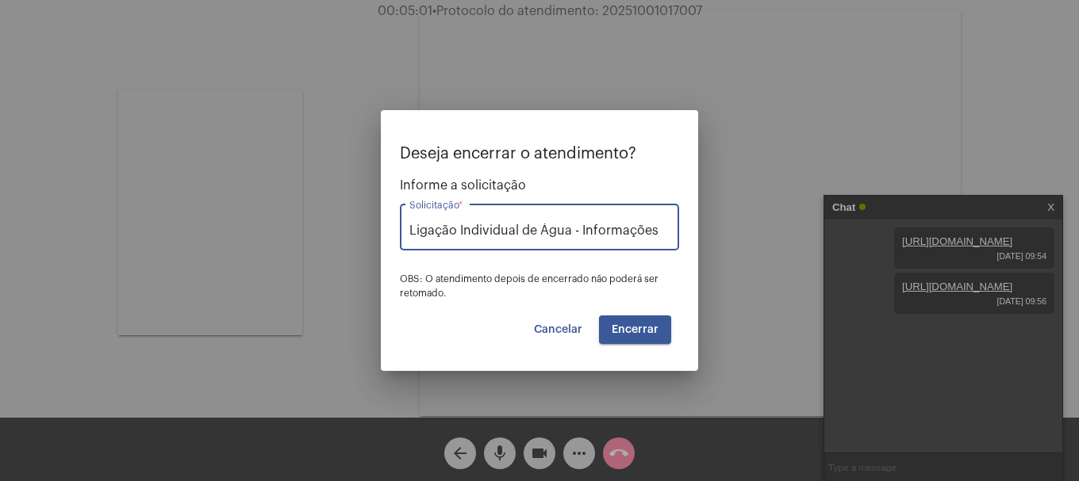
click at [646, 328] on span "Encerrar" at bounding box center [634, 329] width 47 height 11
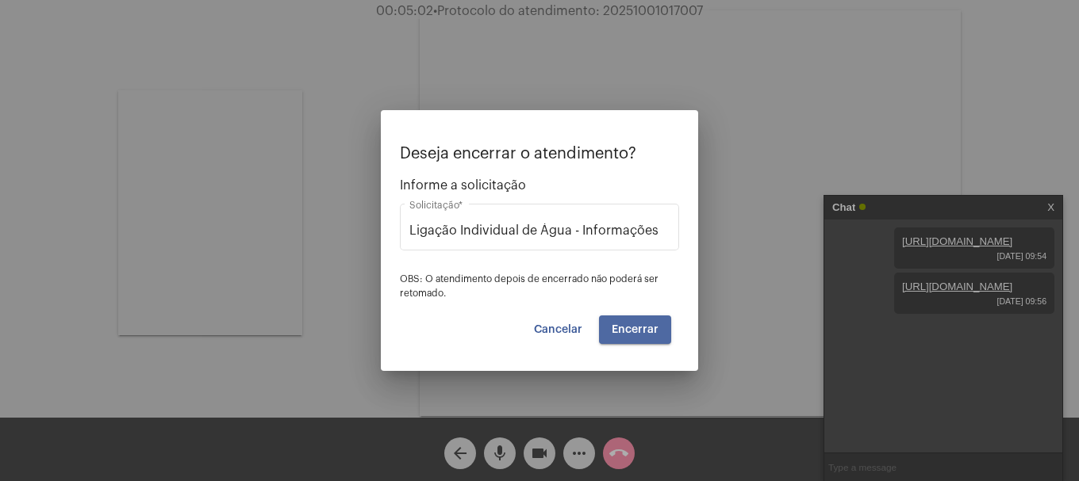
click at [646, 328] on span "Encerrar" at bounding box center [634, 329] width 47 height 11
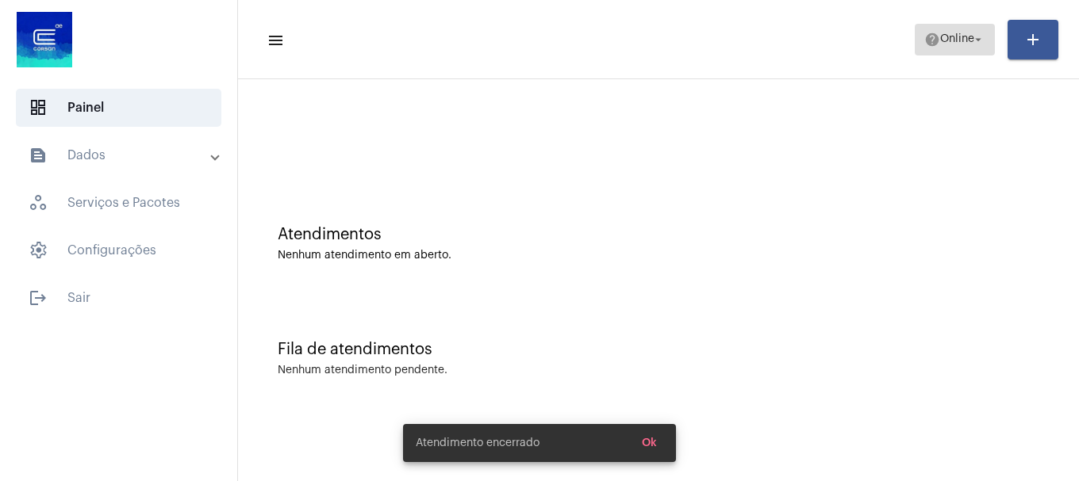
click at [955, 33] on span "help Online arrow_drop_down" at bounding box center [954, 39] width 61 height 29
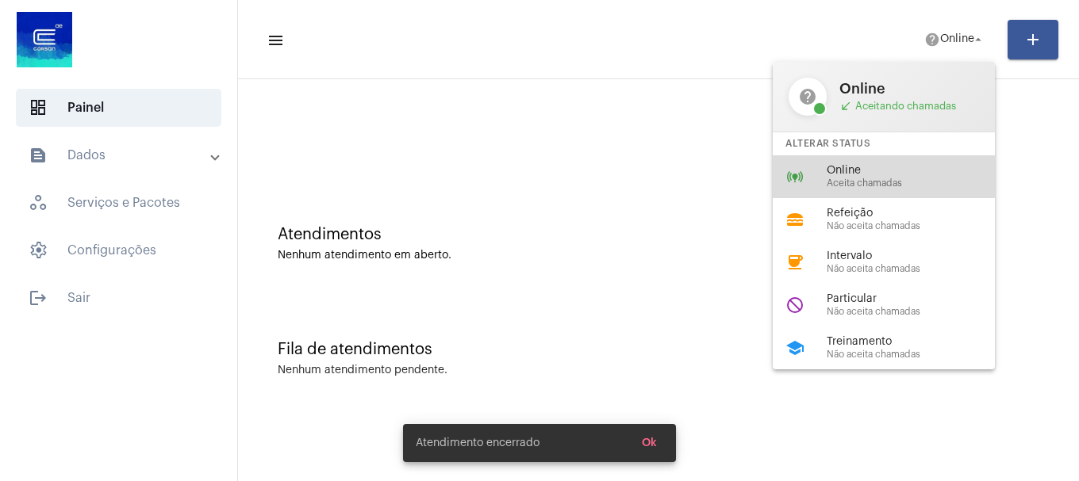
click at [887, 177] on div "Online Aceita chamadas" at bounding box center [916, 177] width 181 height 24
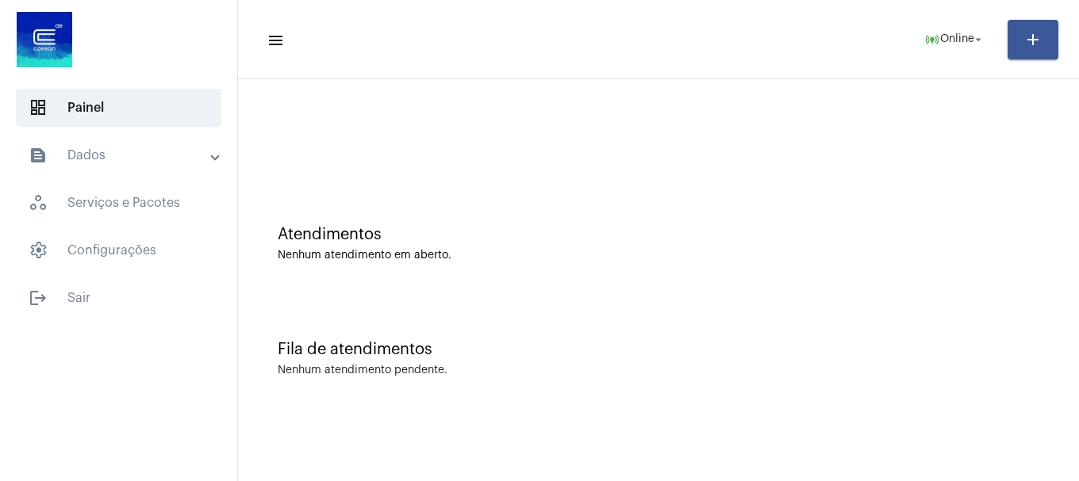
drag, startPoint x: 702, startPoint y: 351, endPoint x: 713, endPoint y: 354, distance: 11.5
click at [924, 36] on mat-icon "online_prediction" at bounding box center [932, 40] width 16 height 16
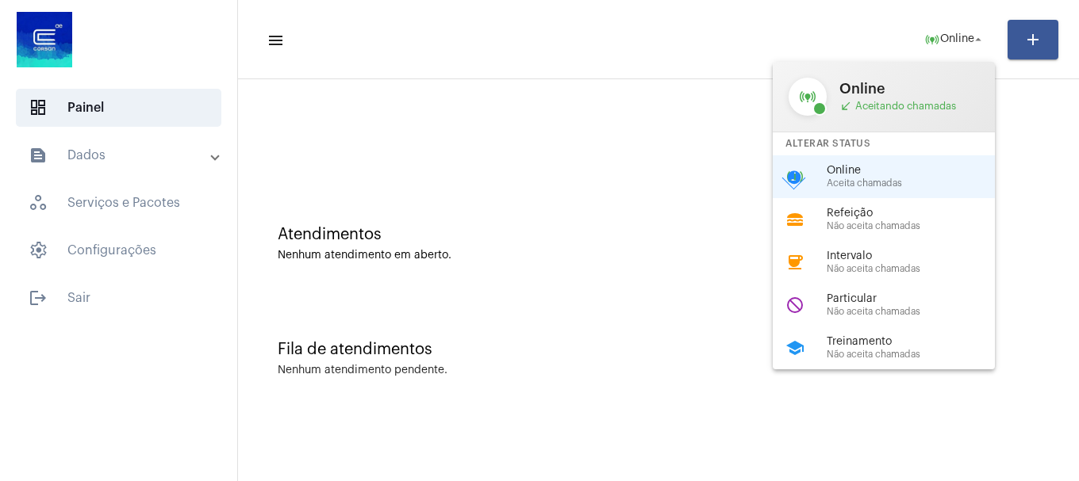
click at [603, 354] on div at bounding box center [539, 240] width 1079 height 481
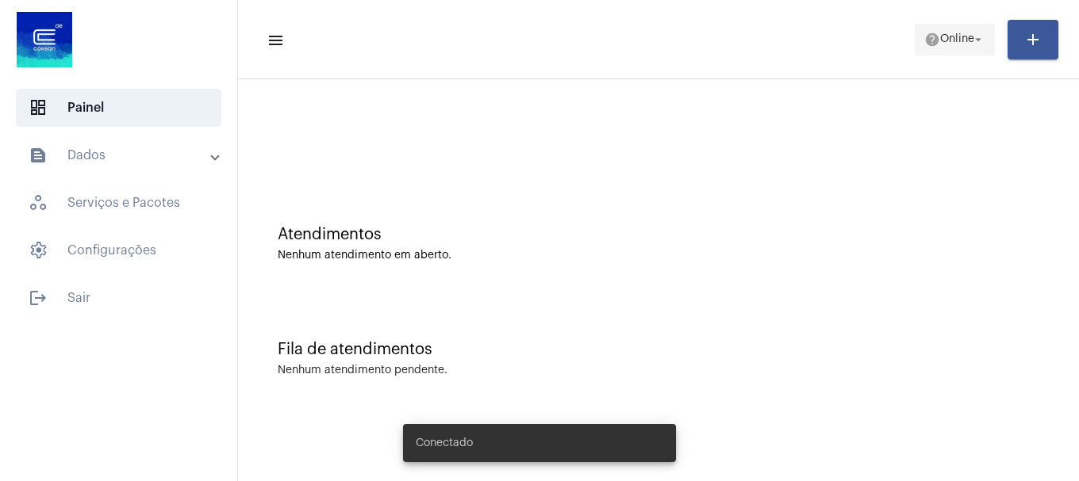
click at [964, 31] on span "help Online arrow_drop_down" at bounding box center [954, 39] width 61 height 29
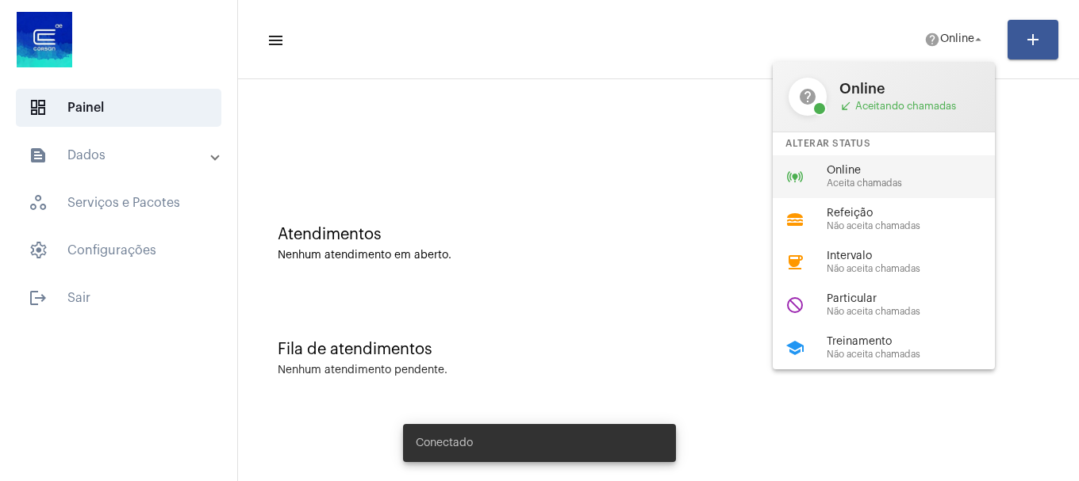
click at [918, 186] on span "Aceita chamadas" at bounding box center [916, 183] width 181 height 10
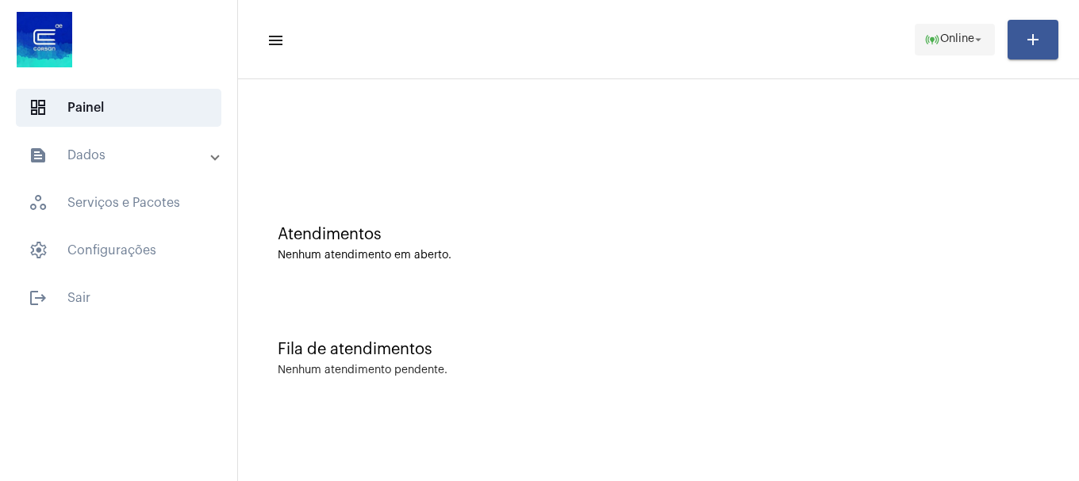
click at [914, 42] on button "online_prediction Online arrow_drop_down" at bounding box center [954, 40] width 80 height 32
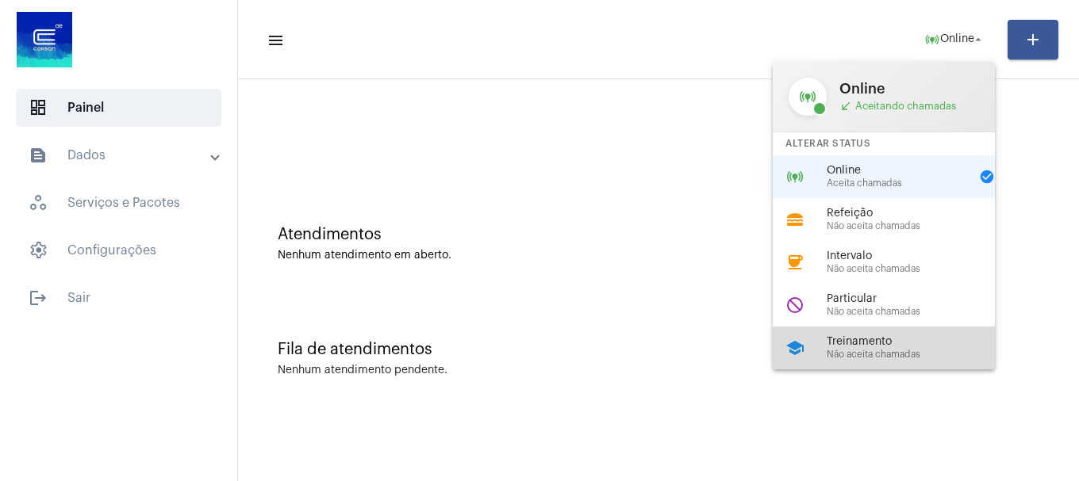
click at [901, 328] on div "school Treinamento Não aceita chamadas" at bounding box center [895, 348] width 247 height 43
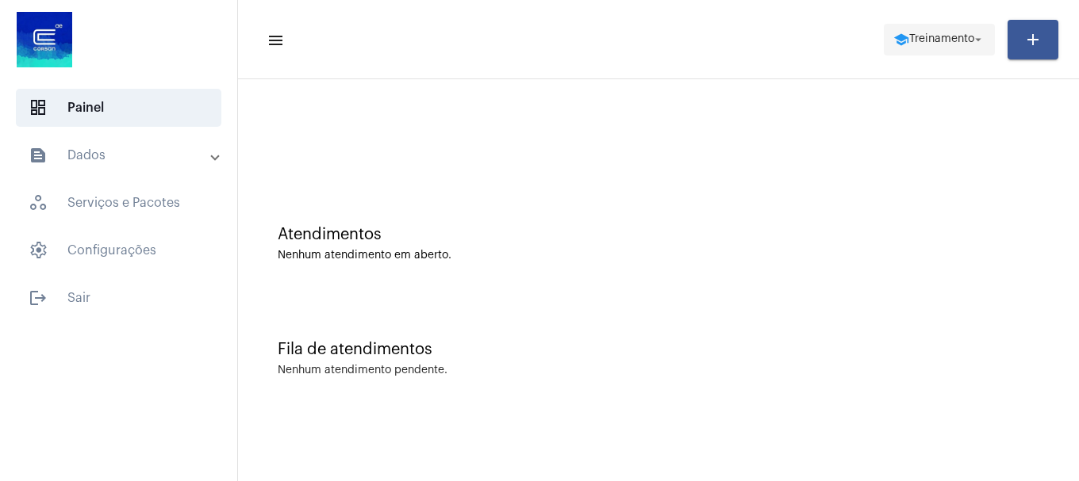
drag, startPoint x: 952, startPoint y: 77, endPoint x: 948, endPoint y: 44, distance: 32.9
click at [952, 71] on mat-toolbar "menu school Treinamento arrow_drop_down add" at bounding box center [658, 39] width 841 height 79
click at [945, 40] on span "Treinamento" at bounding box center [941, 39] width 65 height 11
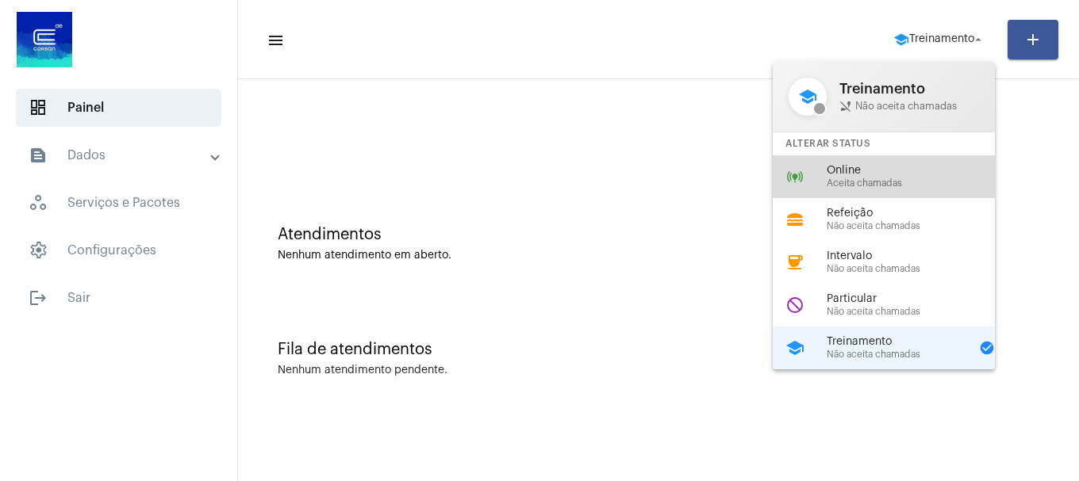
click at [847, 178] on span "Aceita chamadas" at bounding box center [916, 183] width 181 height 10
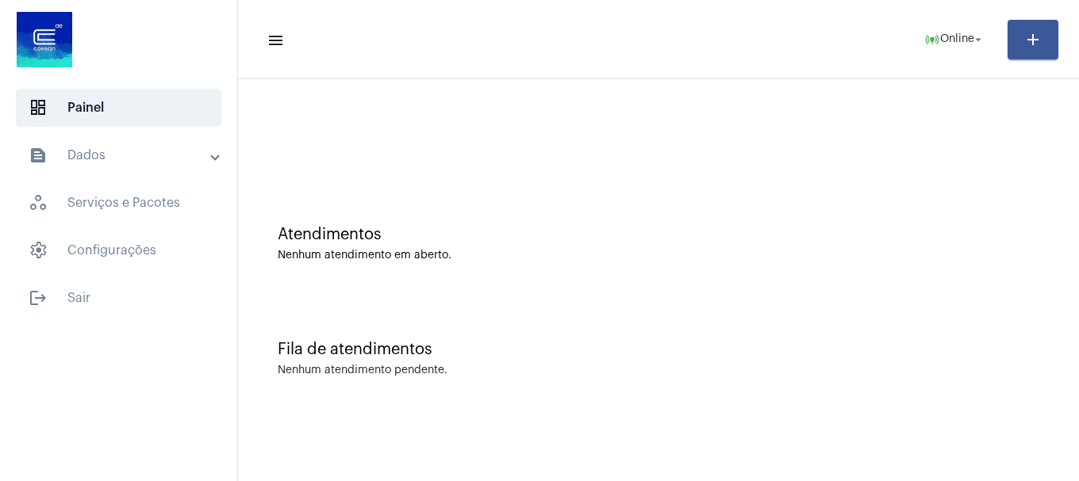
click at [907, 28] on mat-toolbar-row "menu online_prediction Online arrow_drop_down add" at bounding box center [658, 39] width 841 height 51
click at [924, 35] on mat-icon "online_prediction" at bounding box center [932, 40] width 16 height 16
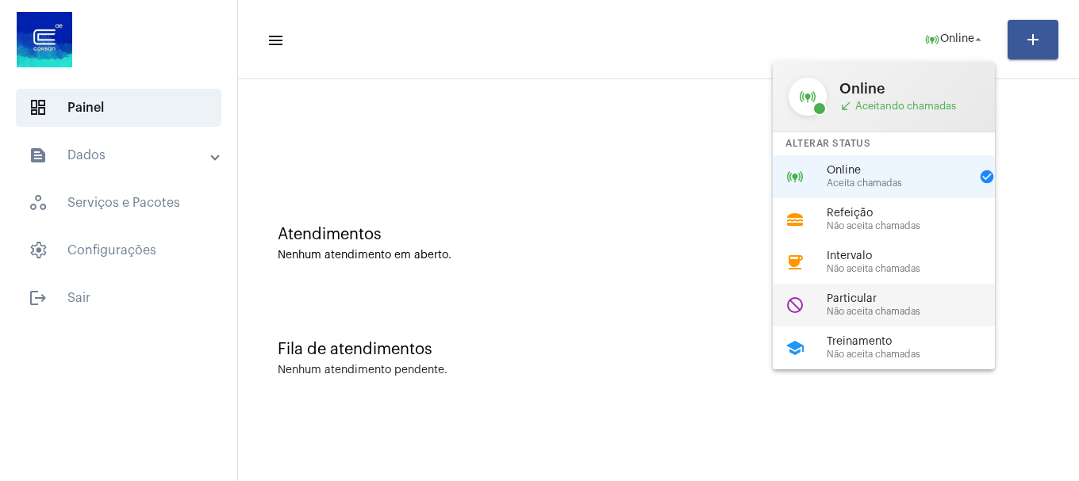
click at [898, 316] on span "Não aceita chamadas" at bounding box center [916, 312] width 181 height 10
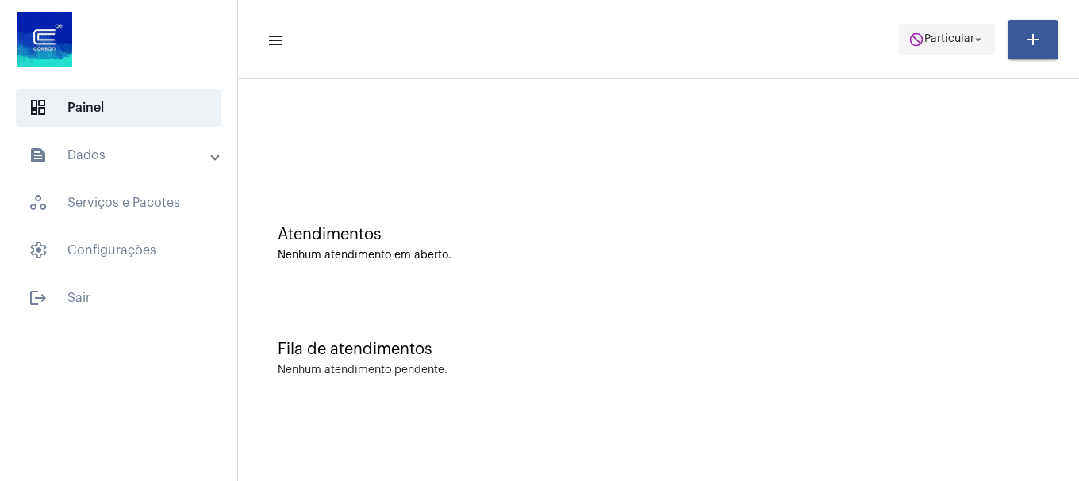
click at [933, 49] on span "do_not_disturb Particular arrow_drop_down" at bounding box center [946, 39] width 77 height 29
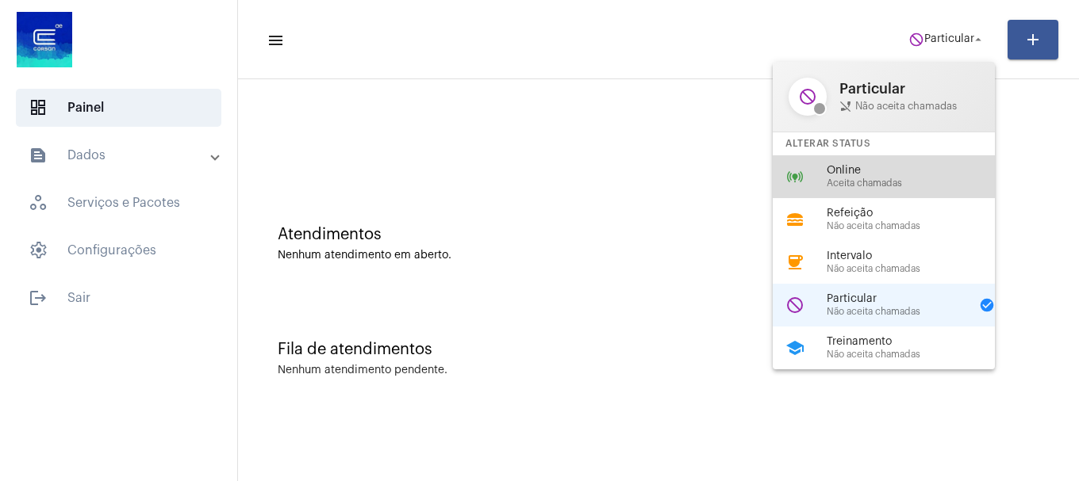
click at [879, 168] on span "Online" at bounding box center [916, 171] width 181 height 12
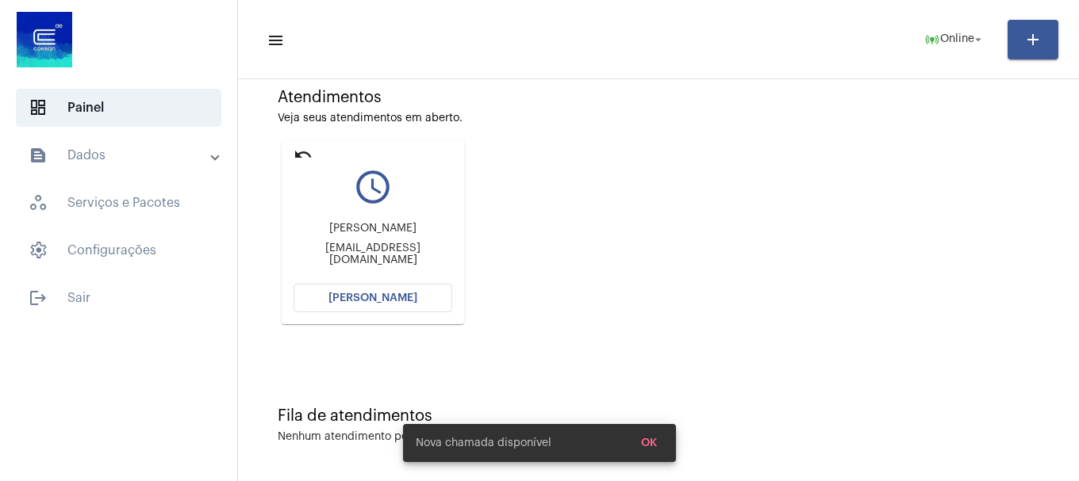
scroll to position [139, 0]
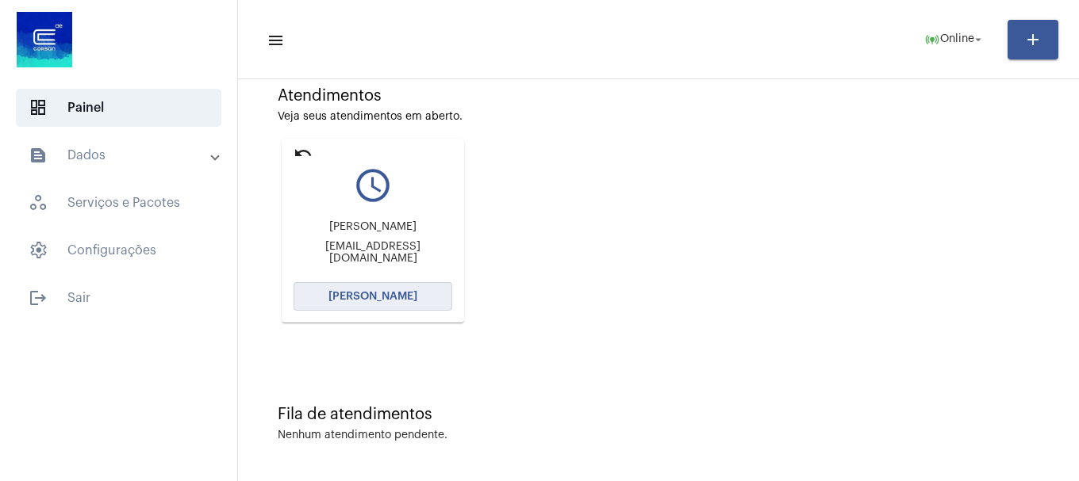
click at [370, 306] on button "Abrir Chamada" at bounding box center [372, 296] width 159 height 29
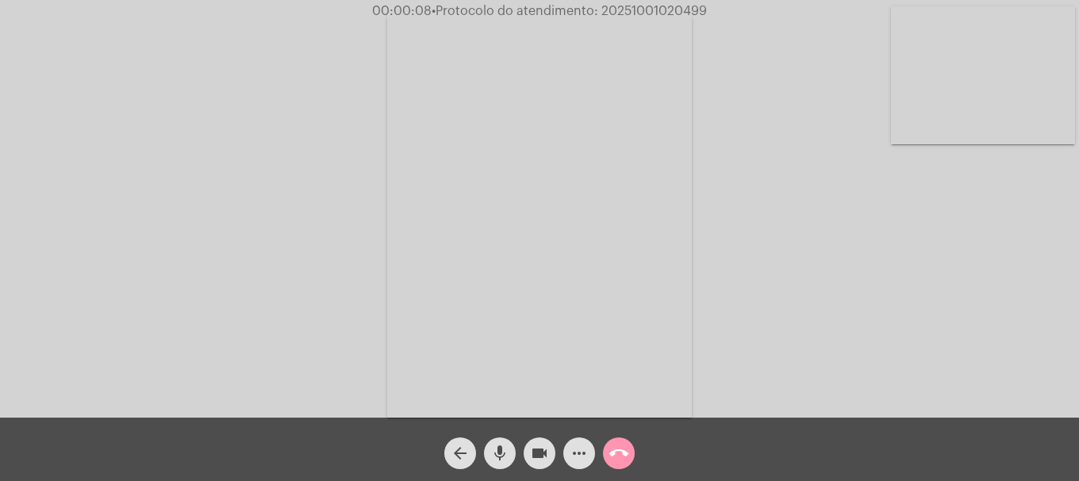
click at [492, 450] on mat-icon "mic" at bounding box center [499, 453] width 19 height 19
click at [492, 450] on mat-icon "mic_off" at bounding box center [499, 453] width 19 height 19
click at [959, 85] on video at bounding box center [983, 75] width 184 height 138
click at [489, 455] on button "mic" at bounding box center [500, 454] width 32 height 32
click at [489, 454] on button "mic_off" at bounding box center [500, 454] width 32 height 32
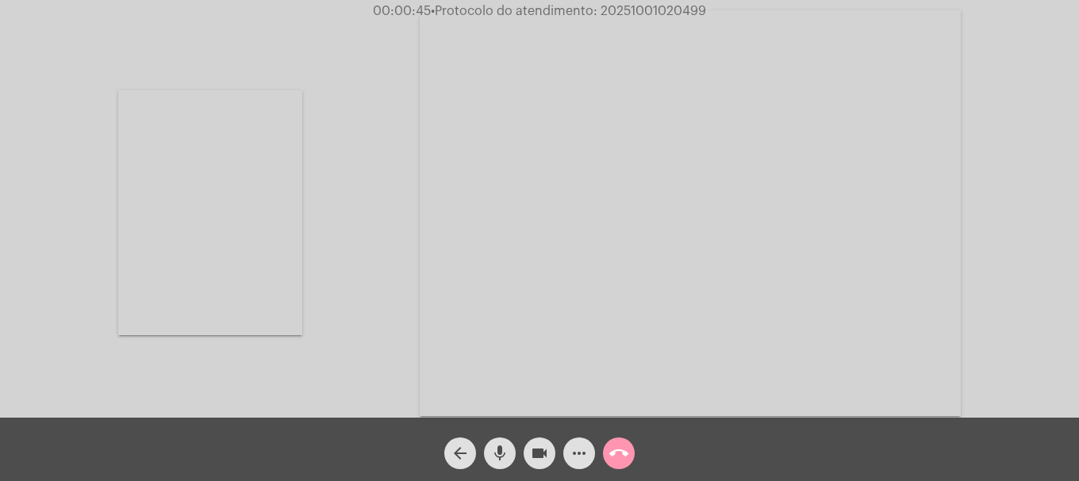
click at [489, 454] on button "mic" at bounding box center [500, 454] width 32 height 32
click at [489, 454] on button "mic_off" at bounding box center [500, 454] width 32 height 32
click at [324, 307] on div "Acessando Câmera e Microfone..." at bounding box center [539, 211] width 1075 height 418
click at [505, 462] on mat-icon "mic" at bounding box center [499, 453] width 19 height 19
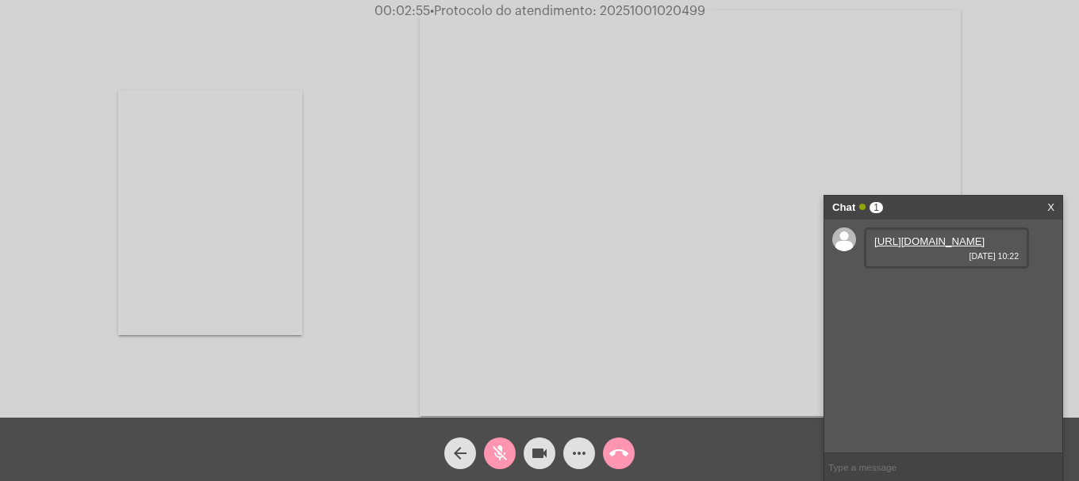
click at [946, 247] on link "https://neft-transfer-bucket.s3.amazonaws.com/temp-61d801b9-822d-5c0e-8ba9-9e49…" at bounding box center [929, 242] width 110 height 12
click at [483, 459] on div "mic_off" at bounding box center [500, 450] width 40 height 40
click at [614, 462] on mat-icon "call_end" at bounding box center [618, 453] width 19 height 19
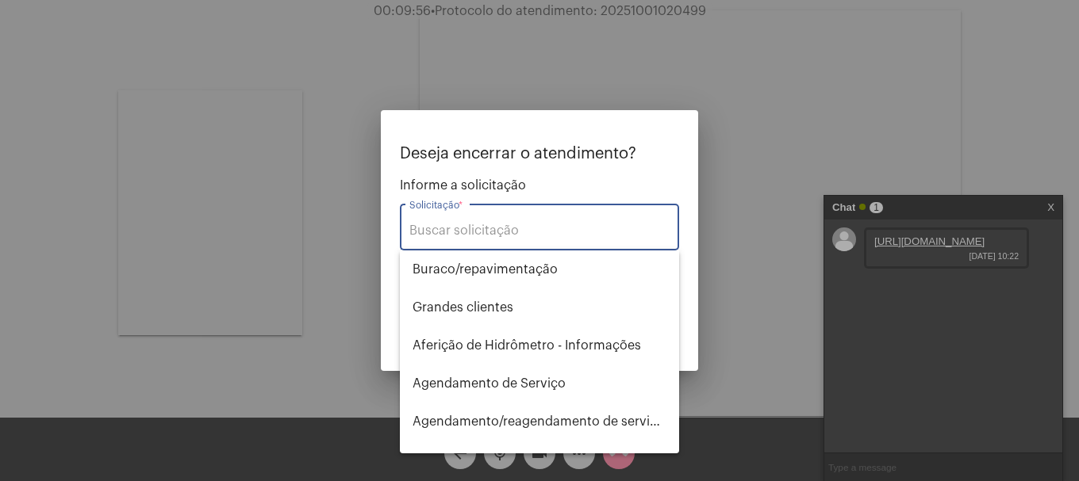
click at [579, 228] on input "Solicitação *" at bounding box center [539, 231] width 260 height 14
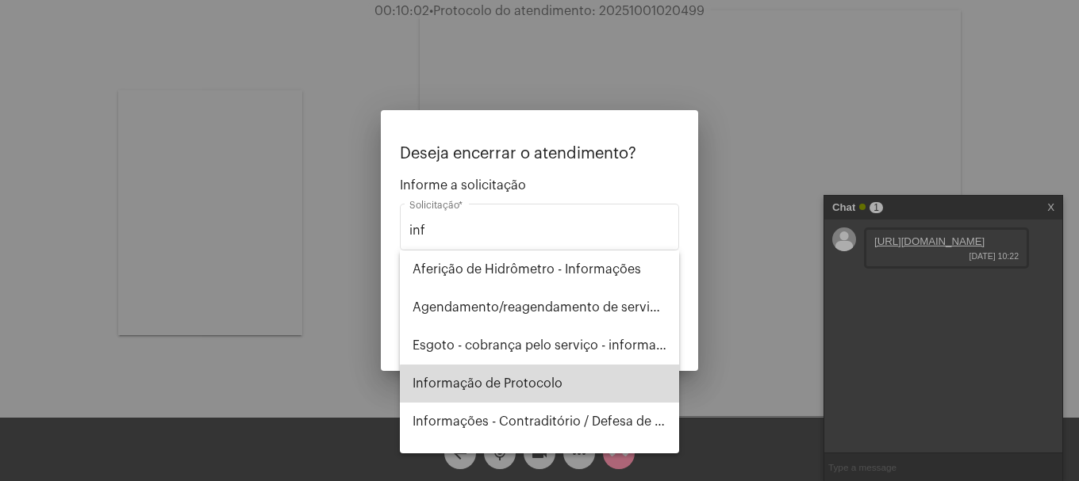
click at [558, 394] on span "Informação de Protocolo" at bounding box center [539, 384] width 254 height 38
type input "Informação de Protocolo"
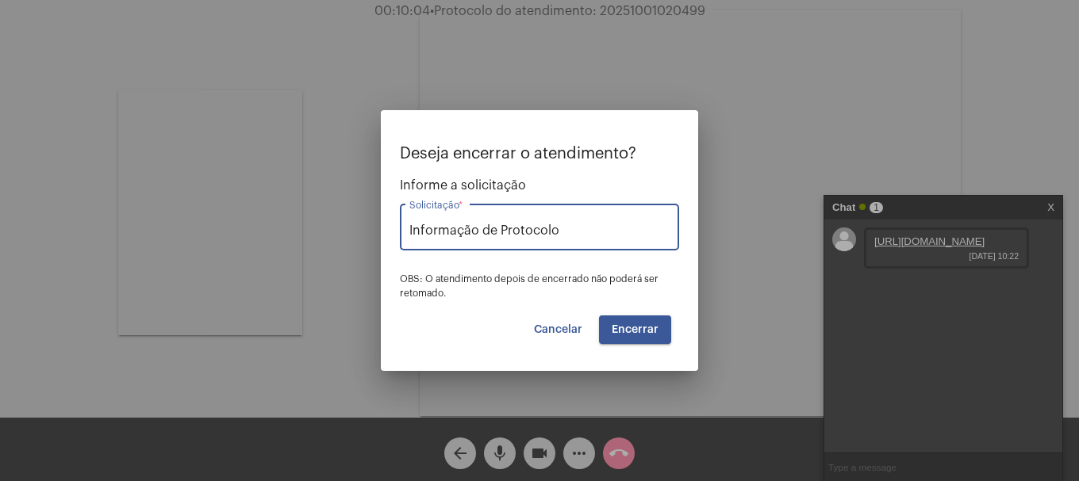
click at [628, 319] on button "Encerrar" at bounding box center [635, 330] width 72 height 29
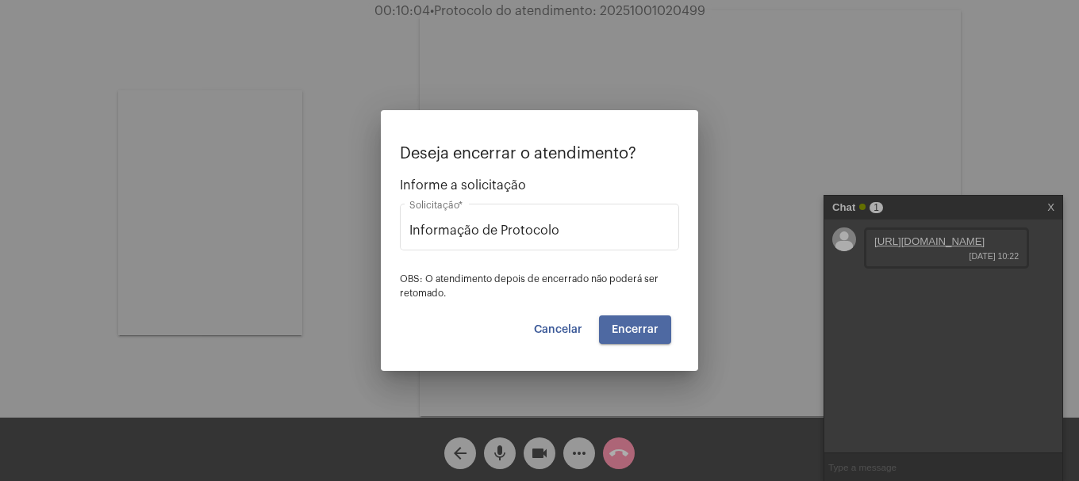
click at [628, 319] on button "Encerrar" at bounding box center [635, 330] width 72 height 29
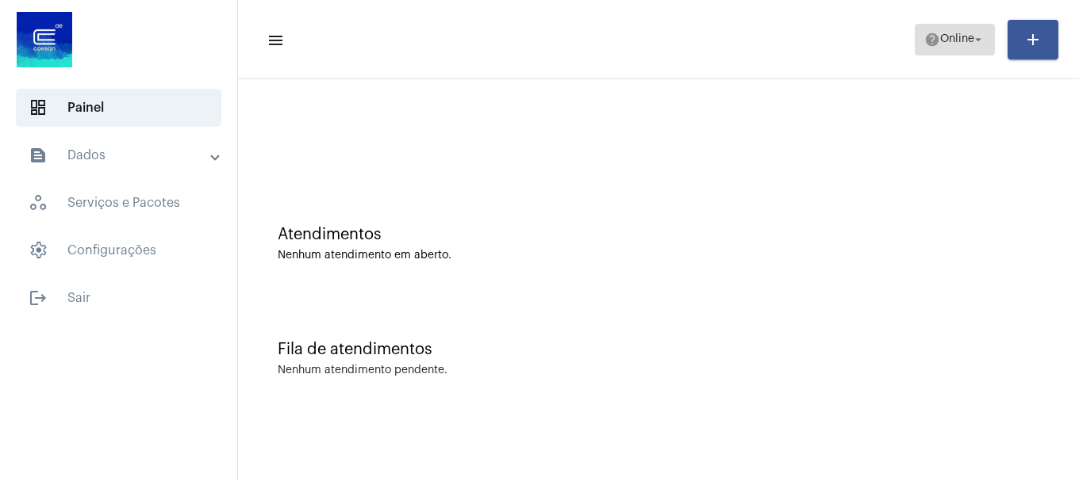
click at [940, 35] on span "Online" at bounding box center [957, 39] width 34 height 11
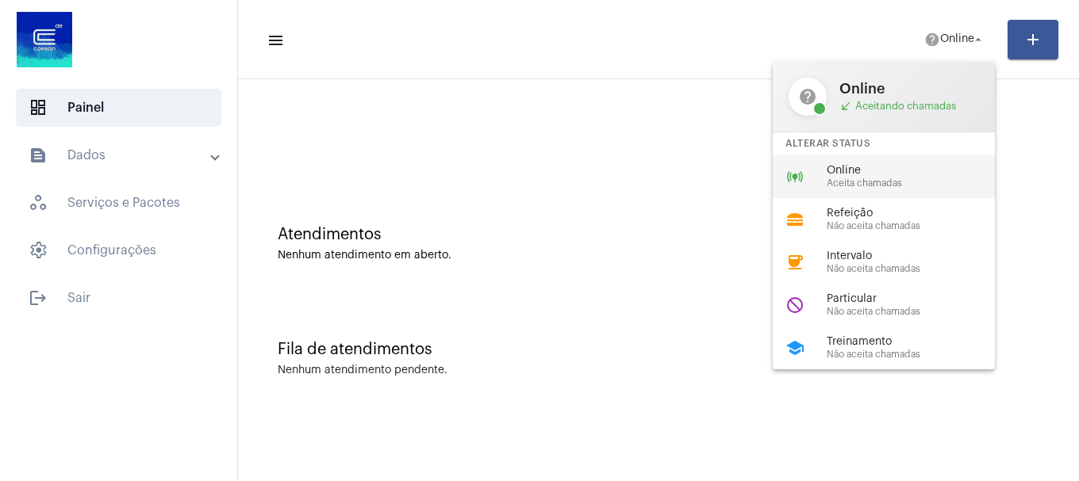
click at [894, 168] on span "Online" at bounding box center [916, 171] width 181 height 12
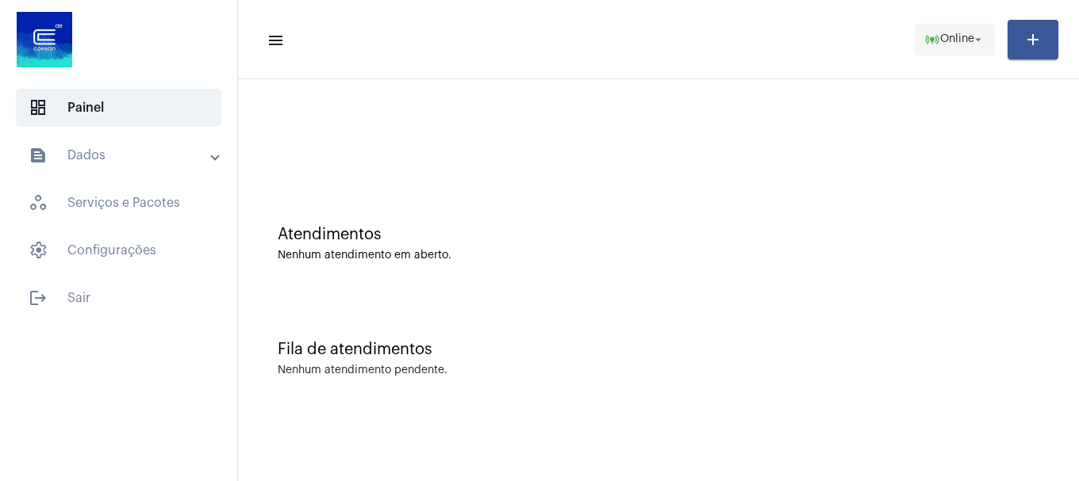
click at [975, 55] on mat-toolbar-row "menu online_prediction Online arrow_drop_down add" at bounding box center [658, 39] width 841 height 51
click at [968, 48] on span "online_prediction Online arrow_drop_down" at bounding box center [954, 39] width 61 height 29
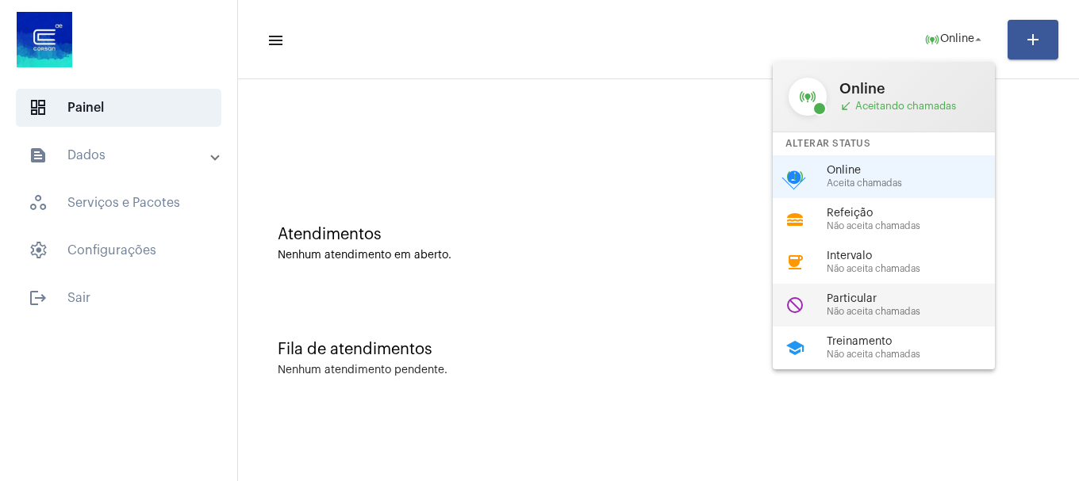
click at [912, 310] on span "Não aceita chamadas" at bounding box center [916, 312] width 181 height 10
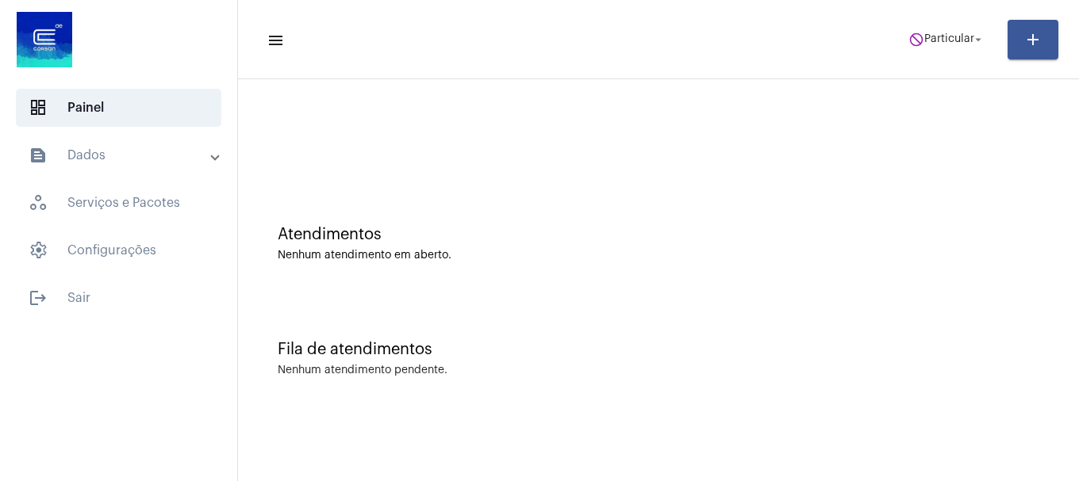
click at [907, 63] on mat-toolbar-row "menu do_not_disturb Particular arrow_drop_down add" at bounding box center [658, 39] width 841 height 51
click at [918, 49] on span "do_not_disturb Particular arrow_drop_down" at bounding box center [946, 39] width 77 height 29
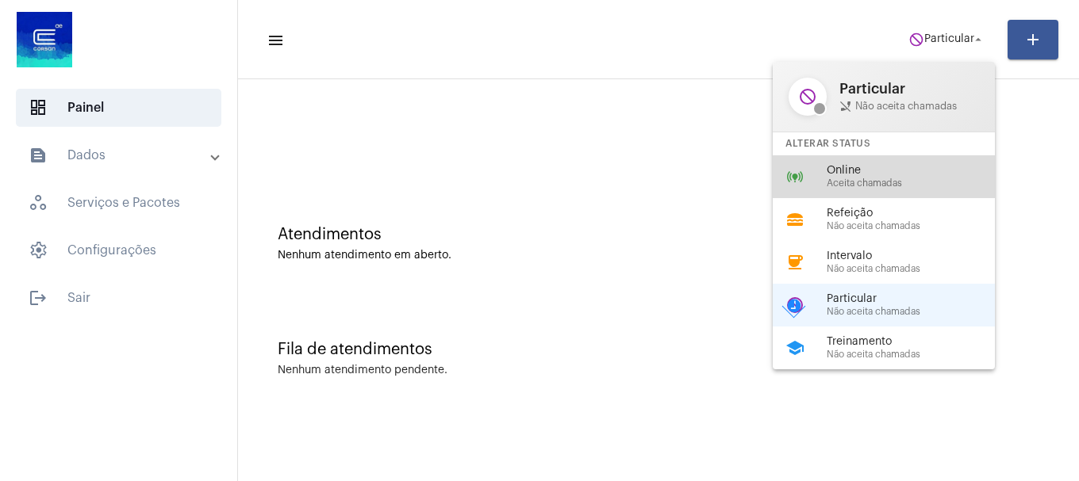
click at [834, 171] on span "Online" at bounding box center [916, 171] width 181 height 12
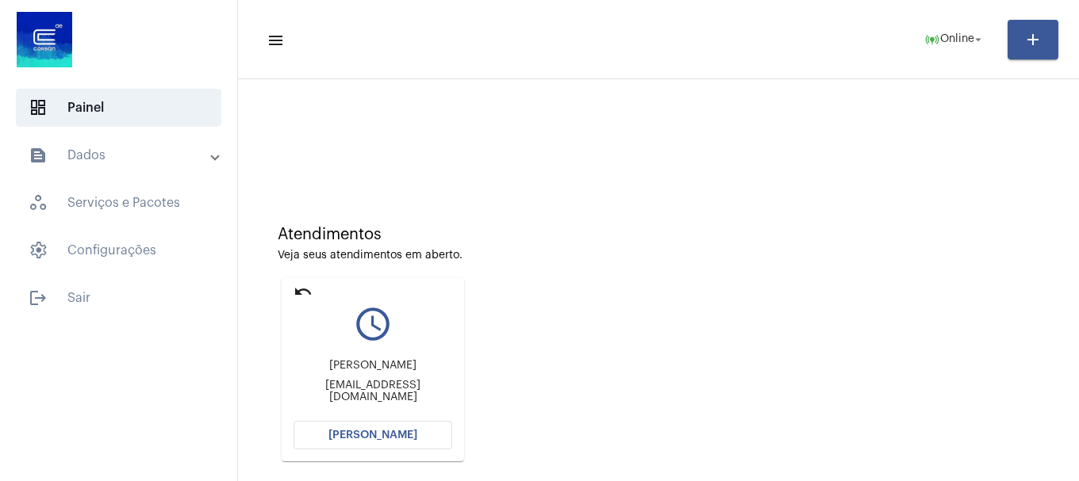
click at [352, 433] on span "[PERSON_NAME]" at bounding box center [372, 435] width 89 height 11
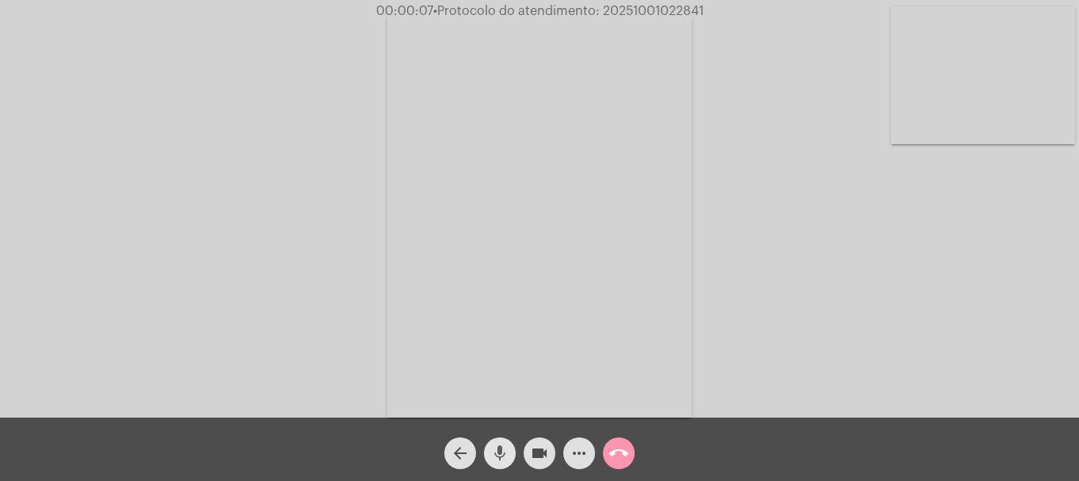
click at [508, 455] on mat-icon "mic" at bounding box center [499, 453] width 19 height 19
click at [502, 461] on mat-icon "mic_off" at bounding box center [499, 453] width 19 height 19
click at [502, 461] on mat-icon "mic" at bounding box center [499, 453] width 19 height 19
click at [502, 461] on mat-icon "mic_off" at bounding box center [499, 453] width 19 height 19
click at [502, 461] on mat-icon "mic" at bounding box center [499, 453] width 19 height 19
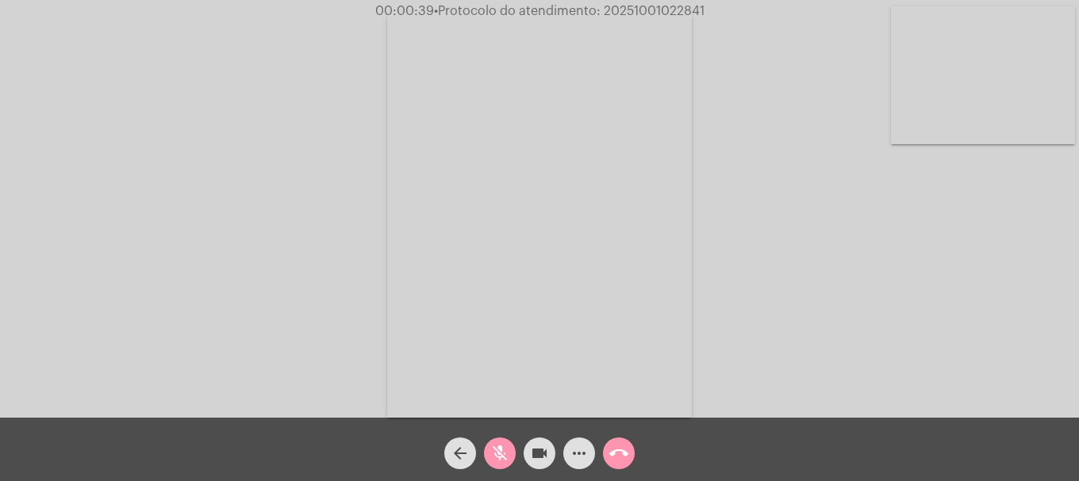
click at [502, 461] on mat-icon "mic_off" at bounding box center [499, 453] width 19 height 19
click at [579, 458] on mat-icon "more_horiz" at bounding box center [578, 453] width 19 height 19
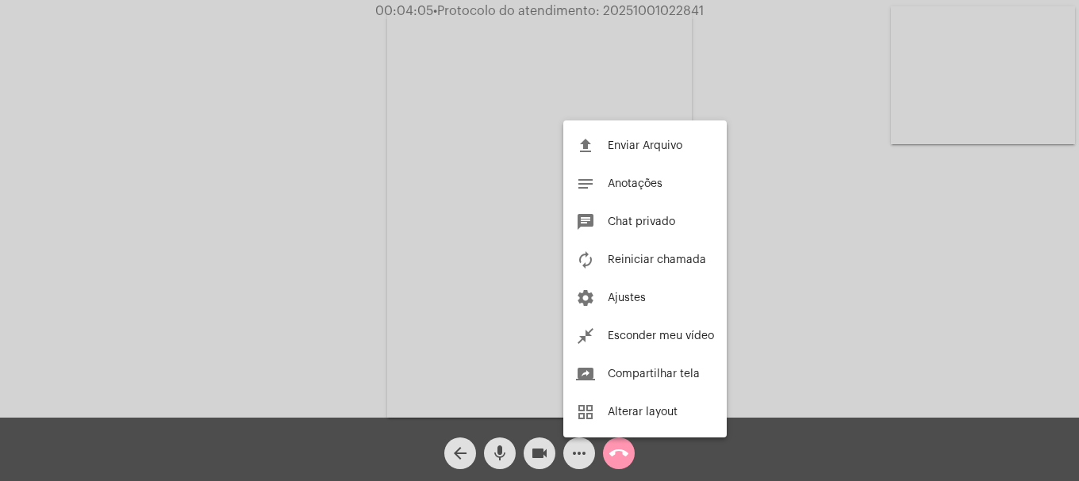
click at [597, 153] on button "file_upload Enviar Arquivo" at bounding box center [644, 146] width 163 height 38
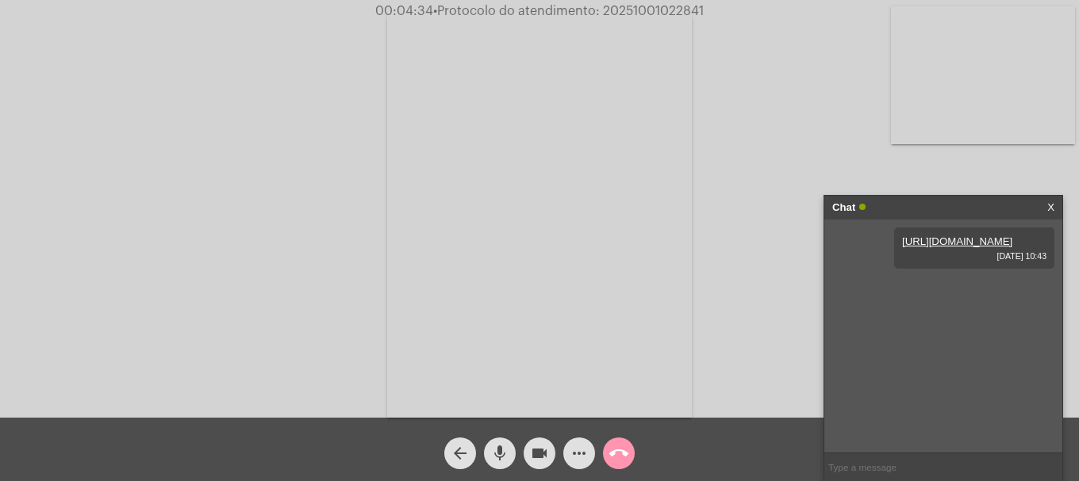
click at [508, 461] on mat-icon "mic" at bounding box center [499, 453] width 19 height 19
click at [508, 461] on mat-icon "mic_off" at bounding box center [499, 453] width 19 height 19
click at [636, 4] on span "00:05:26 • Protocolo do atendimento: 20251001022841" at bounding box center [539, 11] width 339 height 16
copy span "20251001022841"
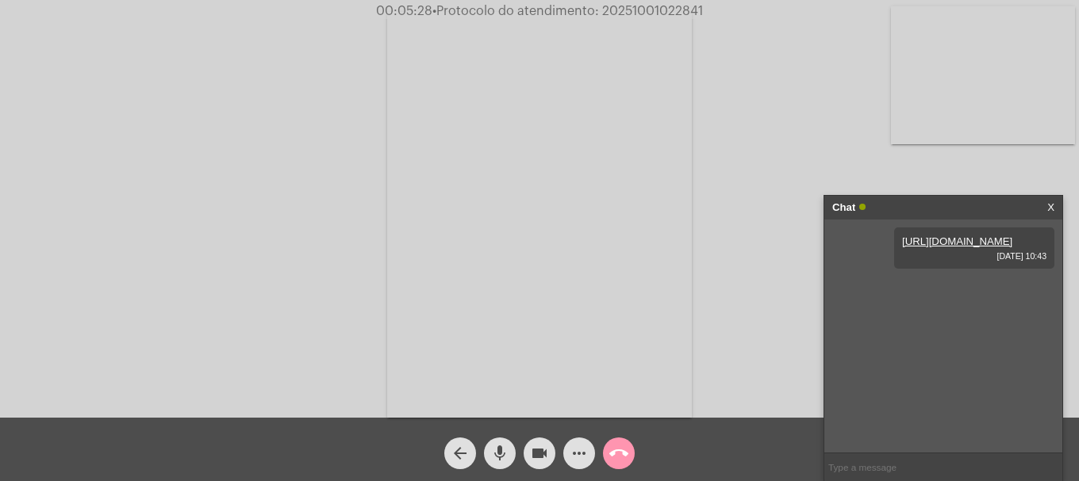
click at [930, 474] on input "text" at bounding box center [943, 468] width 238 height 28
paste input "20251001022841"
type input "20251001022841"
click at [619, 452] on mat-icon "call_end" at bounding box center [618, 453] width 19 height 19
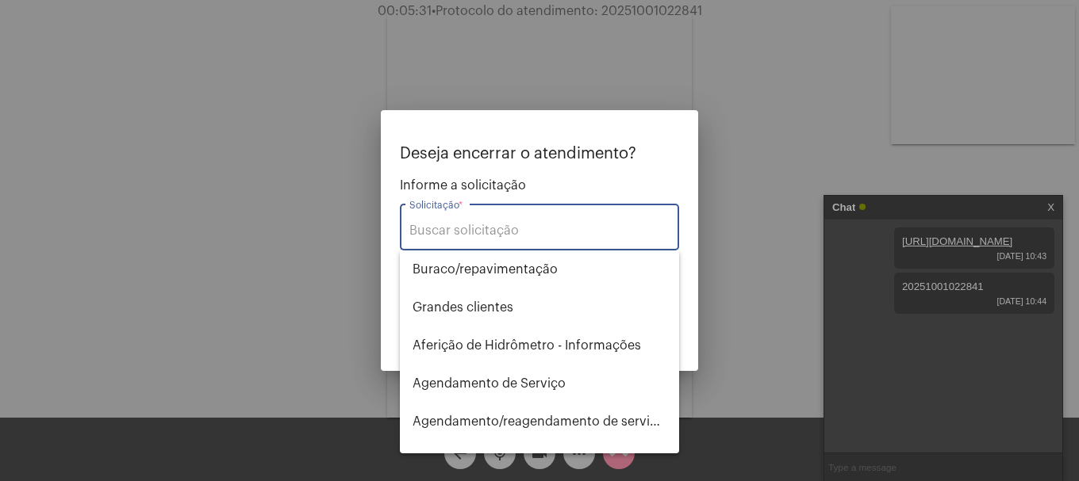
click at [574, 232] on input "Solicitação *" at bounding box center [539, 231] width 260 height 14
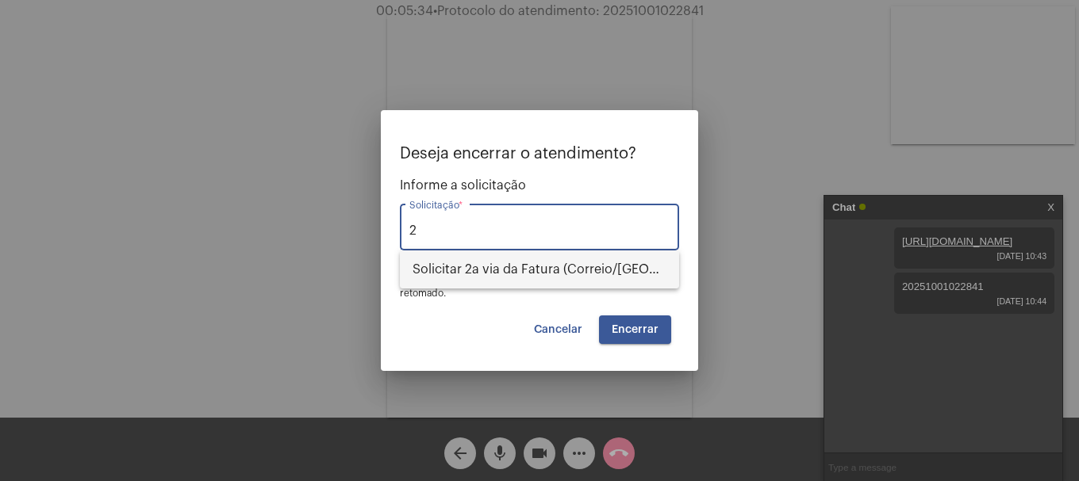
click at [531, 279] on span "Solicitar 2a via da Fatura (Correio/[GEOGRAPHIC_DATA]/Email)" at bounding box center [539, 270] width 254 height 38
type input "Solicitar 2a via da Fatura (Correio/[GEOGRAPHIC_DATA]/Email)"
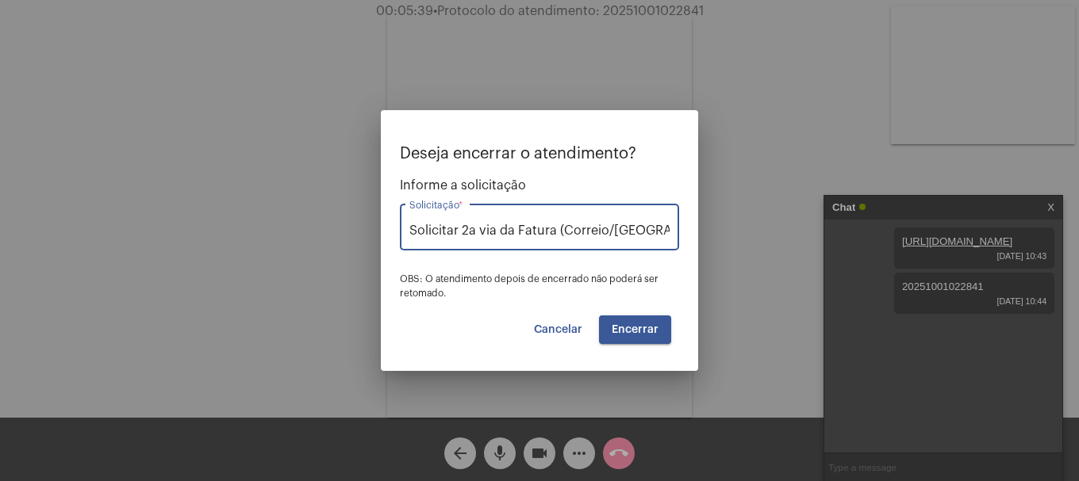
click at [644, 324] on span "Encerrar" at bounding box center [634, 329] width 47 height 11
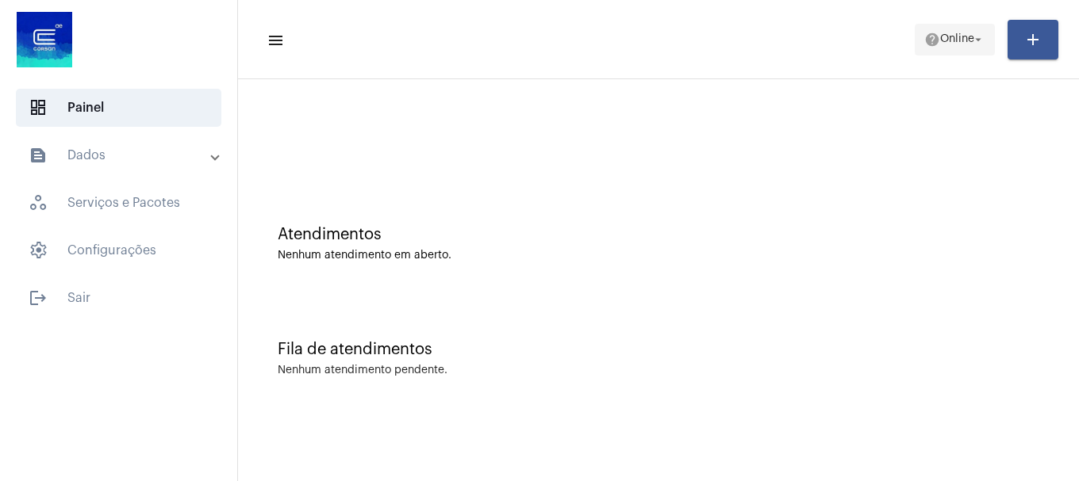
click at [931, 39] on mat-icon "help" at bounding box center [932, 40] width 16 height 16
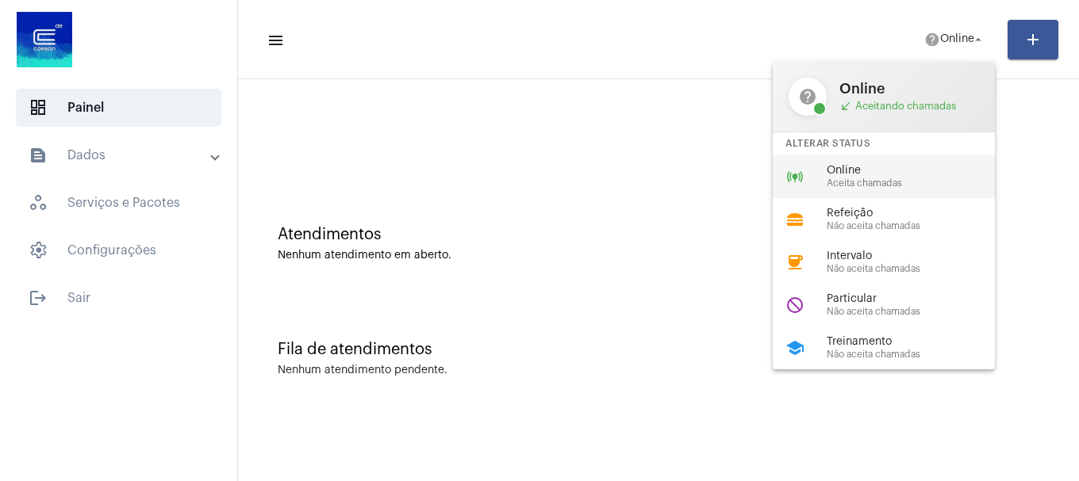
click at [899, 178] on span "Aceita chamadas" at bounding box center [916, 183] width 181 height 10
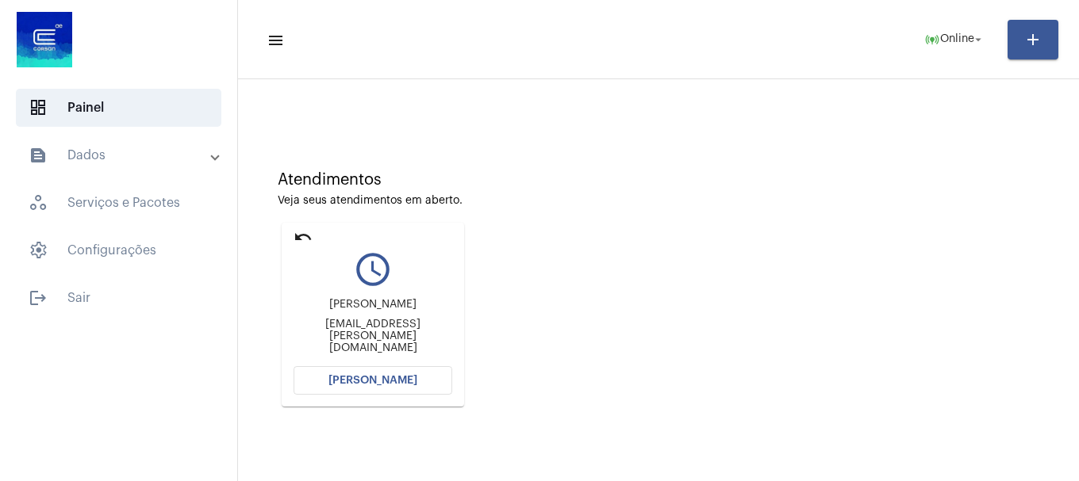
scroll to position [139, 0]
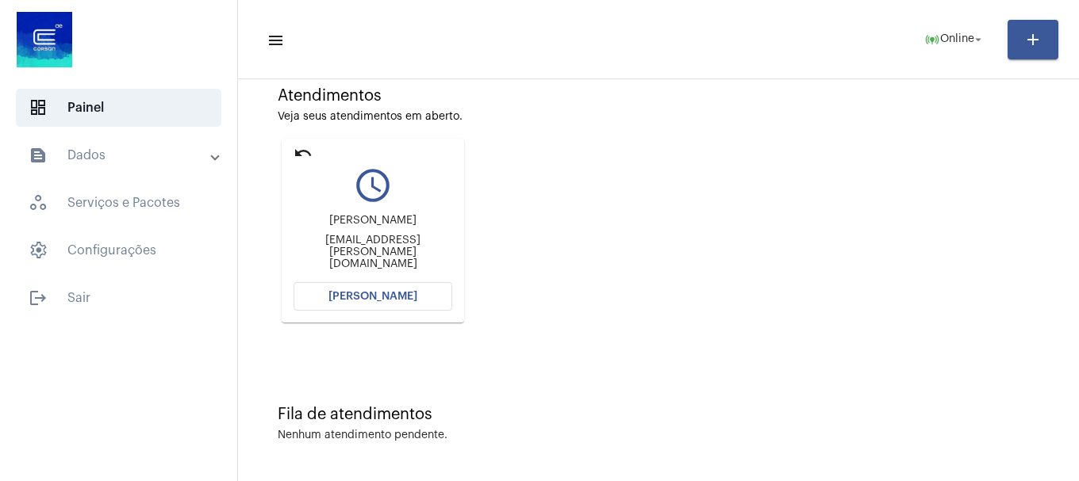
click at [331, 296] on button "[PERSON_NAME]" at bounding box center [372, 296] width 159 height 29
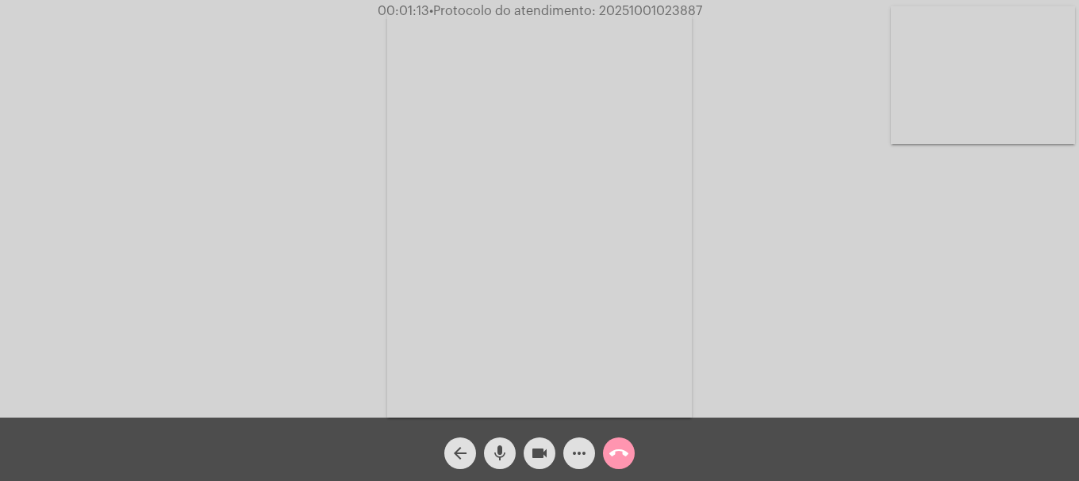
click at [578, 465] on span "more_horiz" at bounding box center [578, 454] width 19 height 32
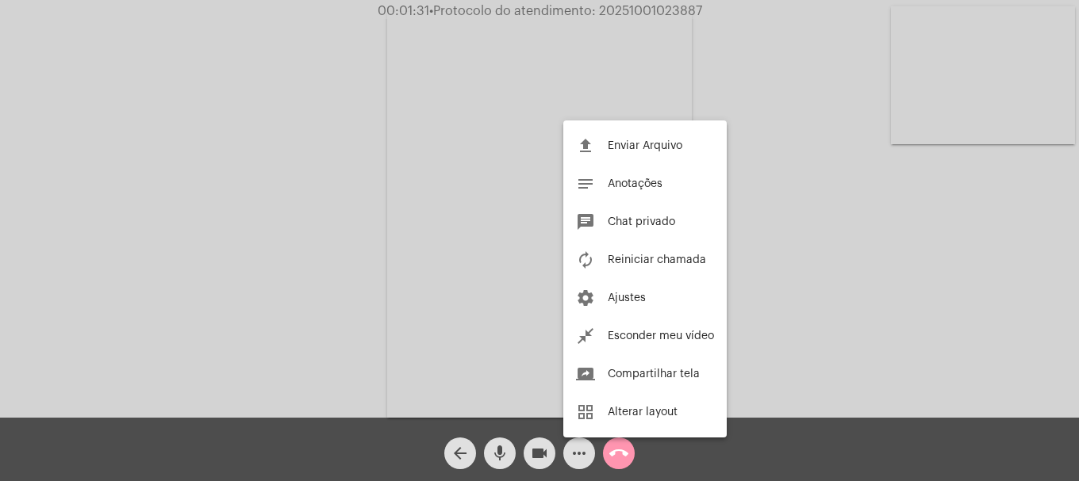
click at [237, 360] on div at bounding box center [539, 240] width 1079 height 481
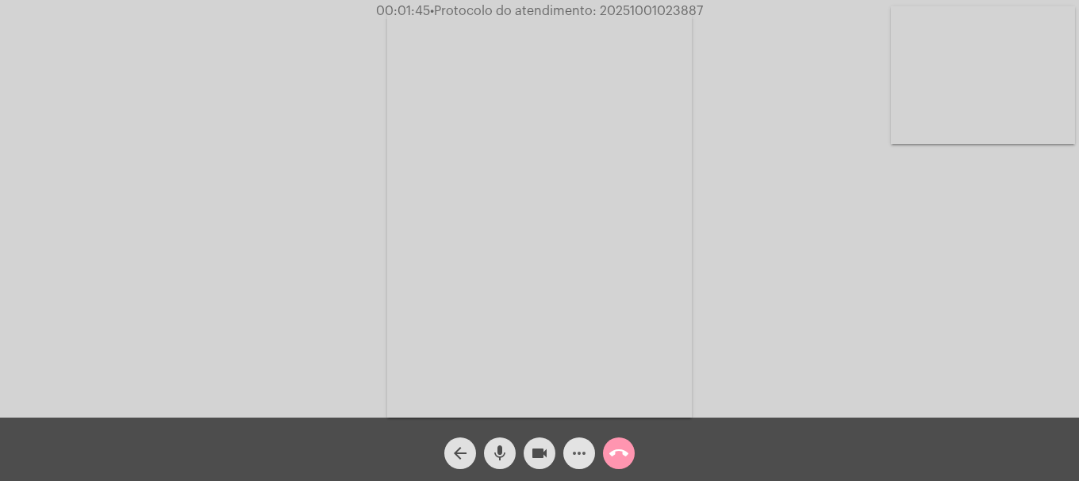
click at [576, 444] on mat-icon "more_horiz" at bounding box center [578, 453] width 19 height 19
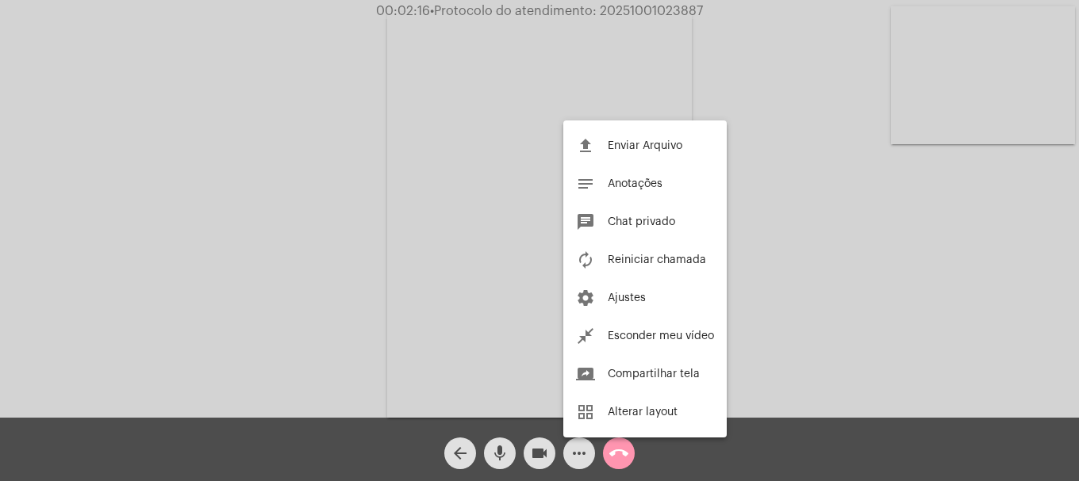
click at [274, 270] on div at bounding box center [539, 240] width 1079 height 481
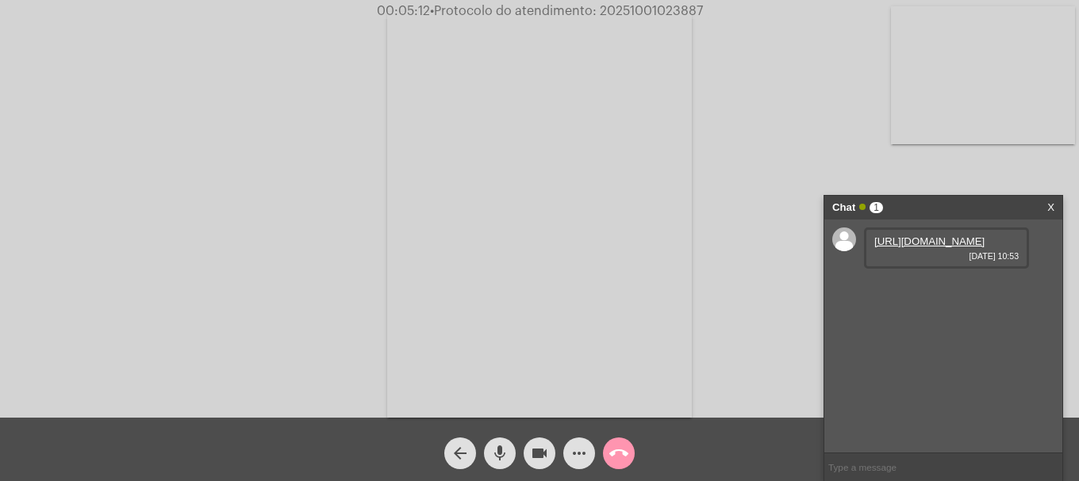
click at [904, 247] on link "https://neft-transfer-bucket.s3.amazonaws.com/temp-69361460-4805-142e-7c16-164f…" at bounding box center [929, 242] width 110 height 12
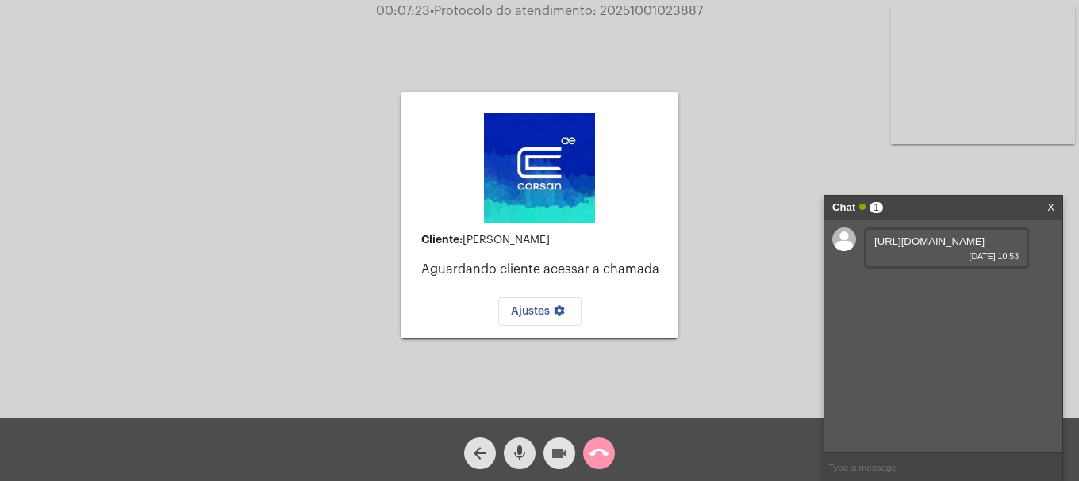
click at [558, 454] on mat-icon "videocam" at bounding box center [559, 453] width 19 height 19
click at [558, 463] on mat-icon "videocam_off" at bounding box center [559, 453] width 19 height 19
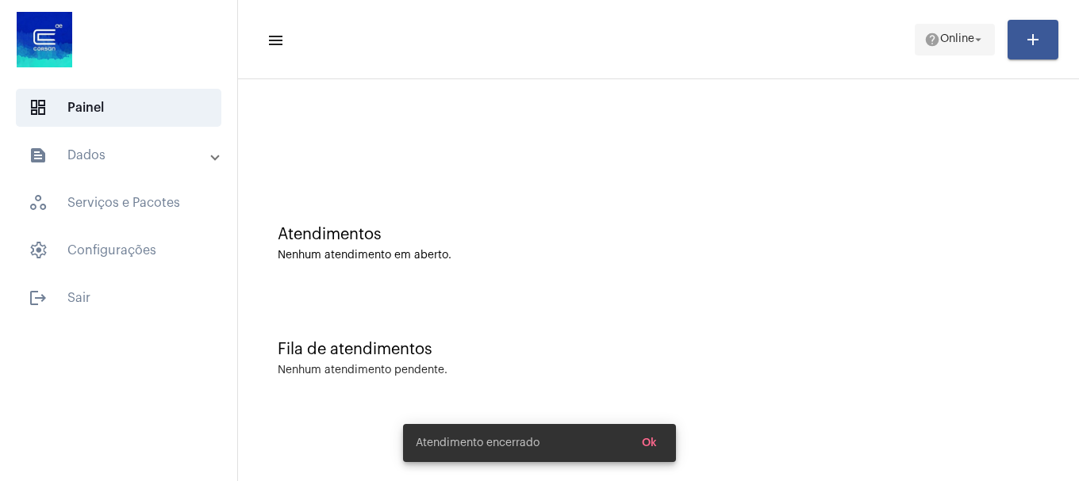
click at [957, 24] on button "help Online arrow_drop_down" at bounding box center [954, 40] width 80 height 32
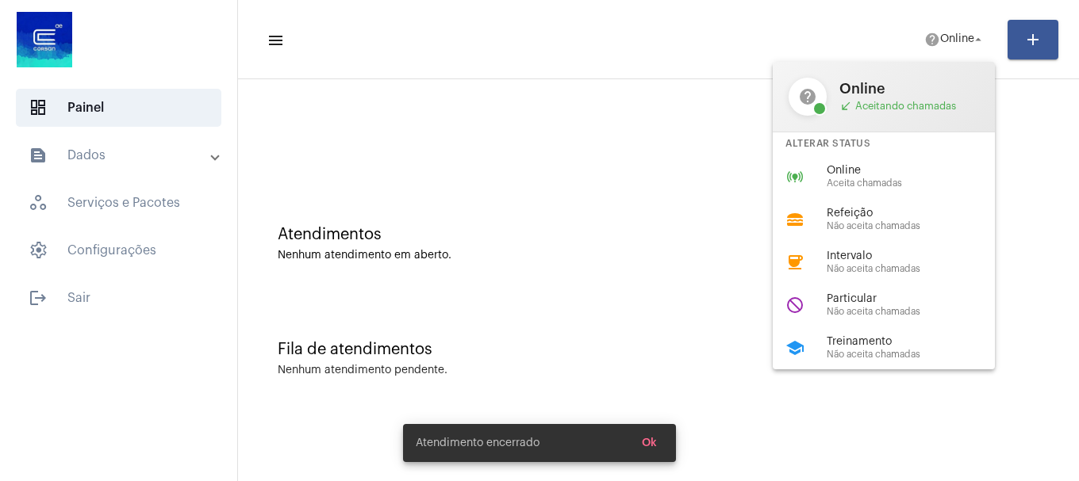
click at [876, 151] on div "Alterar Status" at bounding box center [883, 143] width 222 height 23
click at [870, 169] on div at bounding box center [658, 132] width 825 height 91
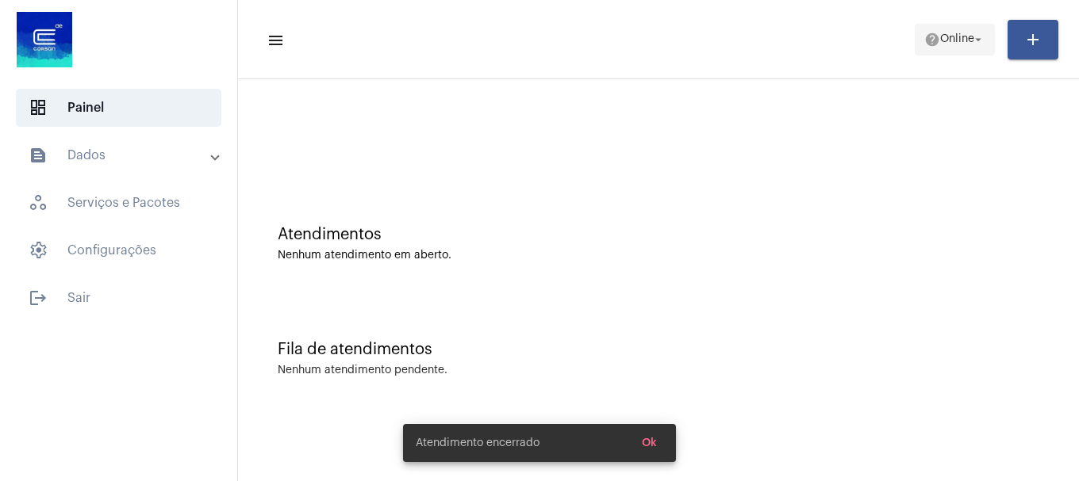
click at [940, 45] on span "help Online arrow_drop_down" at bounding box center [954, 39] width 61 height 29
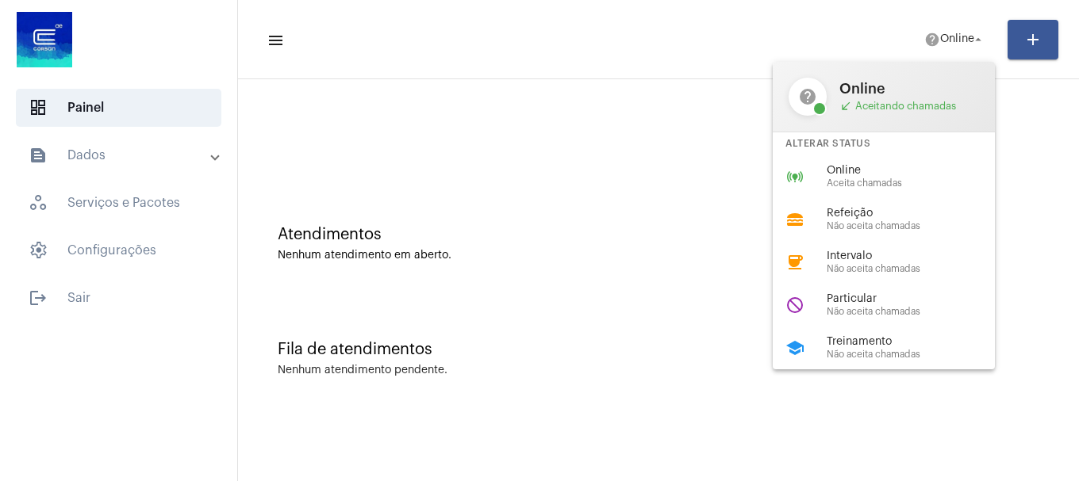
click at [877, 169] on span "Online" at bounding box center [916, 171] width 181 height 12
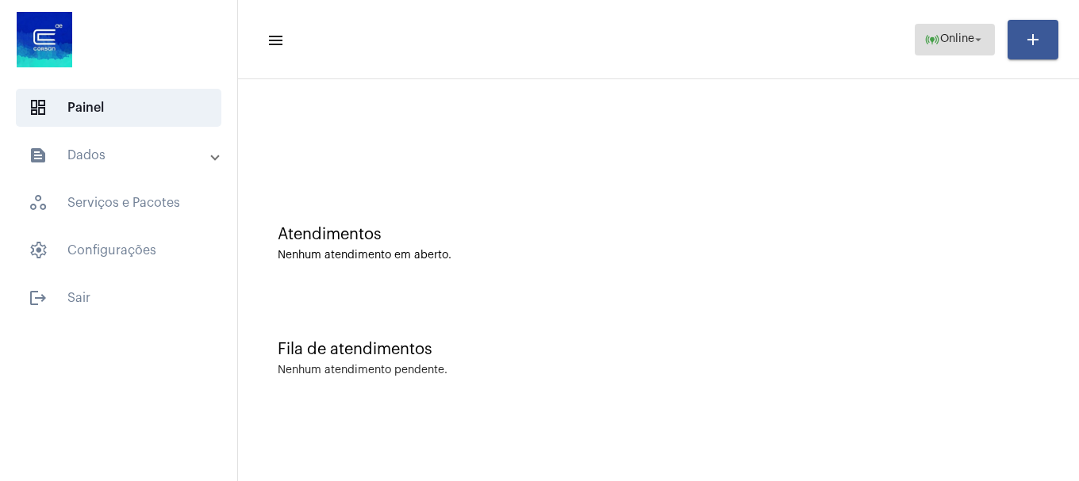
click at [940, 34] on span "Online" at bounding box center [957, 39] width 34 height 11
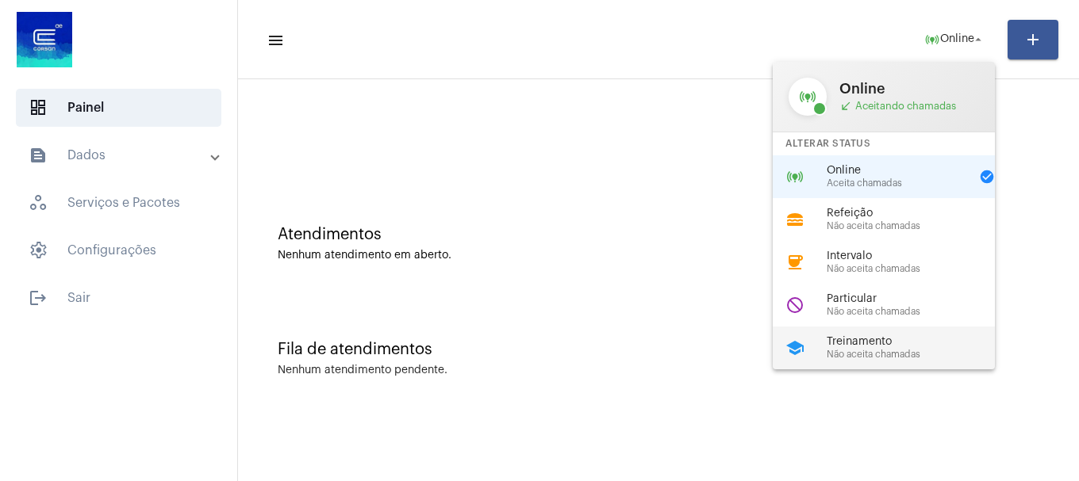
click at [877, 341] on span "Treinamento" at bounding box center [916, 342] width 181 height 12
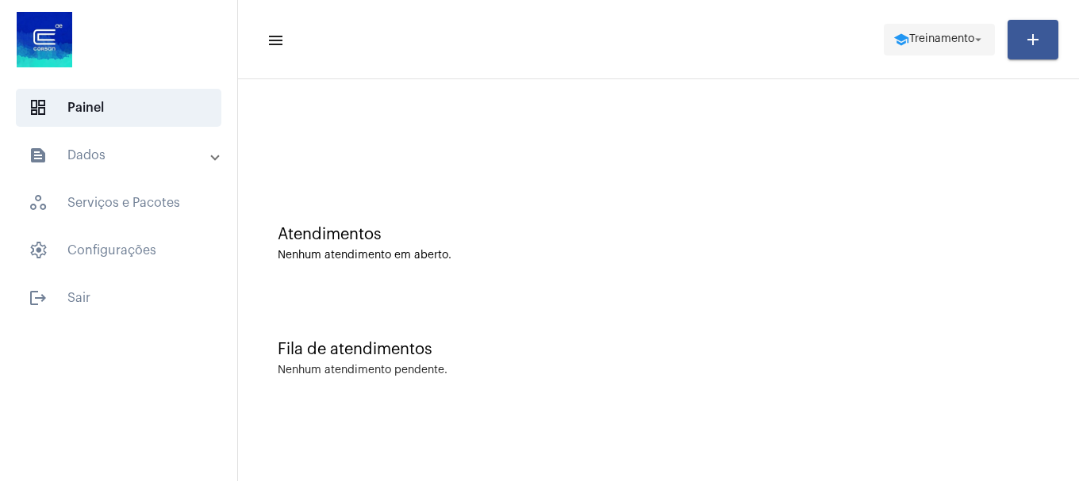
click at [932, 56] on mat-toolbar-row "menu school Treinamento arrow_drop_down add" at bounding box center [658, 39] width 841 height 51
click at [932, 53] on span "school Treinamento arrow_drop_down" at bounding box center [939, 39] width 92 height 29
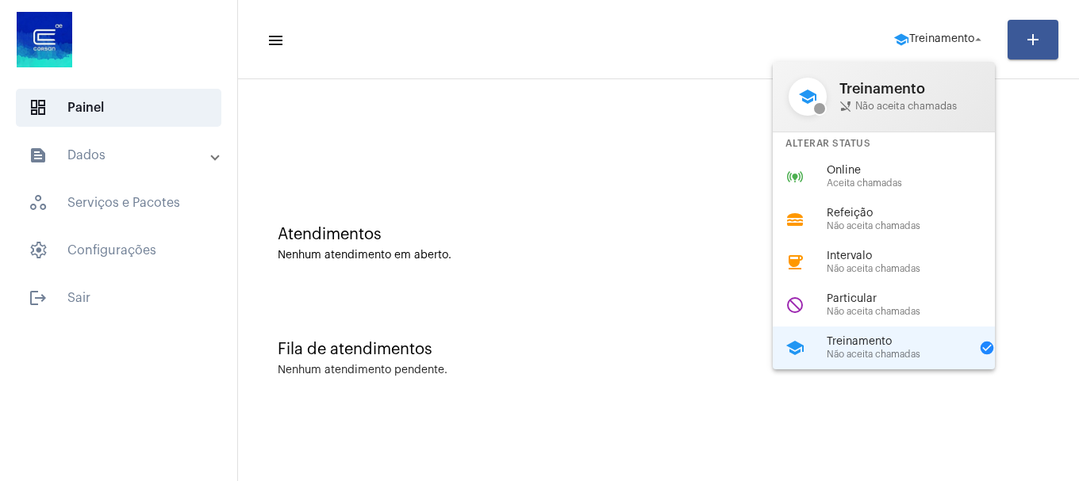
click at [916, 158] on div "online_prediction Online Aceita chamadas" at bounding box center [895, 176] width 247 height 43
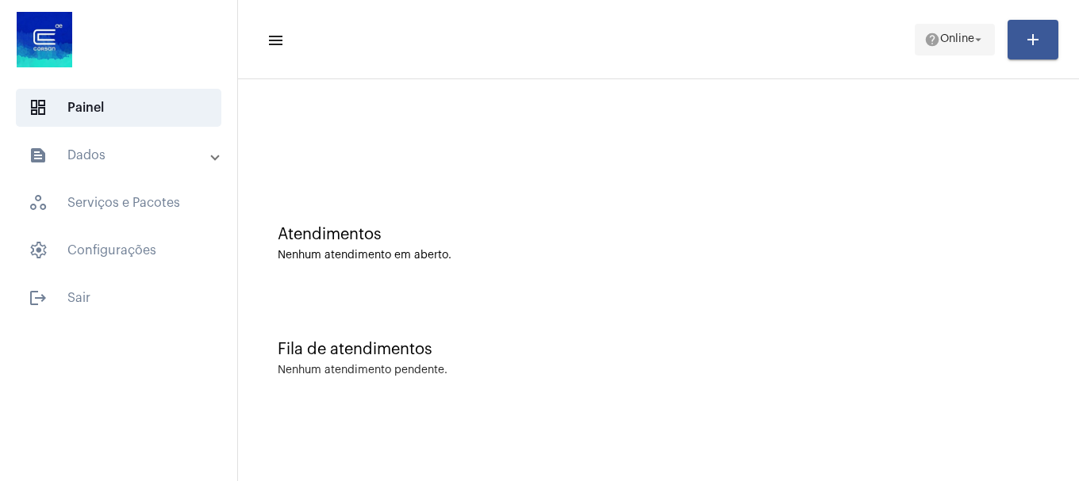
click at [947, 39] on span "Online" at bounding box center [957, 39] width 34 height 11
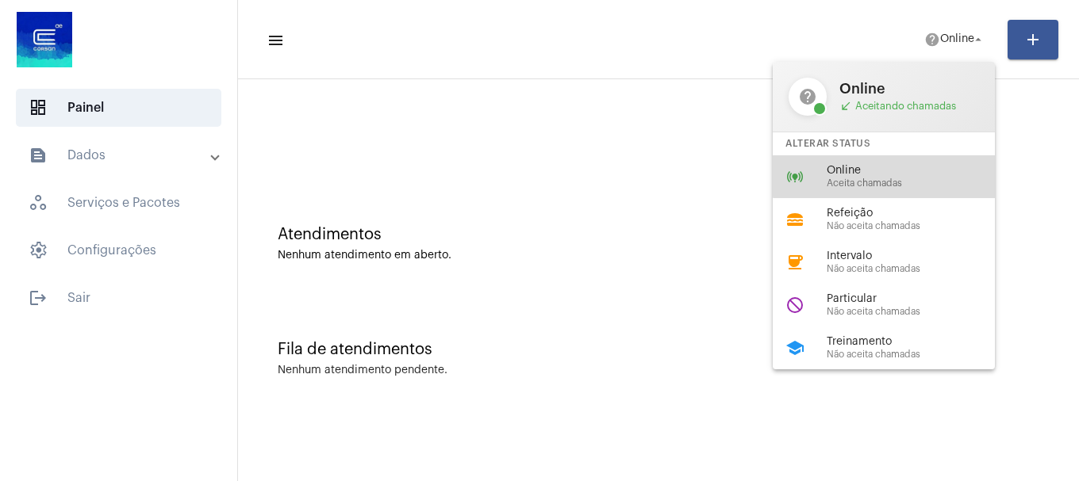
click at [912, 163] on div "online_prediction Online Aceita chamadas" at bounding box center [895, 176] width 247 height 43
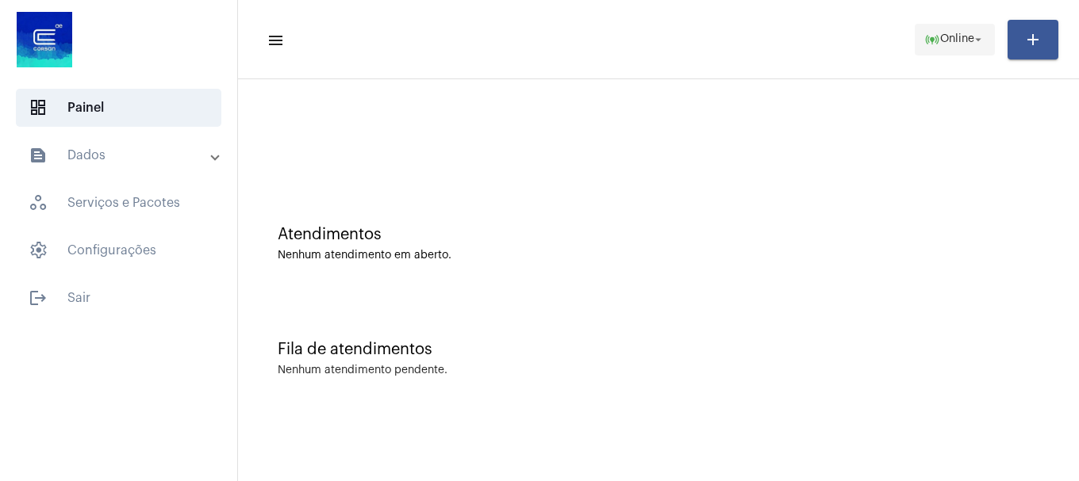
click at [925, 33] on mat-icon "online_prediction" at bounding box center [932, 40] width 16 height 16
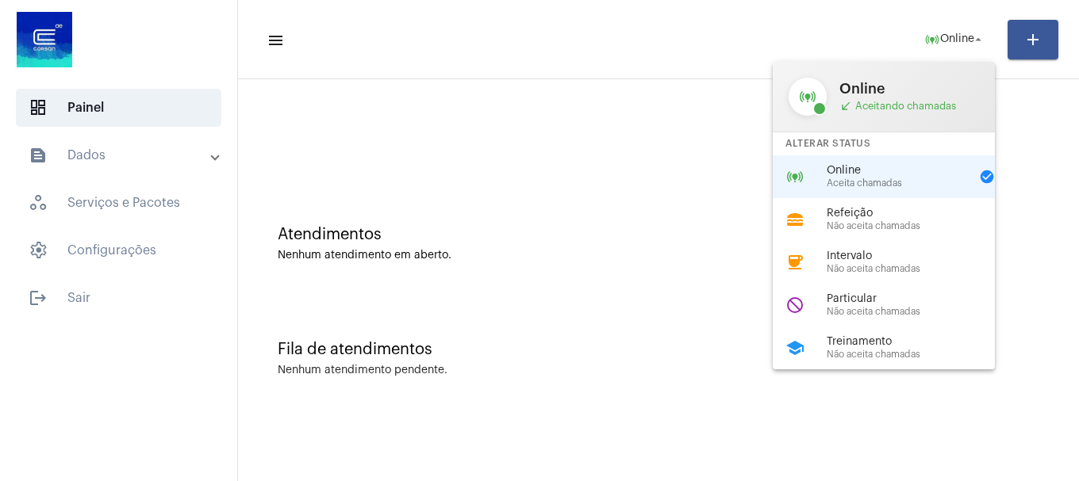
click at [657, 63] on div at bounding box center [539, 240] width 1079 height 481
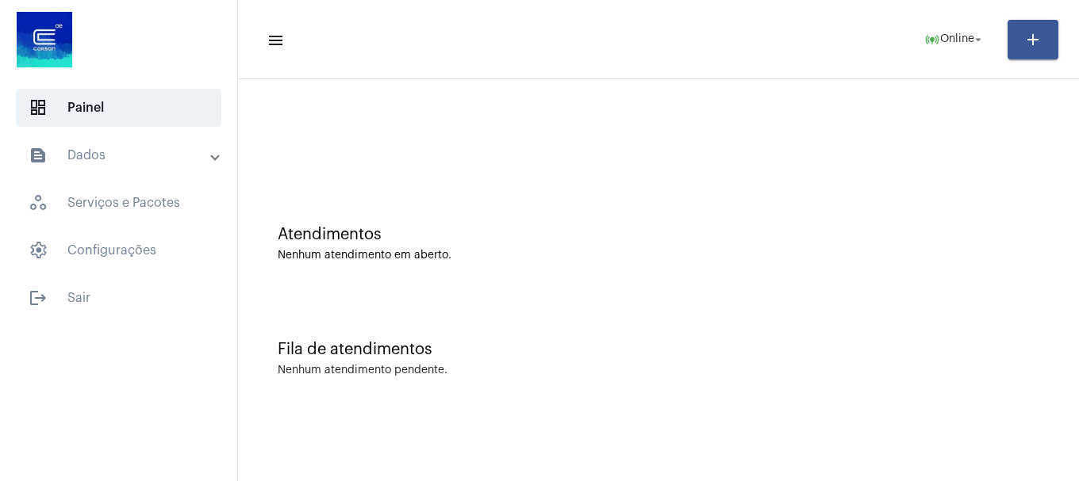
click at [656, 261] on div "Nenhum atendimento em aberto." at bounding box center [658, 256] width 761 height 12
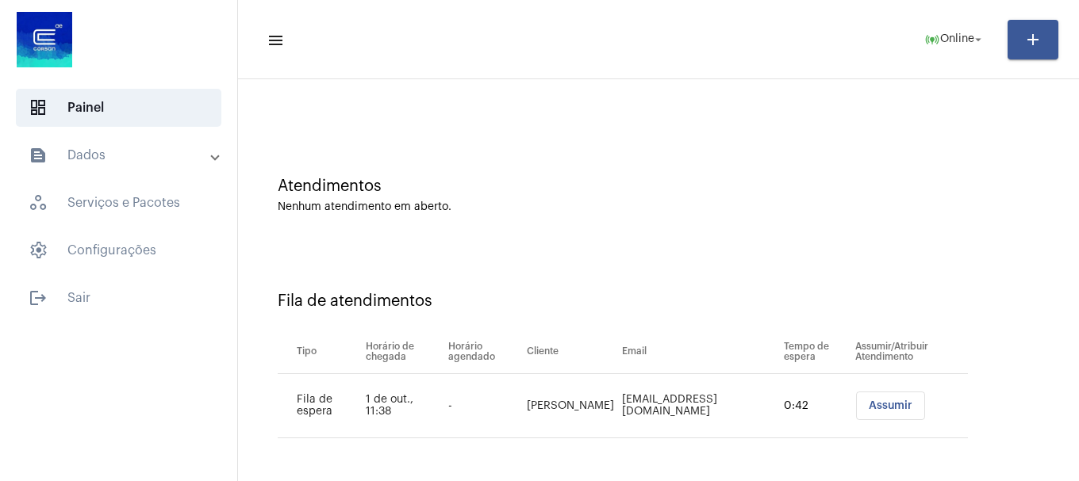
scroll to position [173, 0]
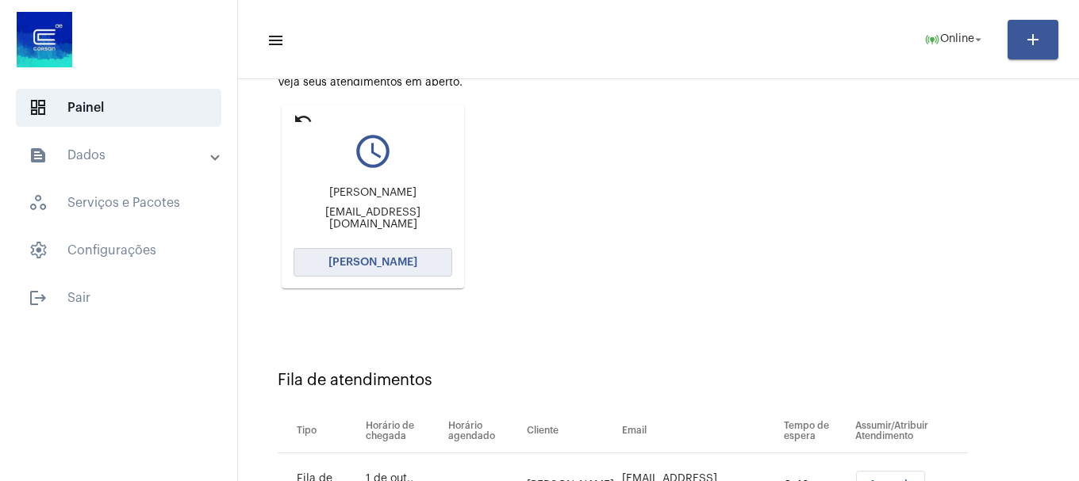
click at [385, 258] on span "[PERSON_NAME]" at bounding box center [372, 262] width 89 height 11
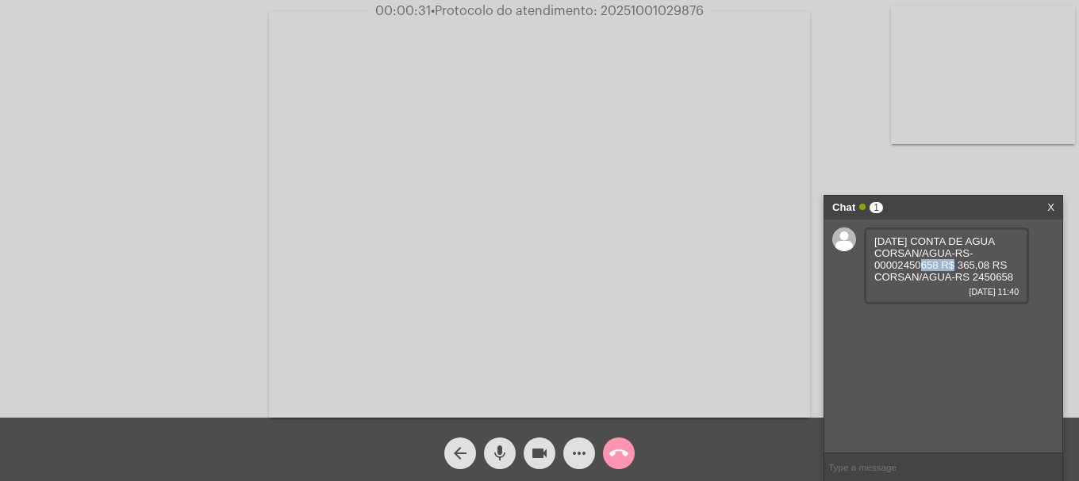
drag, startPoint x: 898, startPoint y: 262, endPoint x: 938, endPoint y: 263, distance: 40.5
click at [938, 263] on span "[DATE] CONTA DE AGUA CORSAN/AGUA-RS-00002450658 R$ 365,08 RS CORSAN/AGUA-RS 245…" at bounding box center [943, 260] width 139 height 48
copy span "2450658"
click at [584, 450] on mat-icon "more_horiz" at bounding box center [578, 453] width 19 height 19
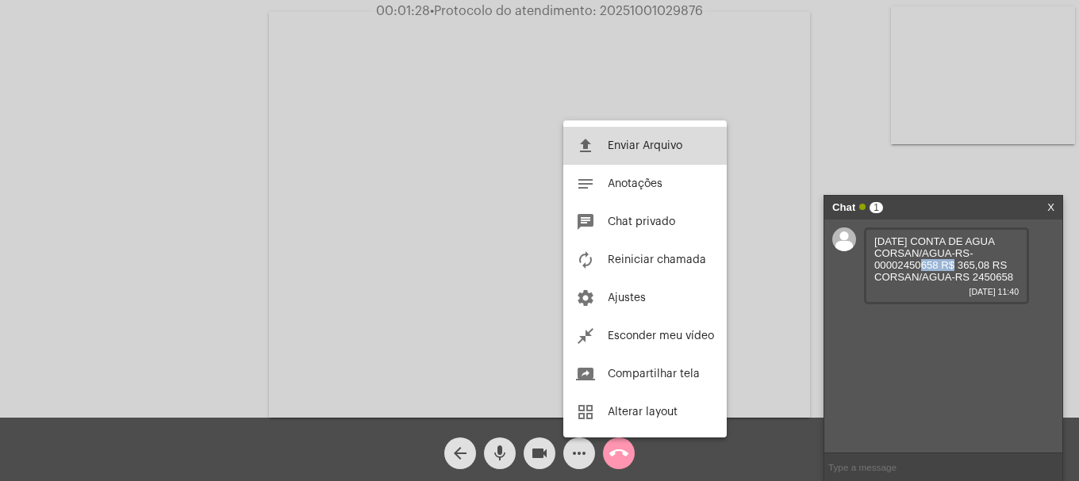
click at [616, 163] on button "file_upload Enviar Arquivo" at bounding box center [644, 146] width 163 height 38
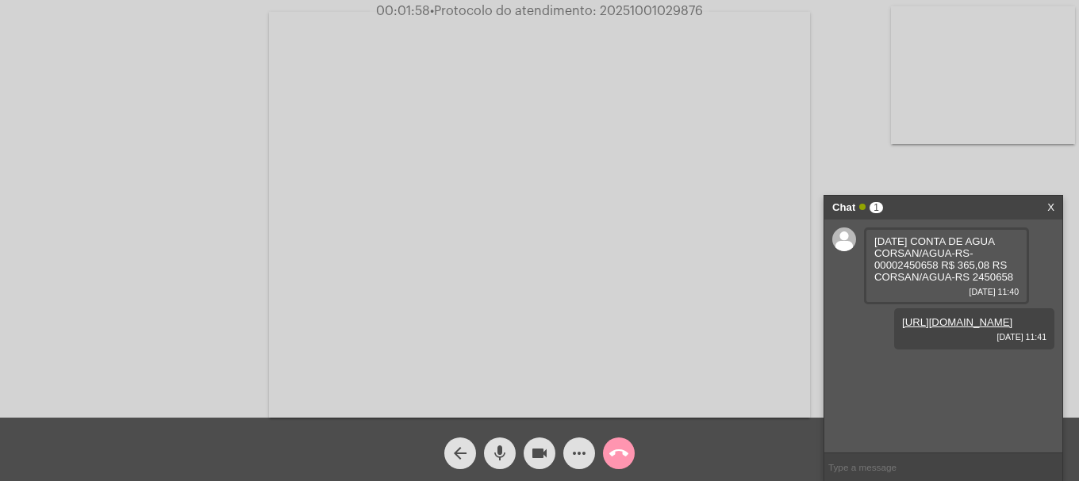
click at [628, 2] on div "Acessando Câmera e Microfone..." at bounding box center [539, 209] width 1079 height 418
click at [626, 9] on span "• Protocolo do atendimento: 20251001029876" at bounding box center [566, 11] width 273 height 13
copy span "20251001029876"
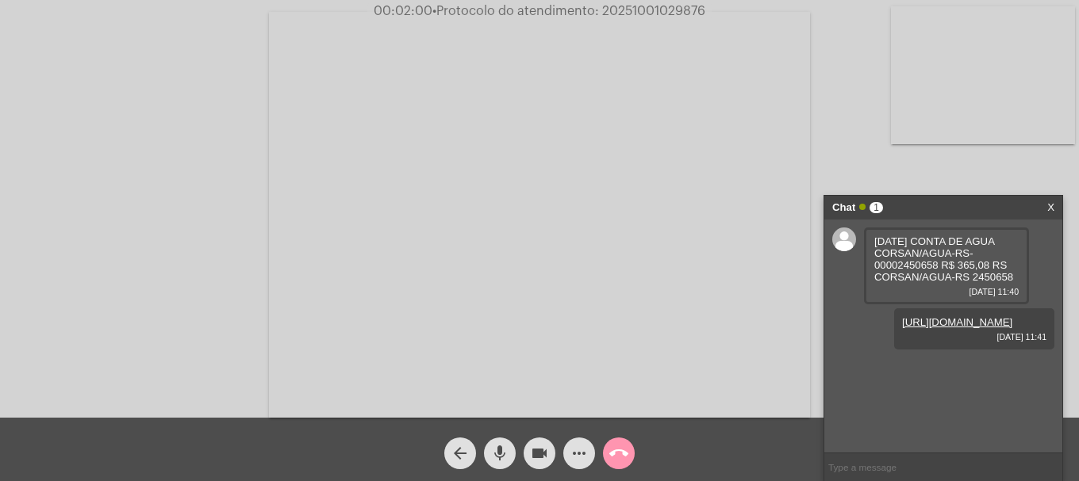
click at [631, 450] on button "call_end" at bounding box center [619, 454] width 32 height 32
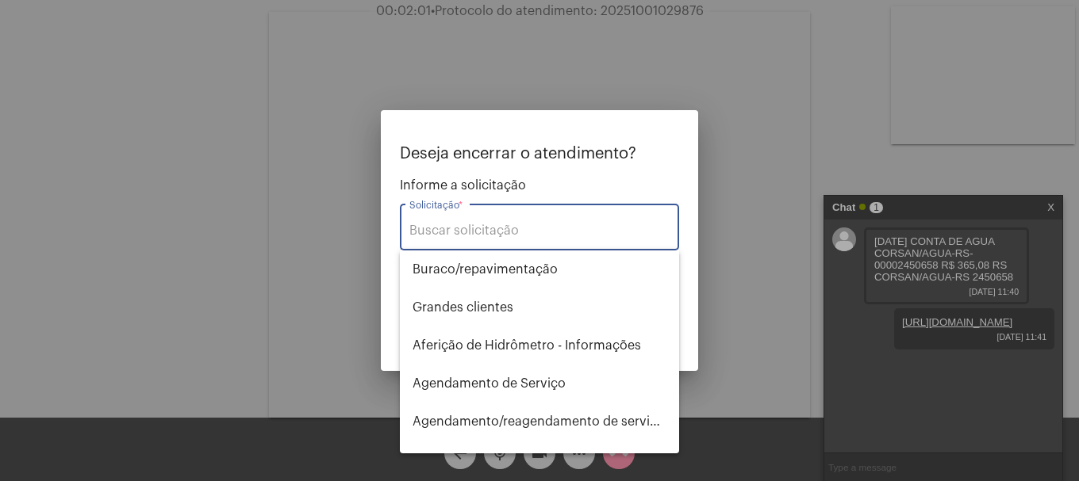
click at [545, 245] on div "Solicitação *" at bounding box center [539, 226] width 260 height 50
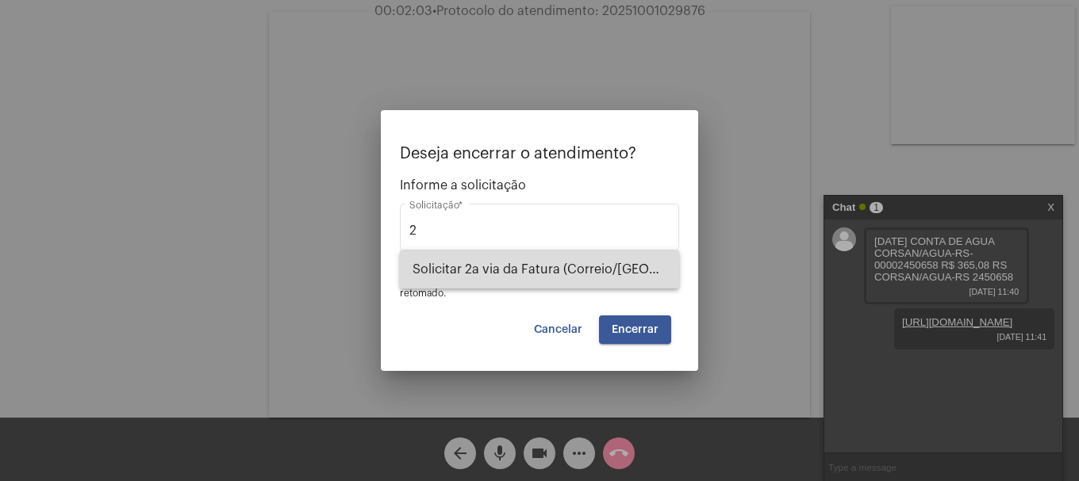
drag, startPoint x: 522, startPoint y: 264, endPoint x: 641, endPoint y: 343, distance: 142.5
click at [522, 263] on span "Solicitar 2a via da Fatura (Correio/[GEOGRAPHIC_DATA]/Email)" at bounding box center [539, 270] width 254 height 38
type input "Solicitar 2a via da Fatura (Correio/[GEOGRAPHIC_DATA]/Email)"
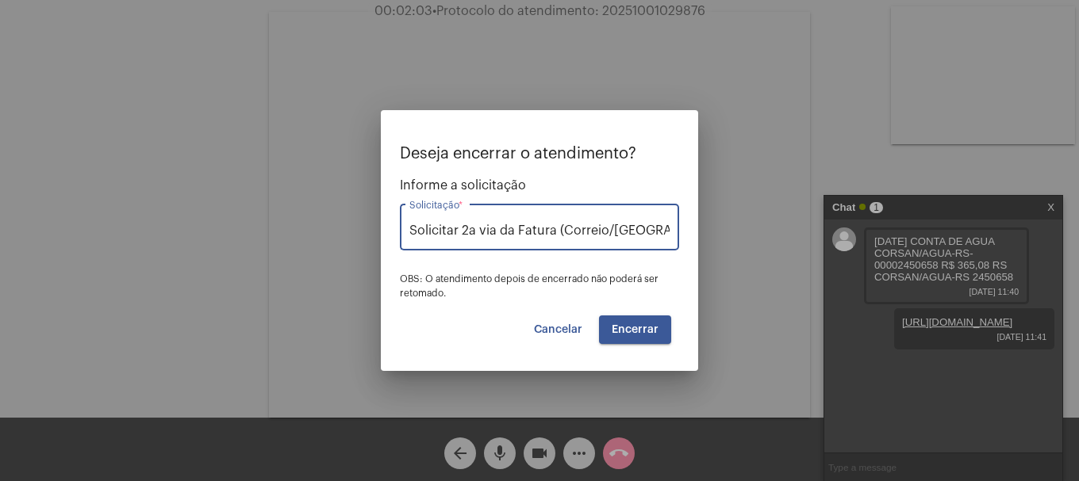
click at [641, 343] on button "Encerrar" at bounding box center [635, 330] width 72 height 29
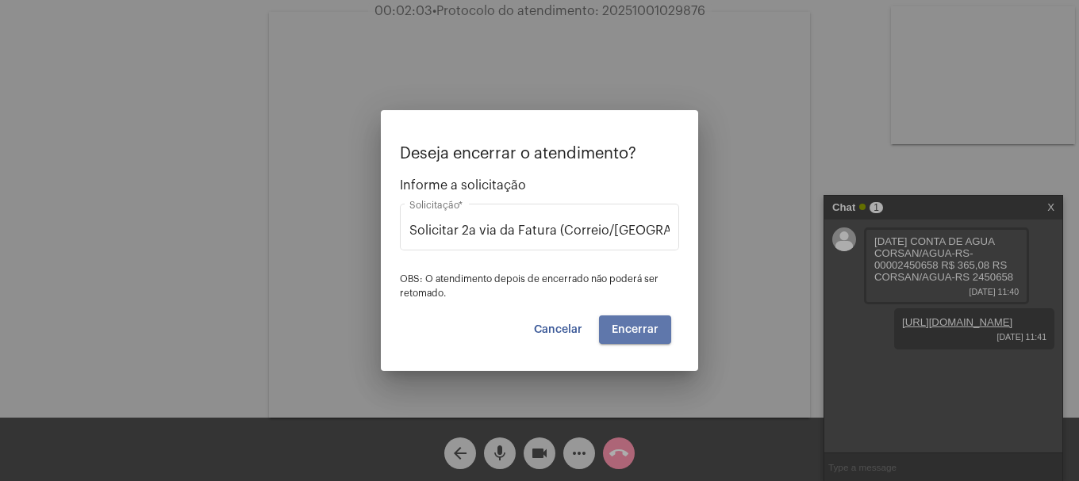
click at [641, 343] on button "Encerrar" at bounding box center [635, 330] width 72 height 29
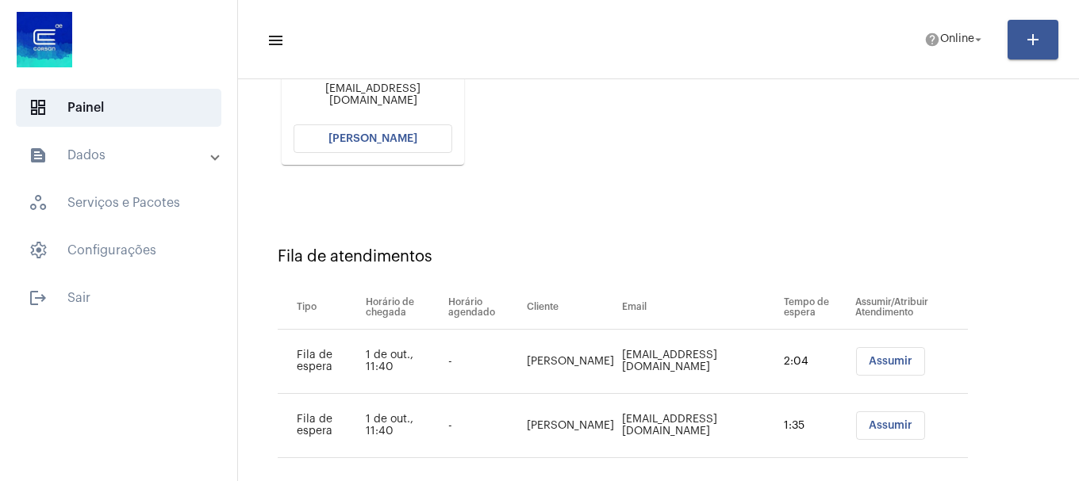
scroll to position [237, 0]
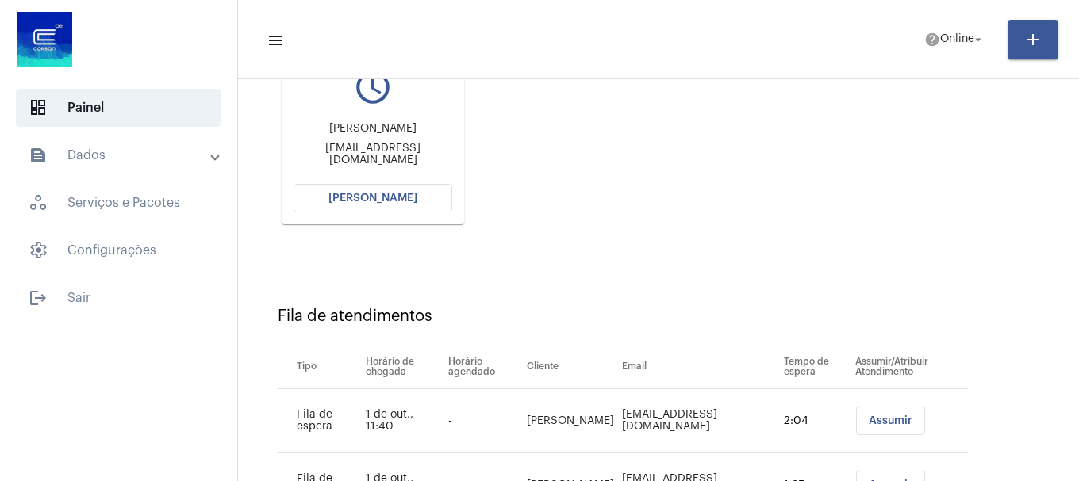
click at [353, 192] on button "[PERSON_NAME]" at bounding box center [372, 198] width 159 height 29
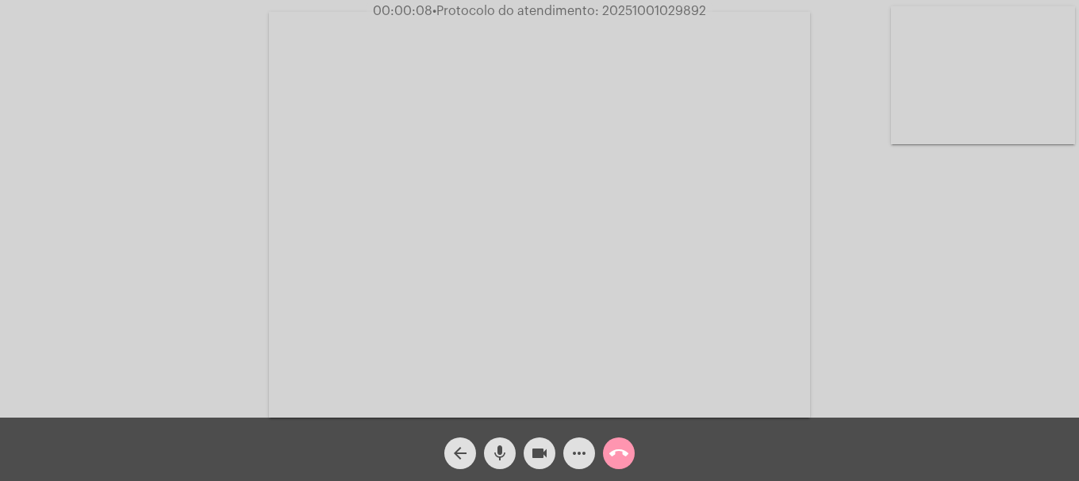
click at [484, 459] on div "mic" at bounding box center [500, 450] width 40 height 40
click at [495, 454] on mat-icon "mic_off" at bounding box center [499, 453] width 19 height 19
click at [496, 457] on mat-icon "mic" at bounding box center [499, 453] width 19 height 19
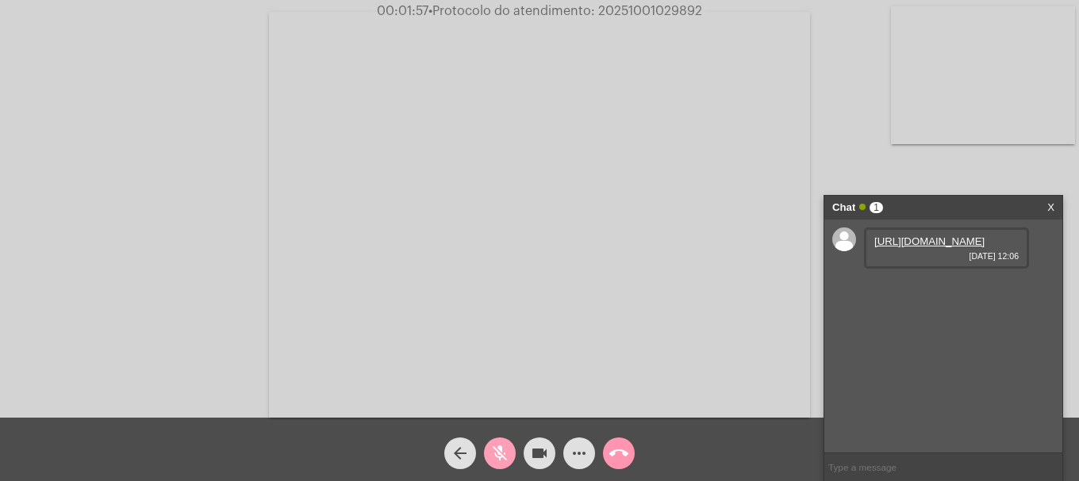
click at [500, 454] on mat-icon "mic_off" at bounding box center [499, 453] width 19 height 19
click at [923, 246] on link "https://neft-transfer-bucket.s3.amazonaws.com/temp-131be752-def1-1614-4c66-3037…" at bounding box center [929, 242] width 110 height 12
click at [530, 453] on mat-icon "videocam" at bounding box center [539, 453] width 19 height 19
click at [500, 447] on mat-icon "mic" at bounding box center [499, 453] width 19 height 19
click at [511, 452] on button "mic_off" at bounding box center [500, 454] width 32 height 32
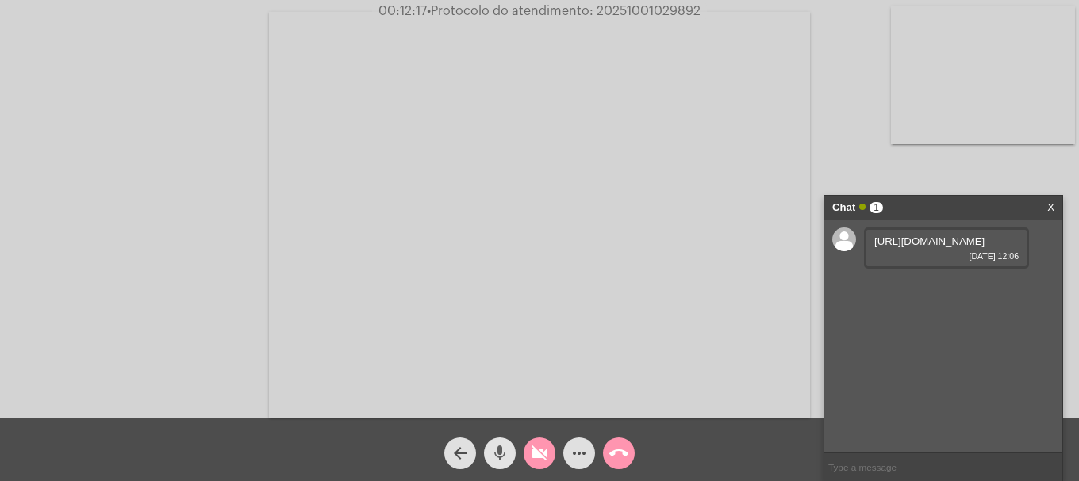
click at [541, 454] on mat-icon "videocam_off" at bounding box center [539, 453] width 19 height 19
click at [533, 449] on mat-icon "videocam" at bounding box center [539, 453] width 19 height 19
click at [543, 456] on mat-icon "videocam_off" at bounding box center [539, 453] width 19 height 19
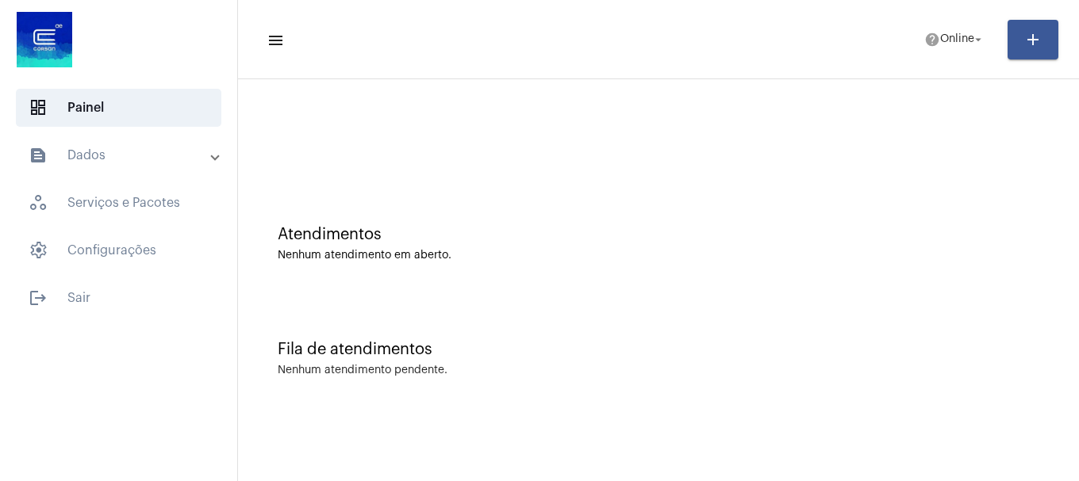
click at [950, 57] on mat-toolbar-row "menu help Online arrow_drop_down add" at bounding box center [658, 39] width 841 height 51
click at [940, 37] on span "Online" at bounding box center [957, 39] width 34 height 11
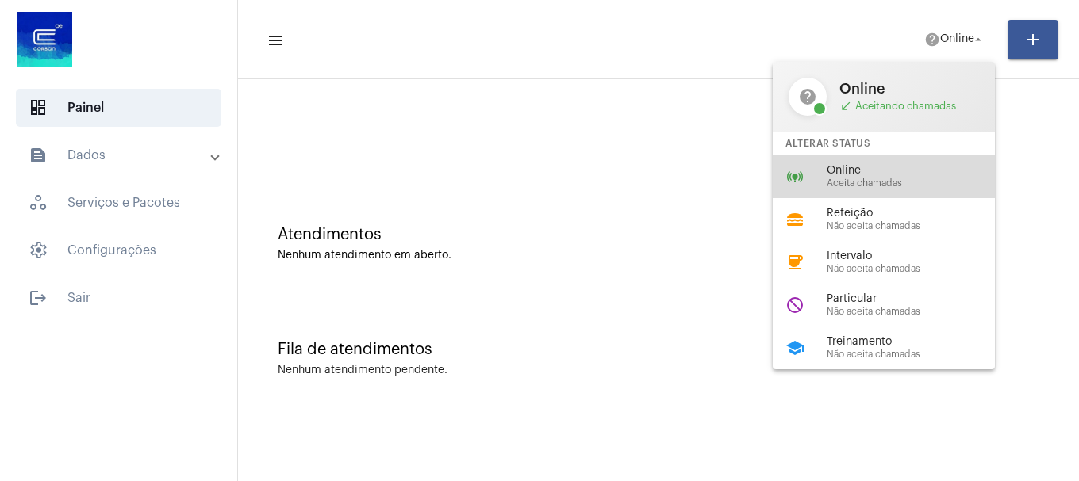
click at [860, 160] on div "online_prediction Online Aceita chamadas" at bounding box center [895, 176] width 247 height 43
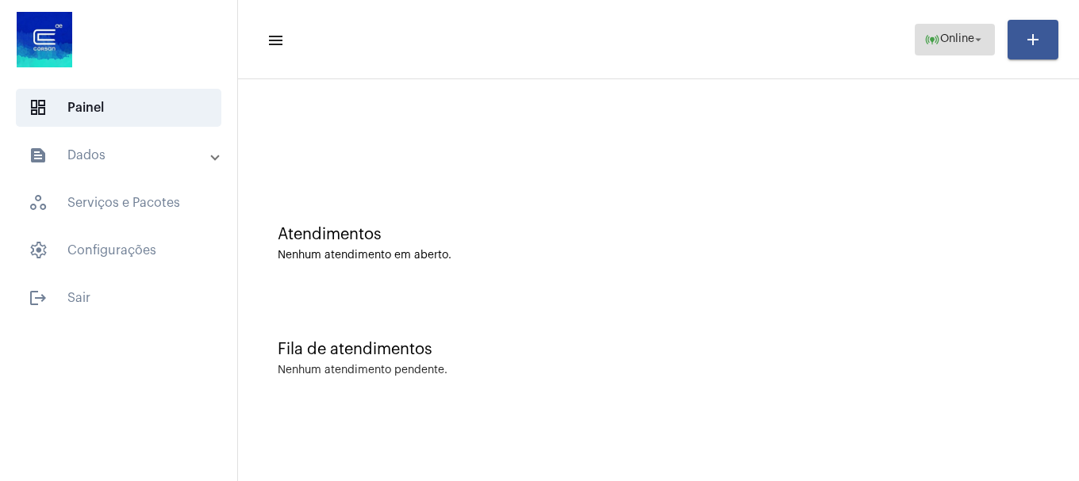
click at [936, 48] on span "online_prediction Online arrow_drop_down" at bounding box center [954, 39] width 61 height 29
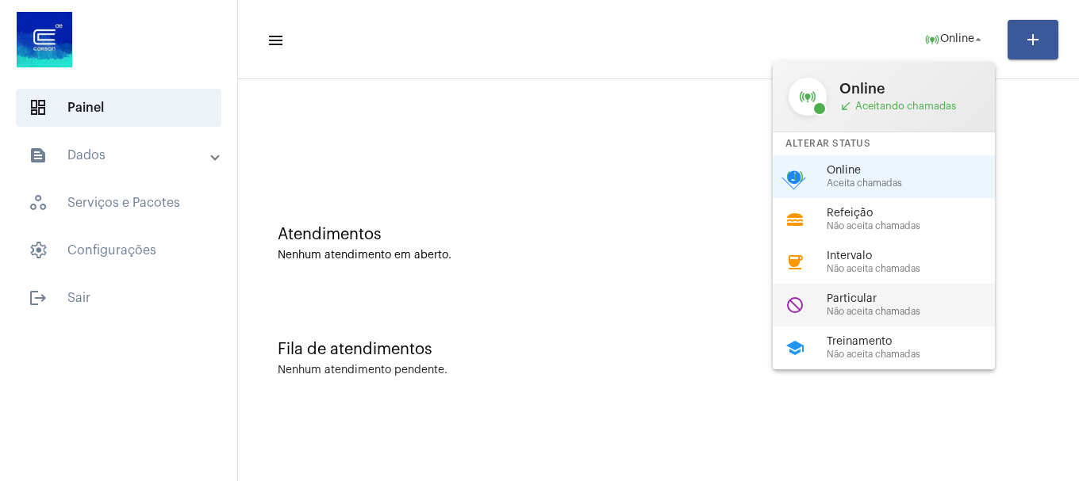
click at [888, 317] on div "do_not_disturb Particular Não aceita chamadas" at bounding box center [895, 305] width 247 height 43
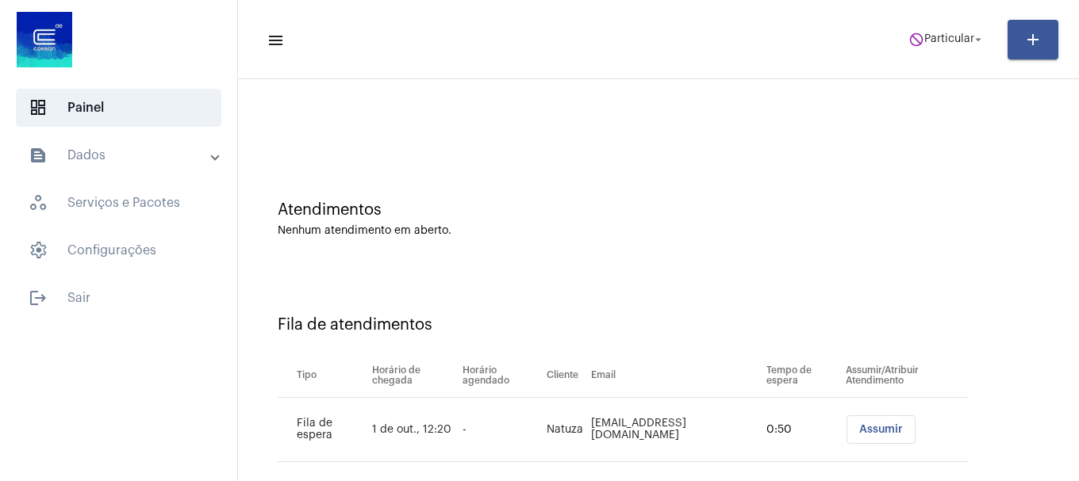
scroll to position [48, 0]
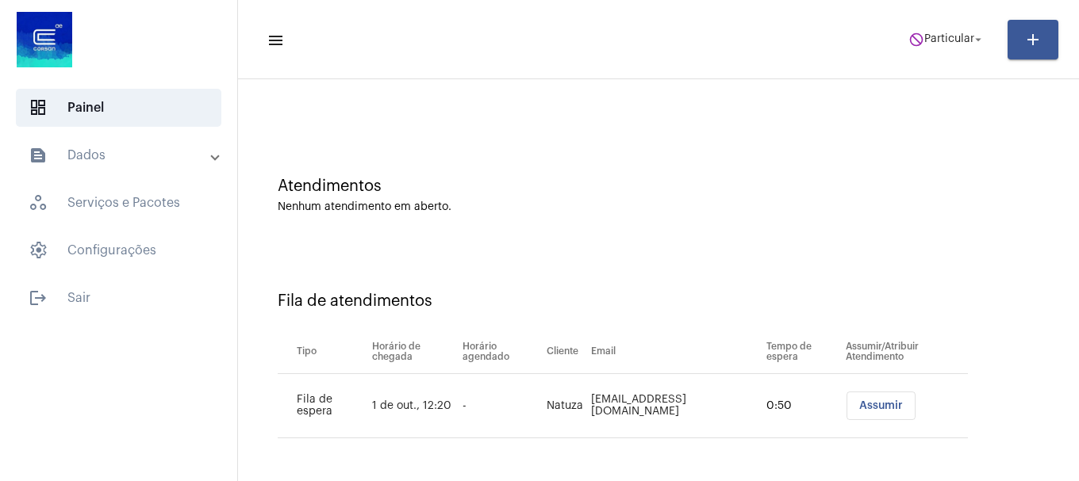
click at [945, 14] on mat-toolbar-row "menu do_not_disturb Particular arrow_drop_down add" at bounding box center [658, 39] width 841 height 51
click at [931, 40] on span "Particular" at bounding box center [949, 39] width 50 height 11
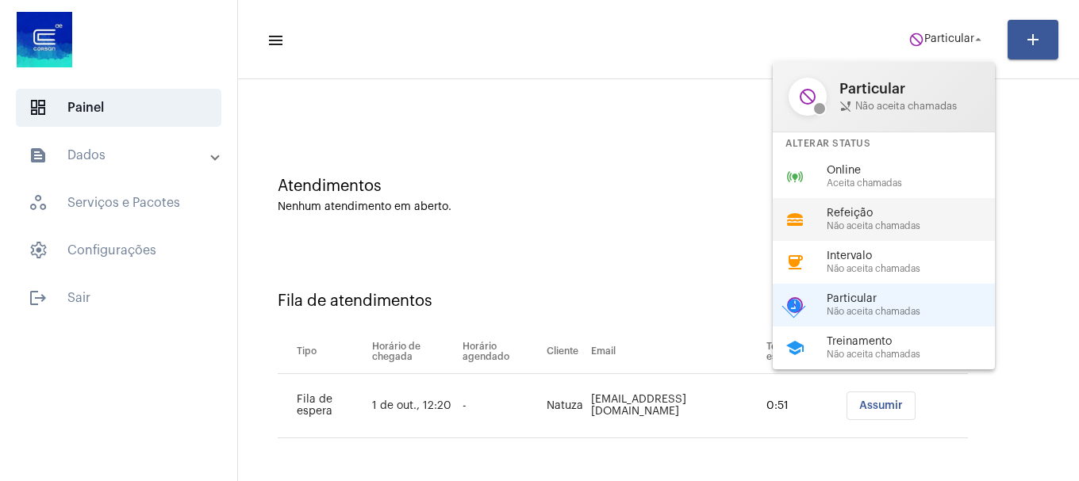
click at [851, 198] on div "lunch_dining Refeição Não aceita chamadas" at bounding box center [895, 219] width 247 height 43
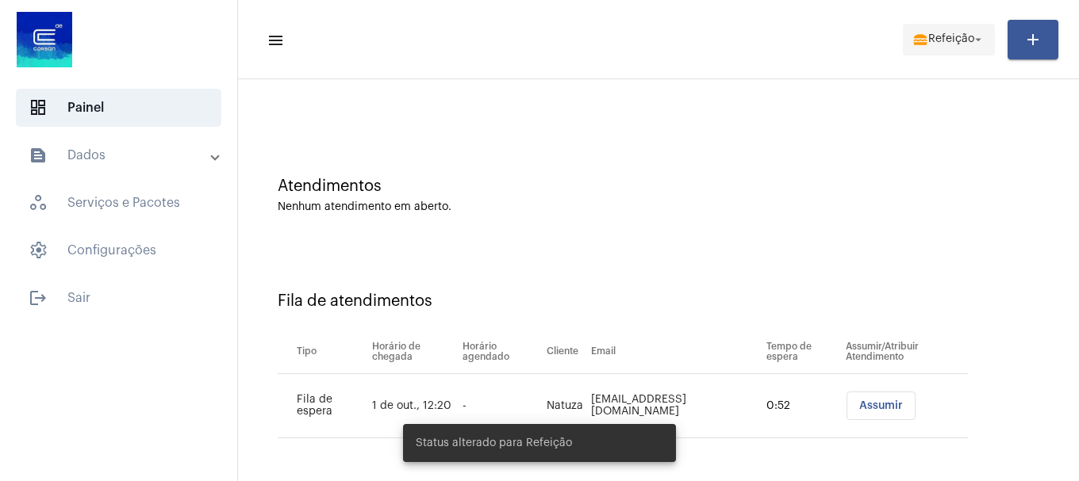
click at [955, 37] on span "Refeição" at bounding box center [951, 39] width 46 height 11
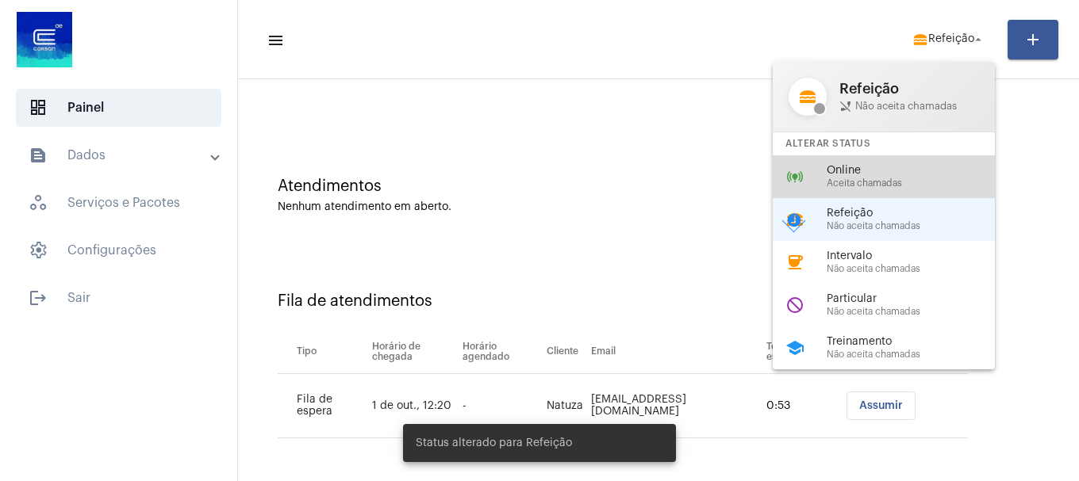
click at [900, 173] on span "Online" at bounding box center [916, 171] width 181 height 12
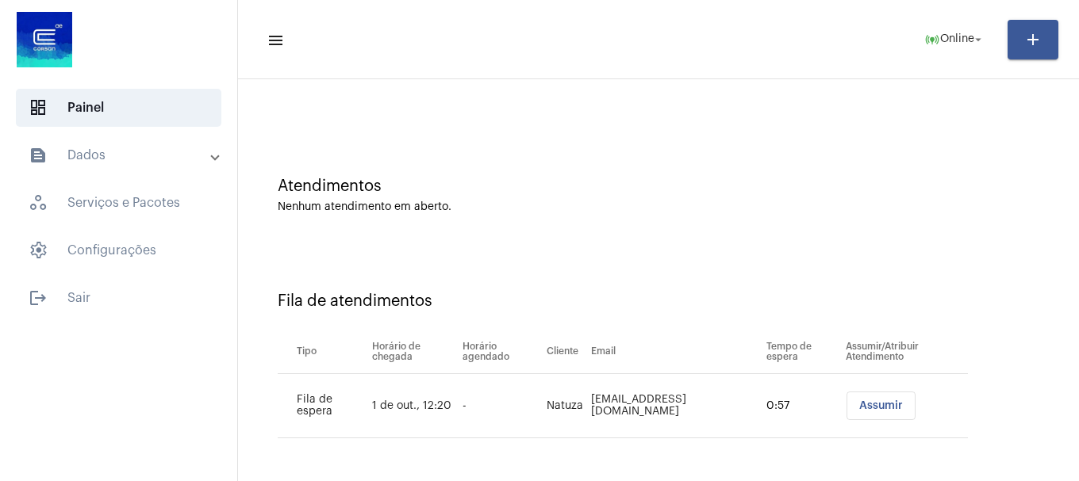
click at [846, 395] on button "Assumir" at bounding box center [880, 406] width 69 height 29
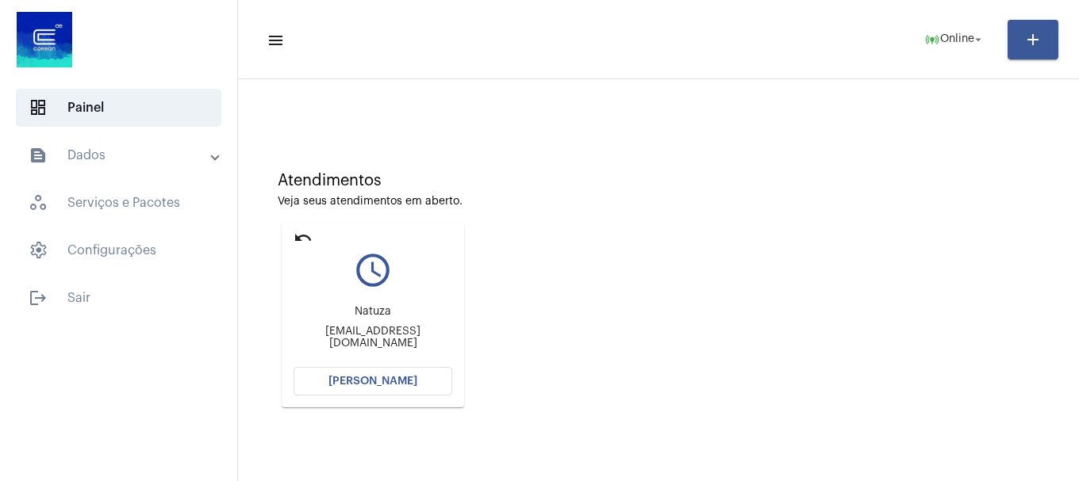
scroll to position [139, 0]
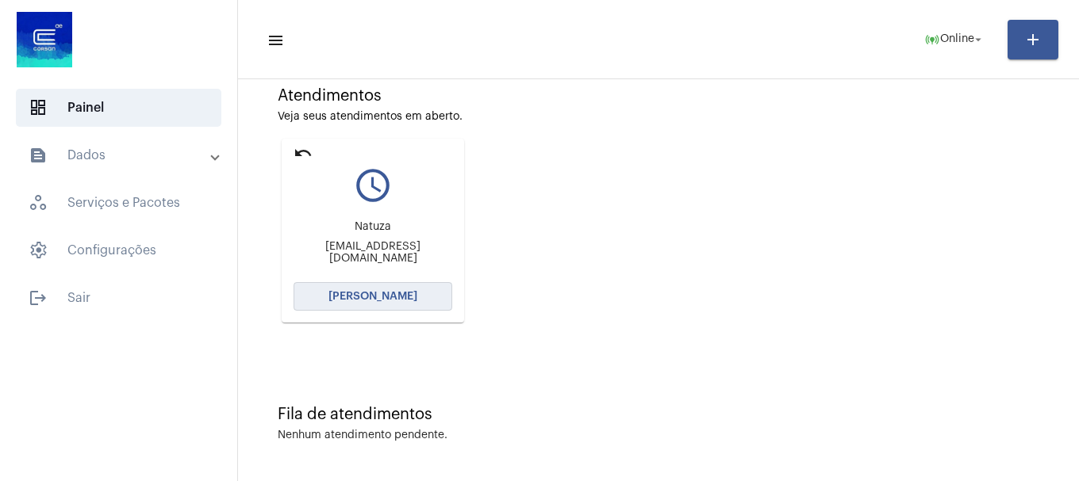
click at [397, 293] on span "Abrir Chamada" at bounding box center [372, 296] width 89 height 11
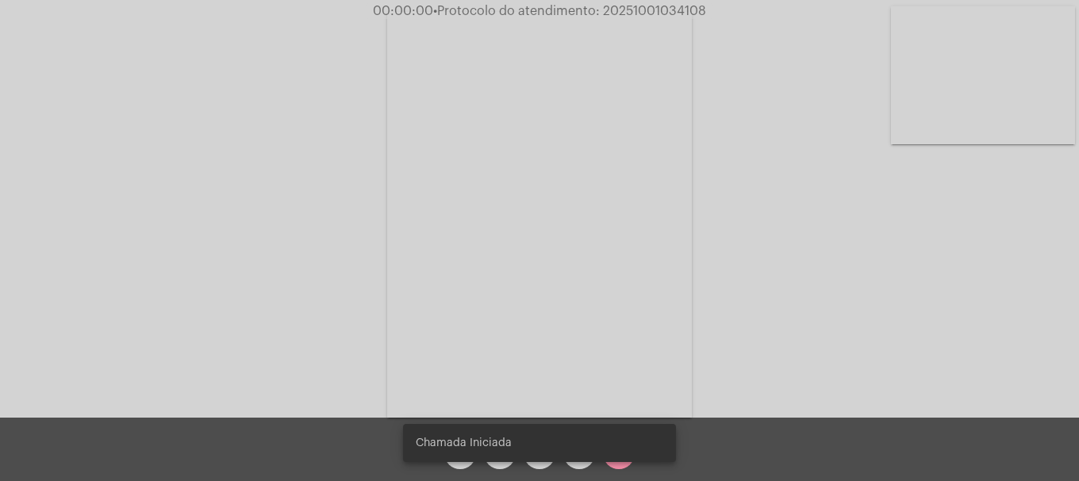
click at [498, 462] on snack-bar-container "Chamada Iniciada" at bounding box center [539, 443] width 273 height 38
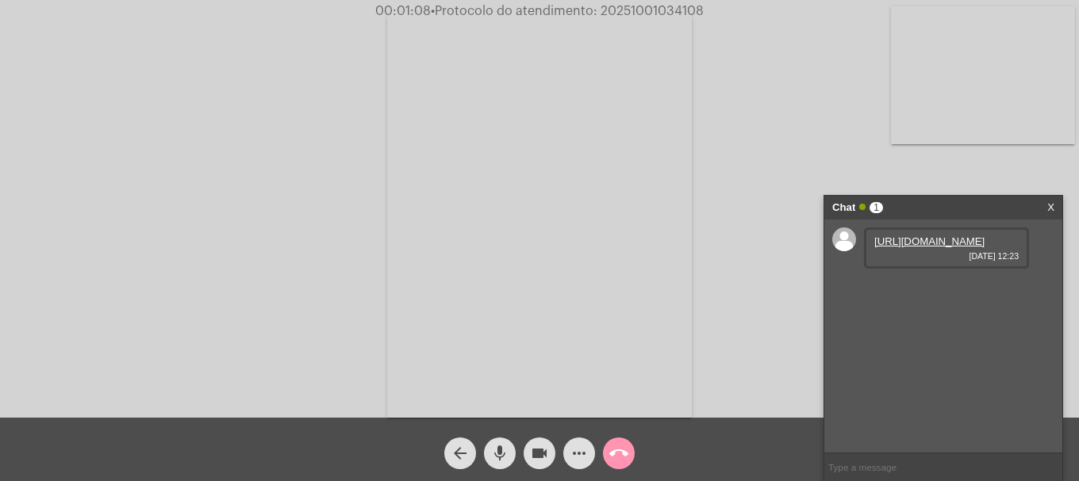
click at [929, 240] on link "https://neft-transfer-bucket.s3.amazonaws.com/temp-a4cee60f-4b4b-4c03-dc91-2c3a…" at bounding box center [929, 242] width 110 height 12
click at [929, 293] on link "https://neft-transfer-bucket.s3.amazonaws.com/temp-dad85de1-9156-508c-82f2-7377…" at bounding box center [929, 287] width 110 height 12
click at [512, 458] on button "mic" at bounding box center [500, 454] width 32 height 32
click at [534, 452] on mat-icon "videocam" at bounding box center [539, 453] width 19 height 19
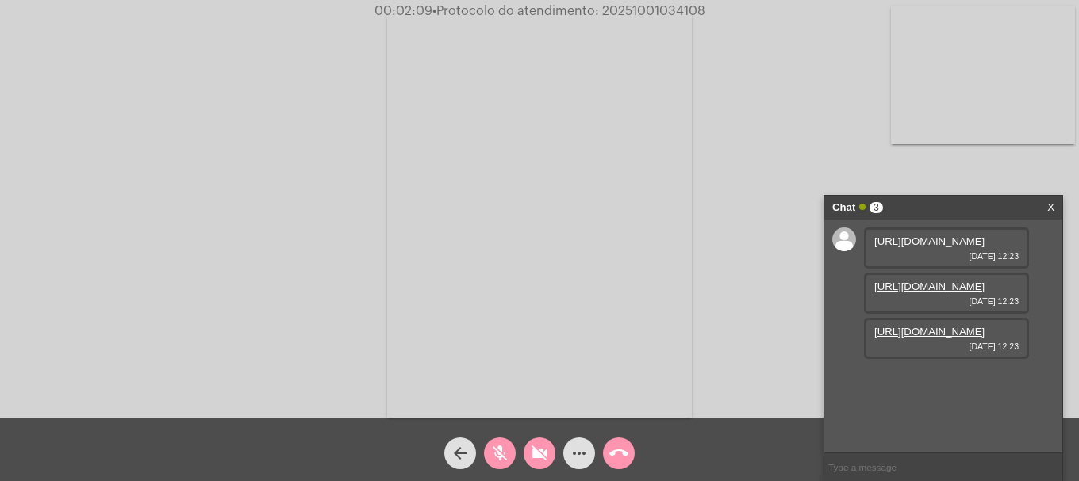
click at [534, 452] on mat-icon "videocam_off" at bounding box center [539, 453] width 19 height 19
click at [504, 453] on mat-icon "mic_off" at bounding box center [499, 453] width 19 height 19
click at [916, 338] on link "https://neft-transfer-bucket.s3.amazonaws.com/temp-aafbc3a2-8773-6234-8021-18d2…" at bounding box center [929, 332] width 110 height 12
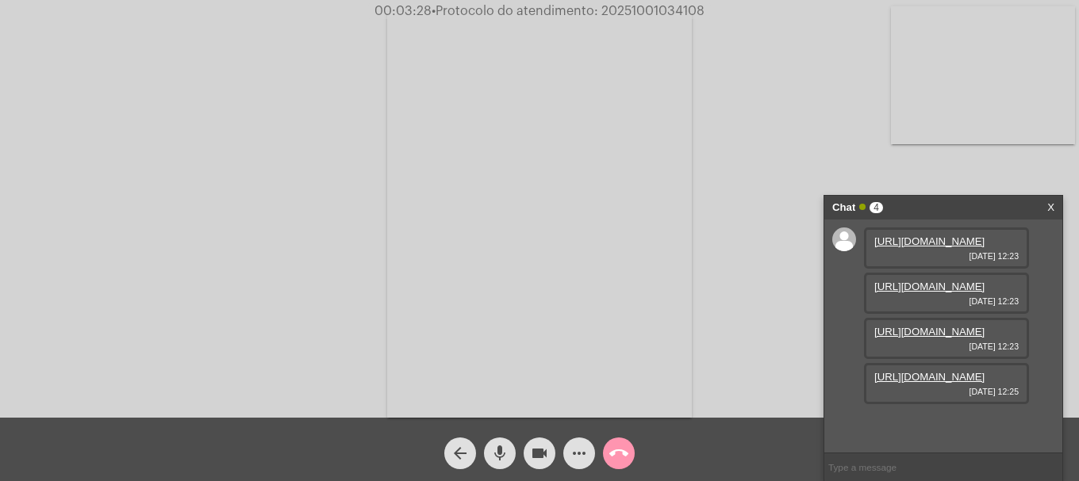
click at [930, 383] on link "https://neft-transfer-bucket.s3.amazonaws.com/temp-73c3a82a-cf33-723c-fa38-83be…" at bounding box center [929, 377] width 110 height 12
click at [578, 458] on mat-icon "more_horiz" at bounding box center [578, 453] width 19 height 19
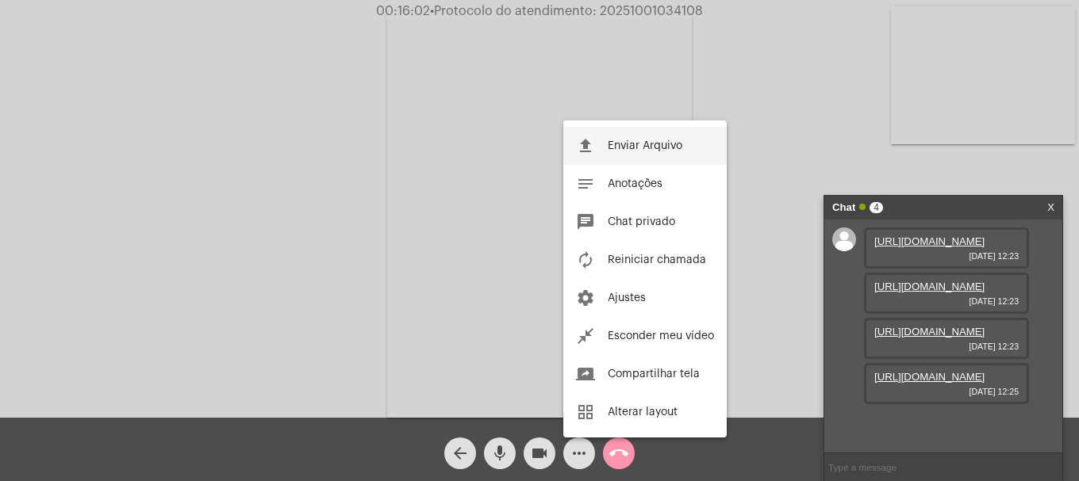
click at [633, 147] on span "Enviar Arquivo" at bounding box center [644, 145] width 75 height 11
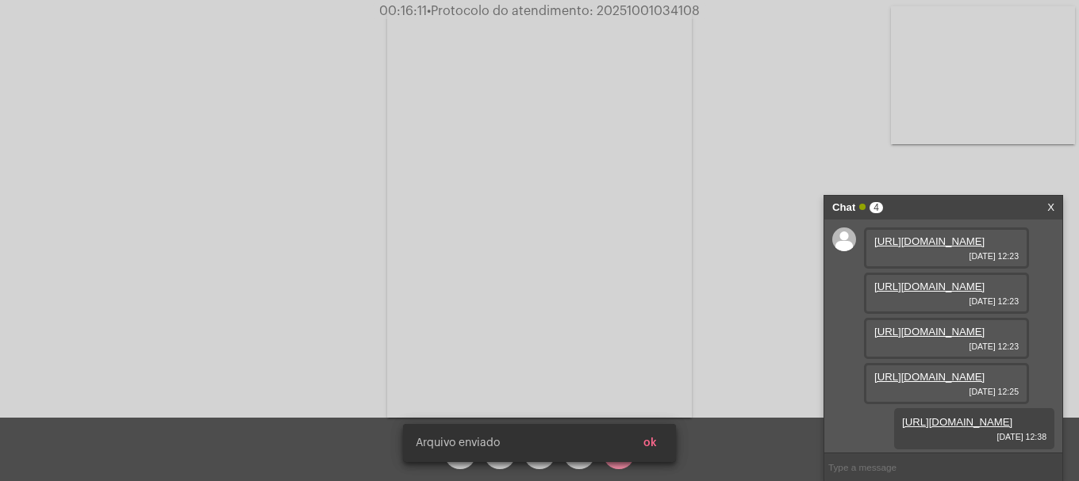
scroll to position [175, 0]
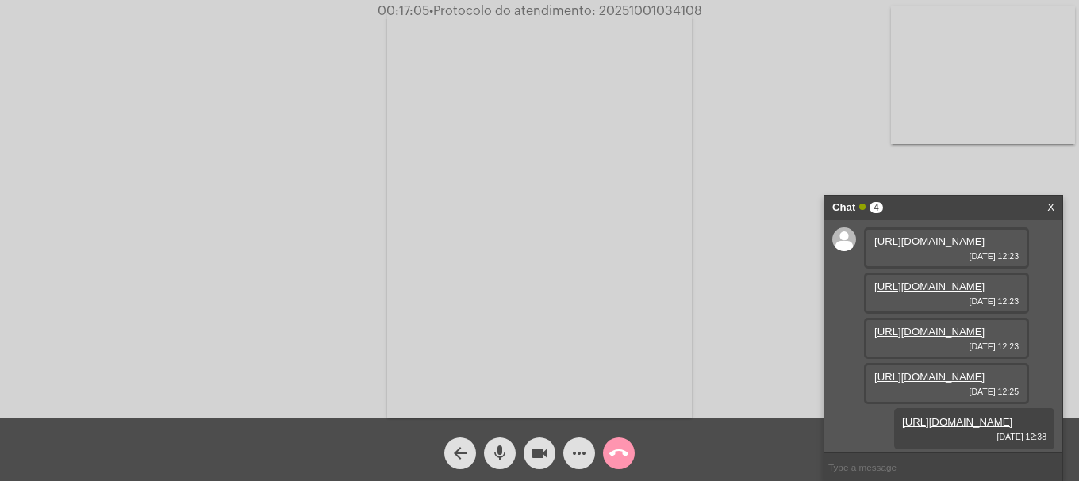
click at [672, 10] on span "• Protocolo do atendimento: 20251001034108" at bounding box center [565, 11] width 273 height 13
copy span "20251001034108"
click at [887, 471] on input "text" at bounding box center [943, 468] width 238 height 28
paste input "20251001034108"
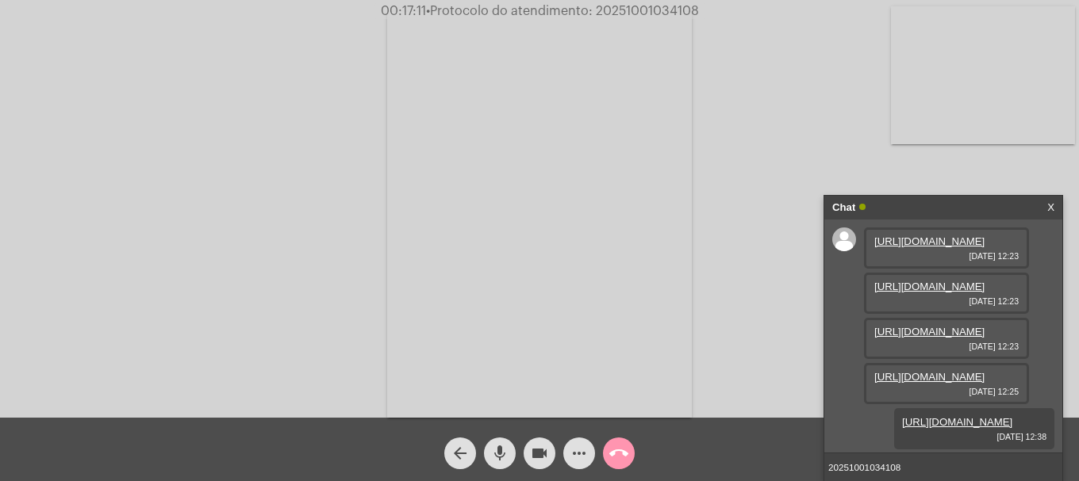
type input "20251001034108"
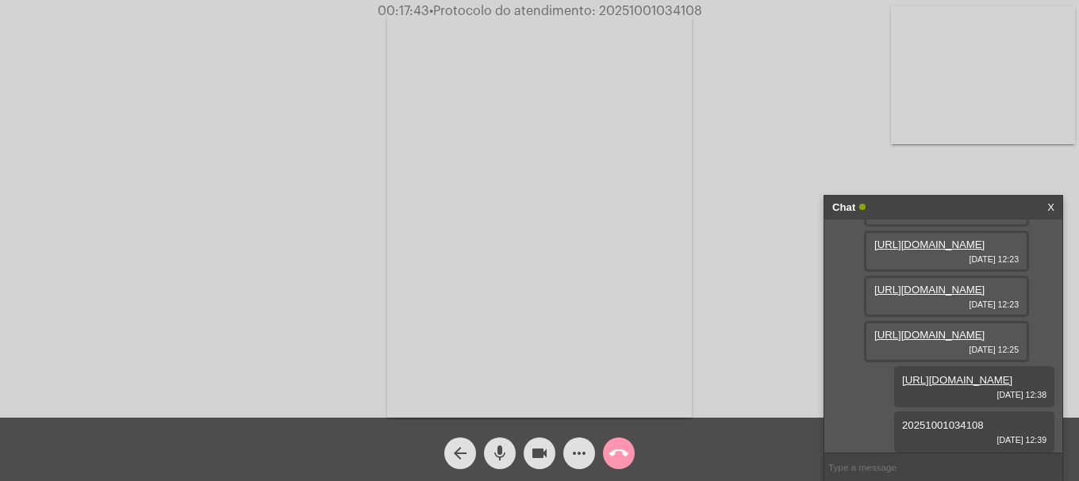
scroll to position [220, 0]
click at [615, 443] on span "call_end" at bounding box center [618, 454] width 19 height 32
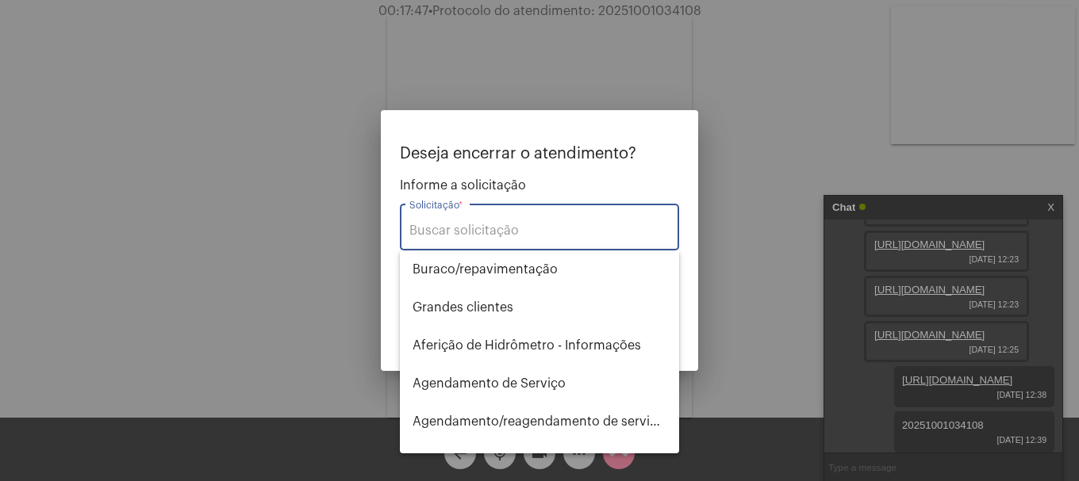
click at [512, 224] on input "Solicitação *" at bounding box center [539, 231] width 260 height 14
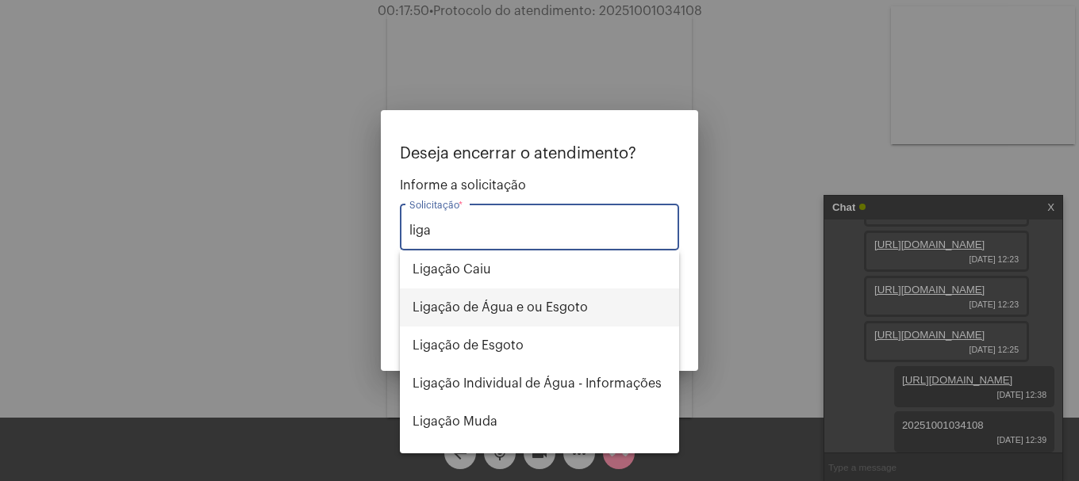
click at [523, 310] on span "Ligação de Água e ou Esgoto" at bounding box center [539, 308] width 254 height 38
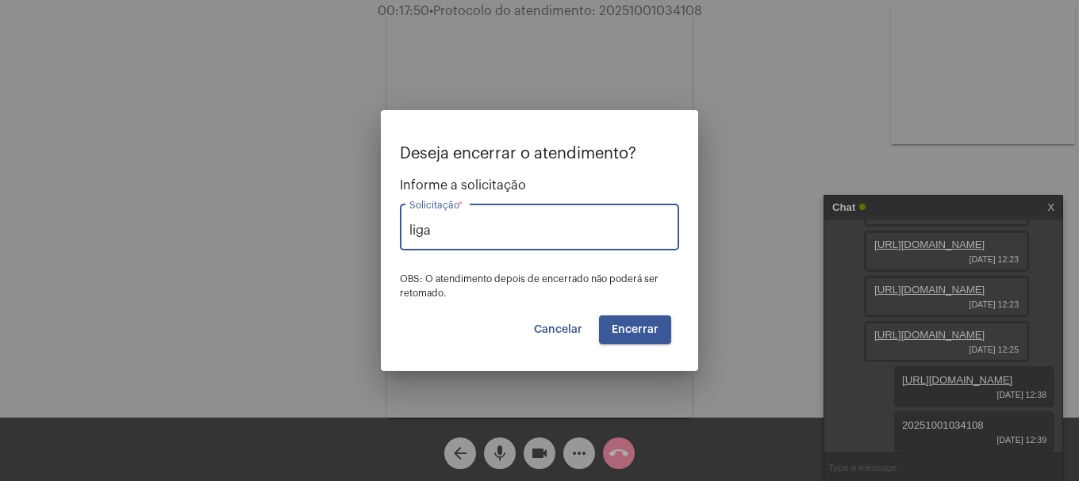
type input "Ligação de Água e ou Esgoto"
click at [650, 336] on button "Encerrar" at bounding box center [635, 330] width 72 height 29
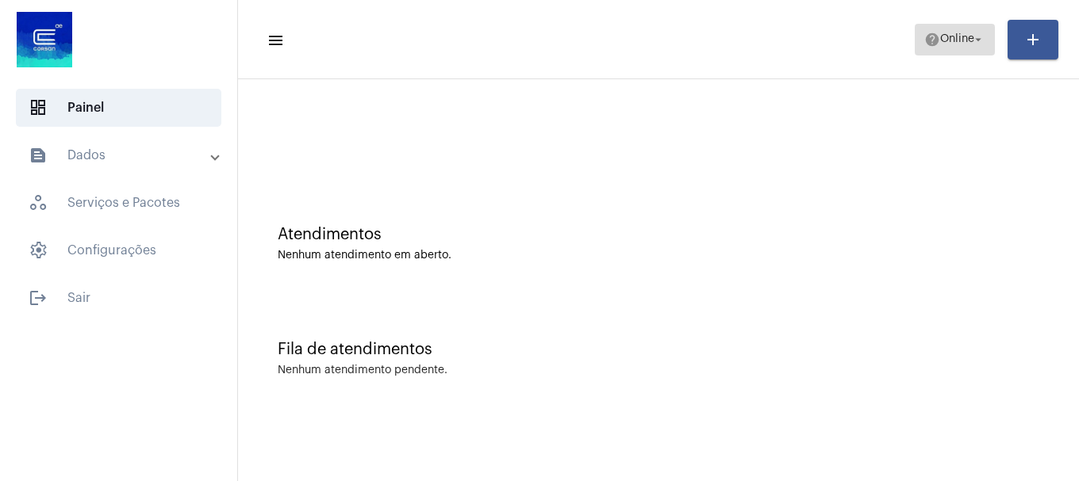
click at [958, 43] on span "Online" at bounding box center [957, 39] width 34 height 11
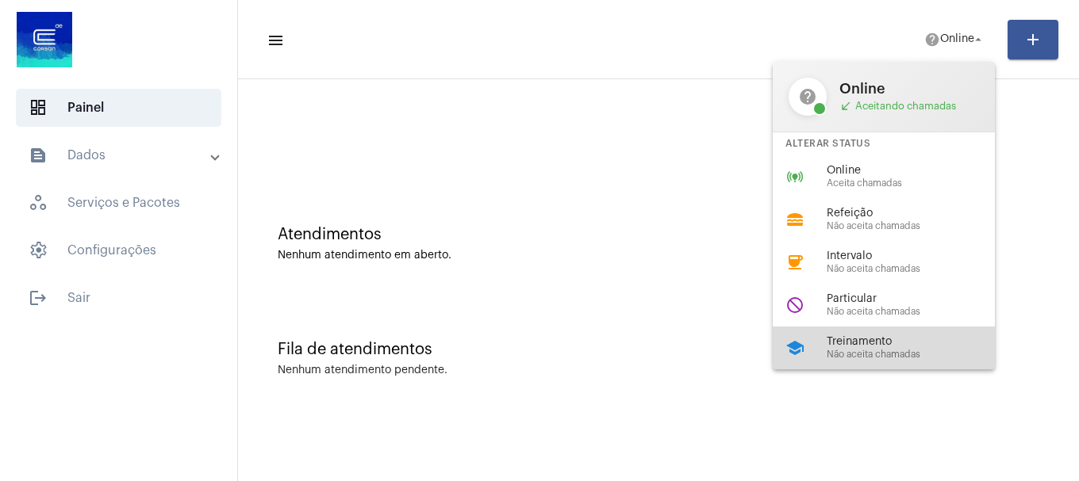
click at [868, 360] on div "school Treinamento Não aceita chamadas" at bounding box center [895, 348] width 247 height 43
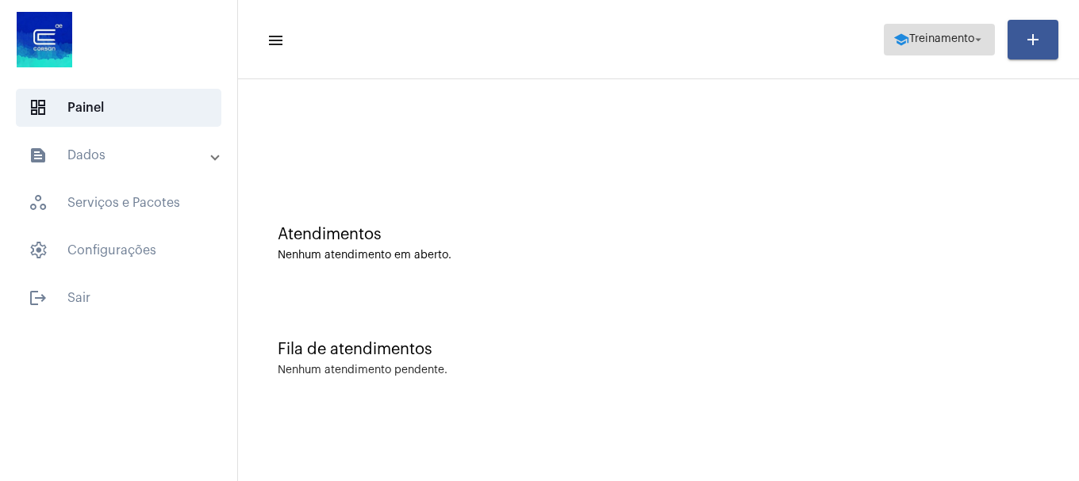
click at [910, 50] on span "school Treinamento arrow_drop_down" at bounding box center [939, 39] width 92 height 29
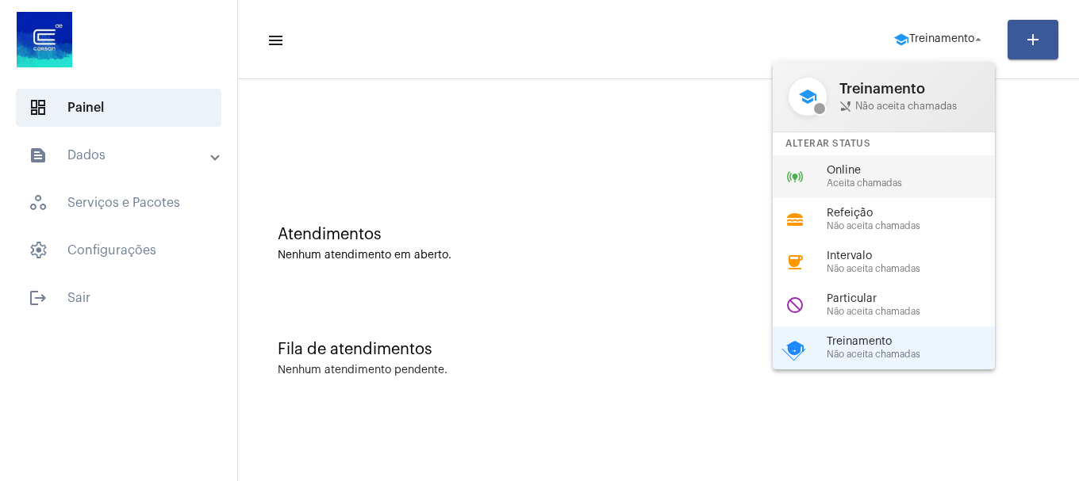
click at [873, 175] on span "Online" at bounding box center [916, 171] width 181 height 12
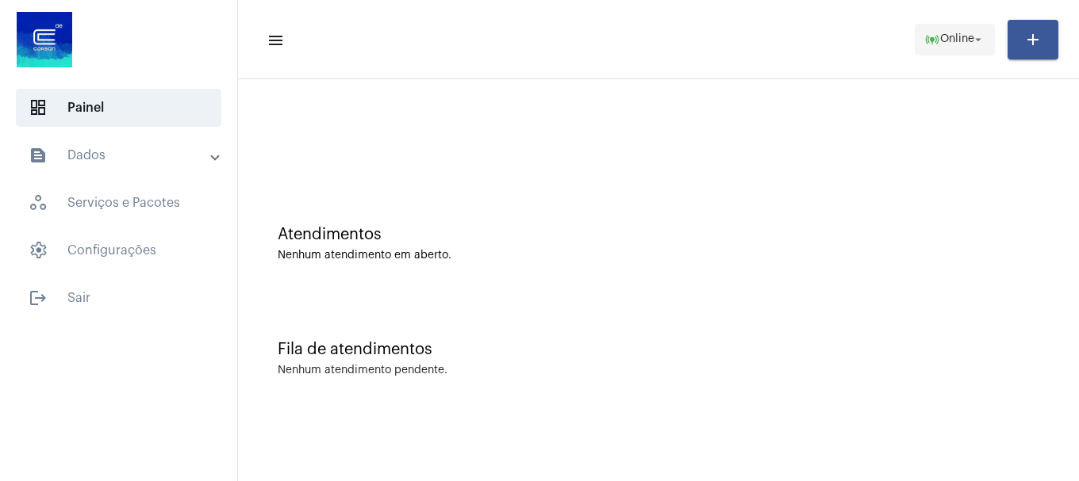
click at [940, 44] on span "Online" at bounding box center [957, 39] width 34 height 11
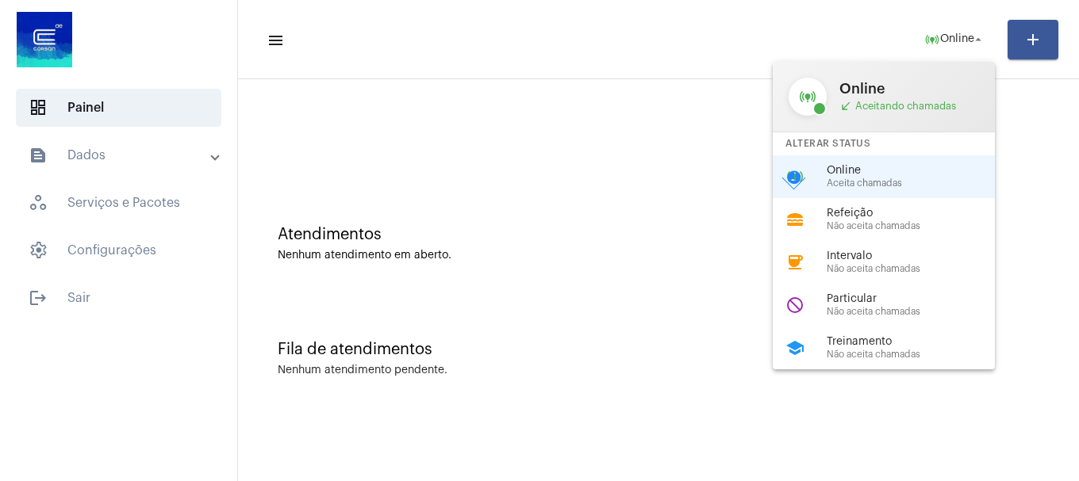
click at [702, 228] on div at bounding box center [539, 240] width 1079 height 481
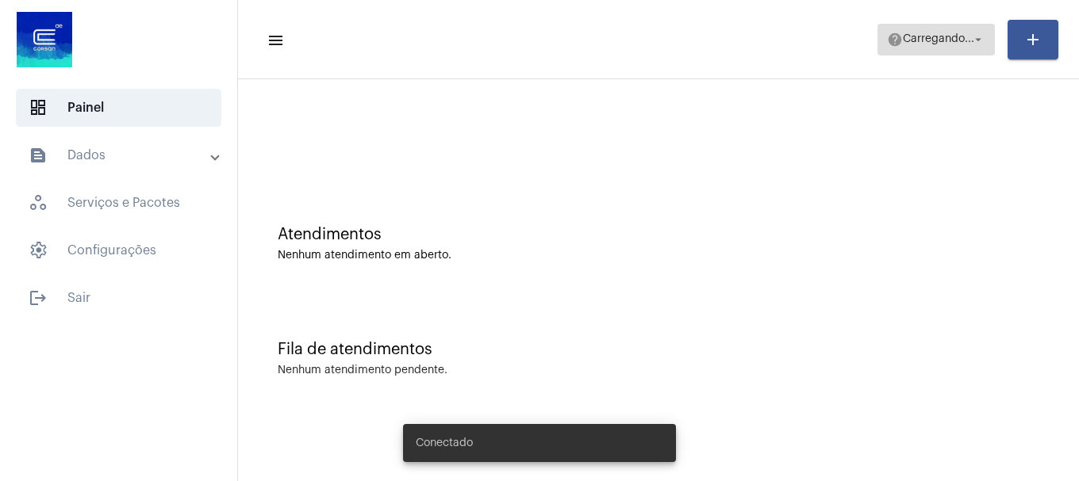
click at [947, 47] on span "help [PERSON_NAME]... arrow_drop_down" at bounding box center [936, 39] width 98 height 29
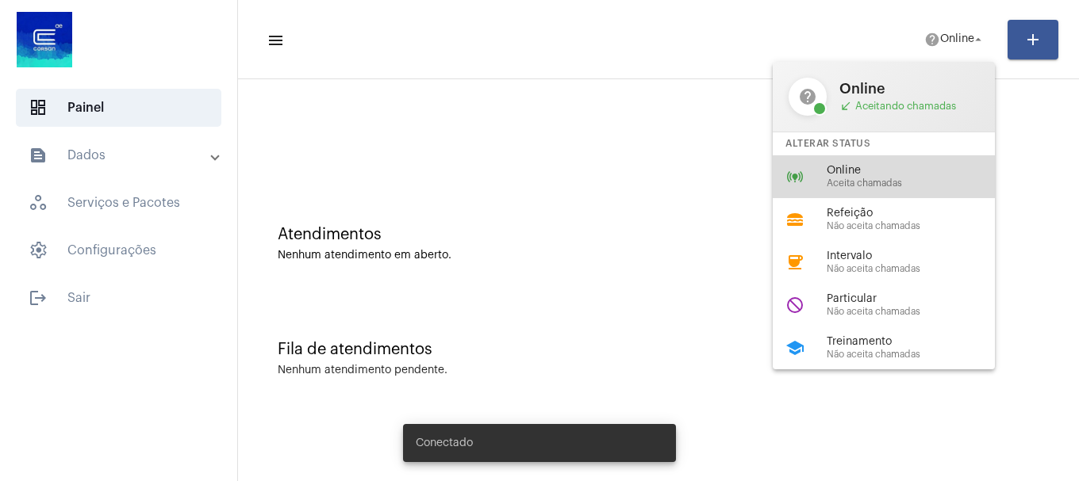
click at [910, 170] on span "Online" at bounding box center [916, 171] width 181 height 12
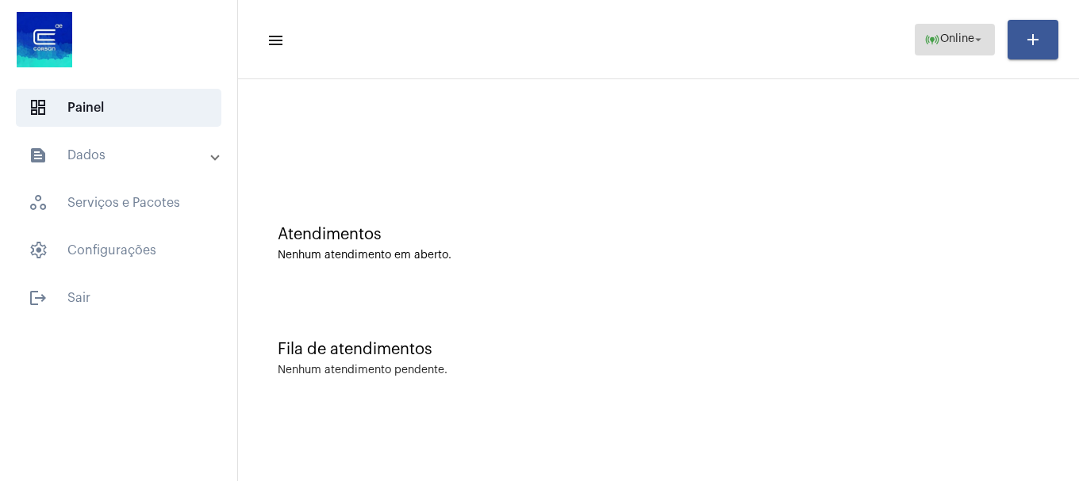
click at [922, 24] on button "online_prediction Online arrow_drop_down" at bounding box center [954, 40] width 80 height 32
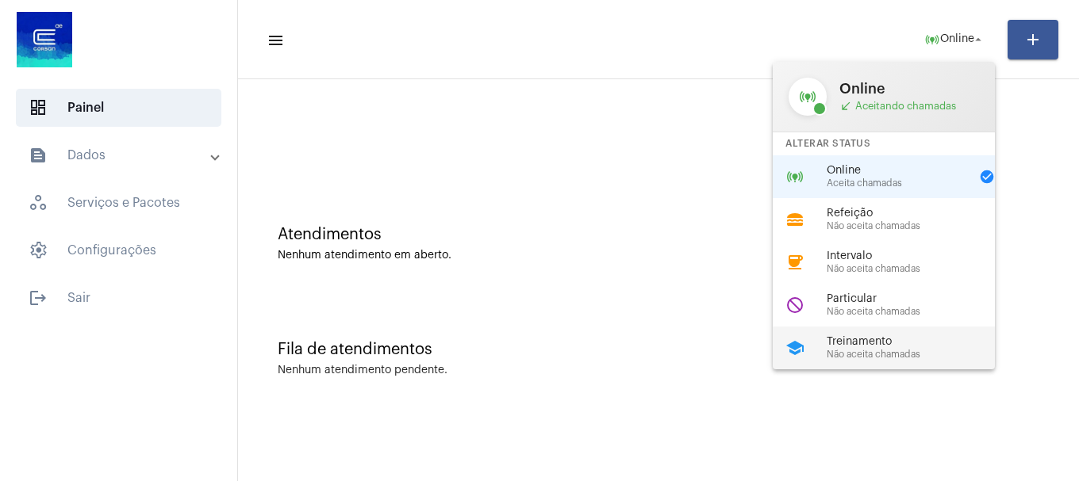
click at [876, 334] on div "school Treinamento Não aceita chamadas" at bounding box center [895, 348] width 247 height 43
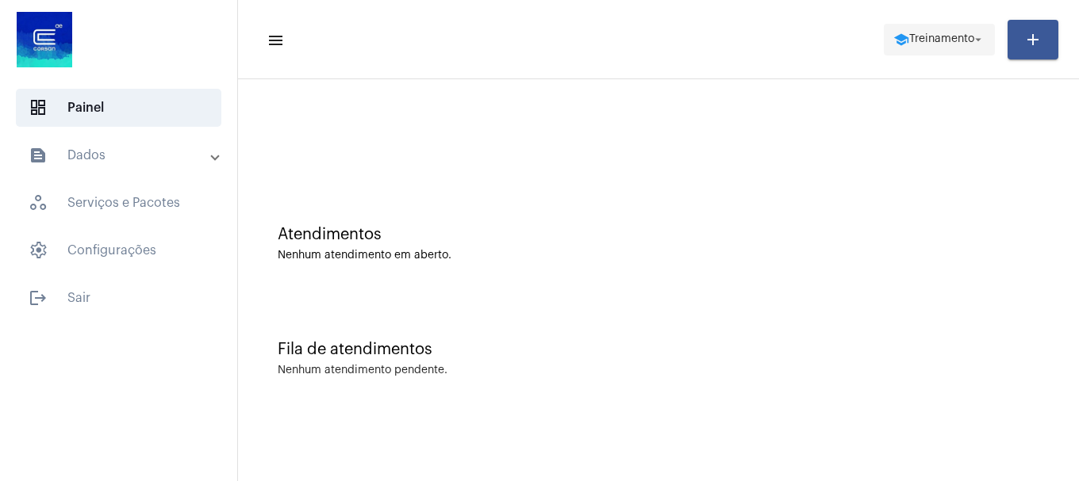
click at [922, 33] on span "school Treinamento arrow_drop_down" at bounding box center [939, 39] width 92 height 29
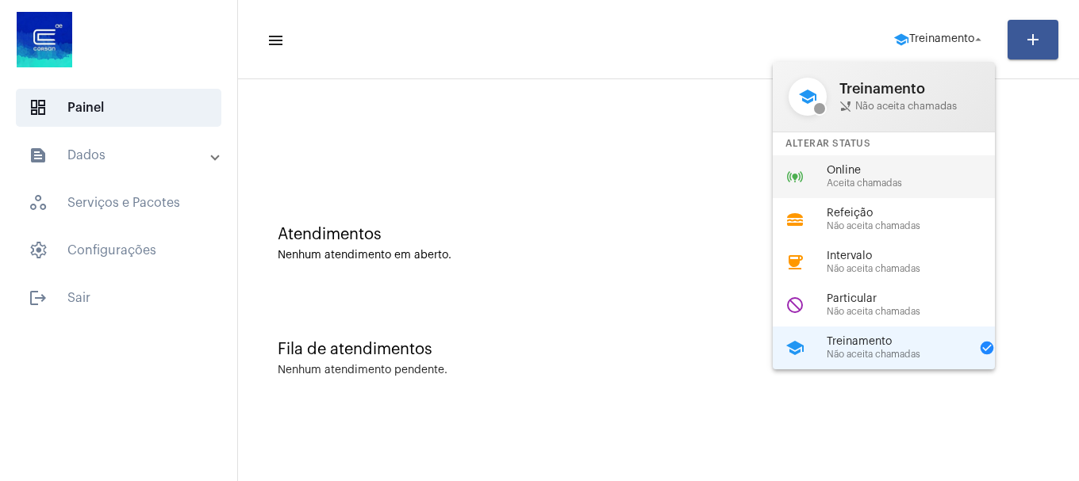
click at [895, 169] on span "Online" at bounding box center [916, 171] width 181 height 12
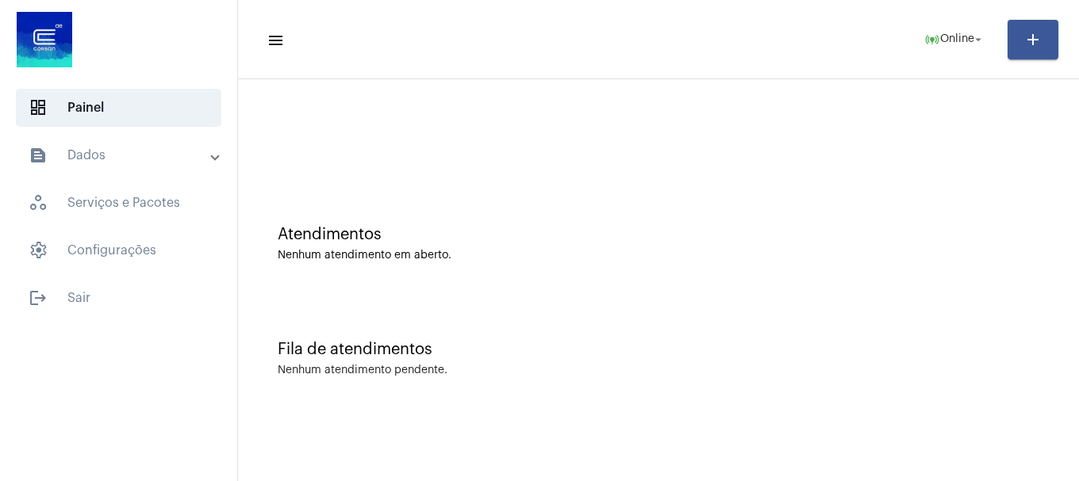
click at [907, 38] on mat-toolbar-row "menu online_prediction Online arrow_drop_down add" at bounding box center [658, 39] width 841 height 51
click at [933, 54] on button "online_prediction Online arrow_drop_down" at bounding box center [954, 40] width 80 height 32
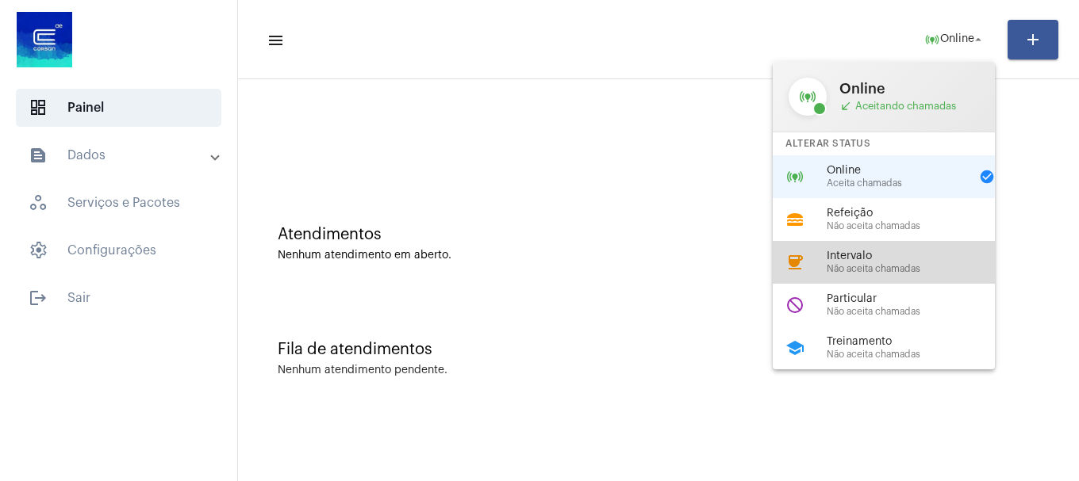
click at [941, 267] on span "Não aceita chamadas" at bounding box center [916, 269] width 181 height 10
